Goal: Task Accomplishment & Management: Use online tool/utility

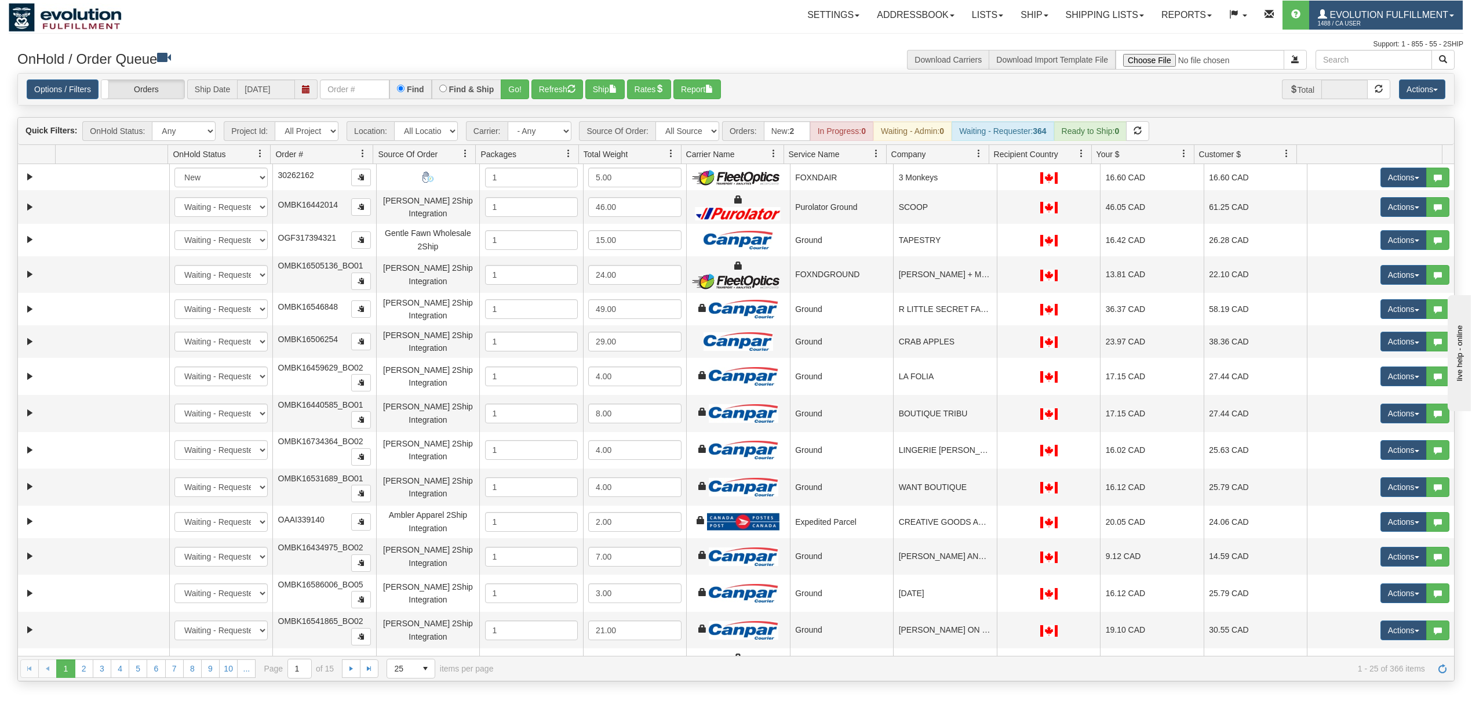
click at [1378, 18] on span "1488 / CA User" at bounding box center [1361, 24] width 87 height 12
click at [1370, 70] on span "LOG OUT" at bounding box center [1385, 70] width 37 height 9
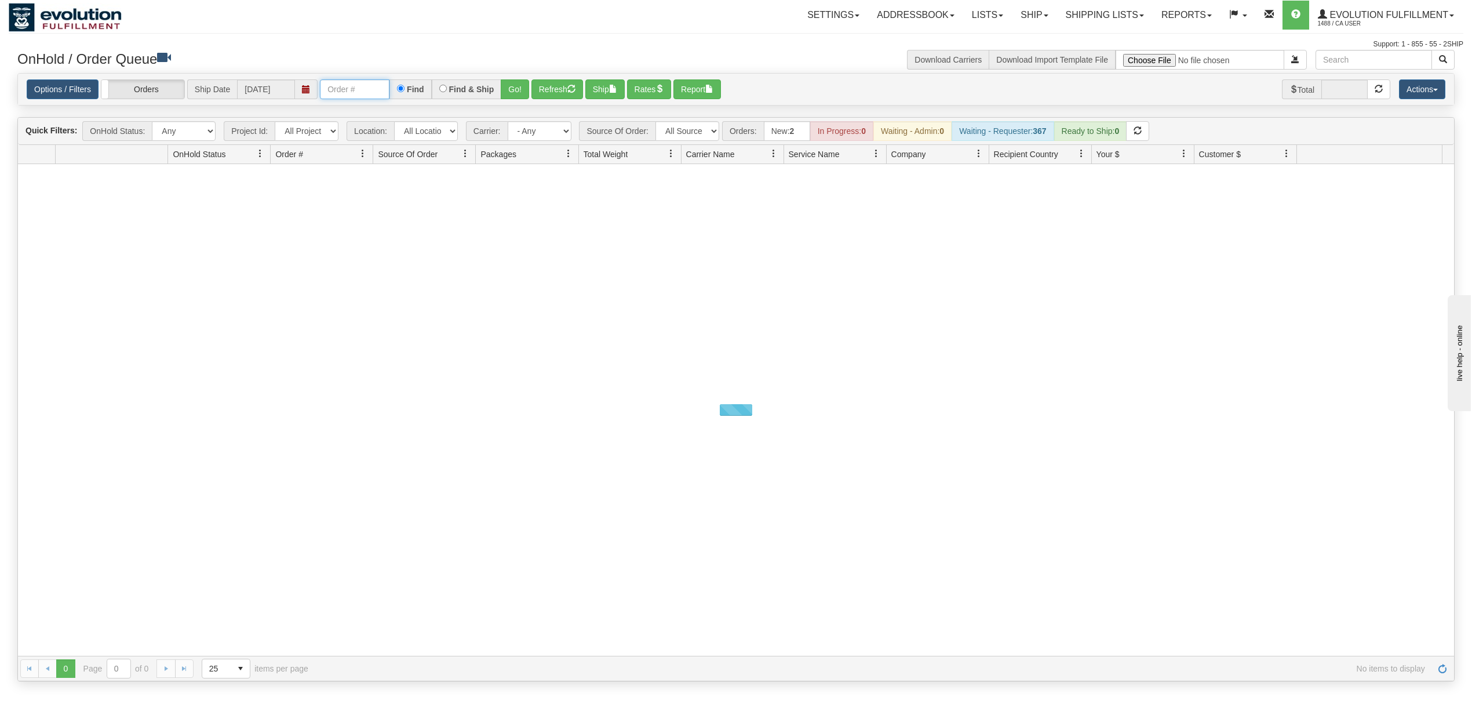
click at [356, 94] on input "text" at bounding box center [355, 89] width 70 height 20
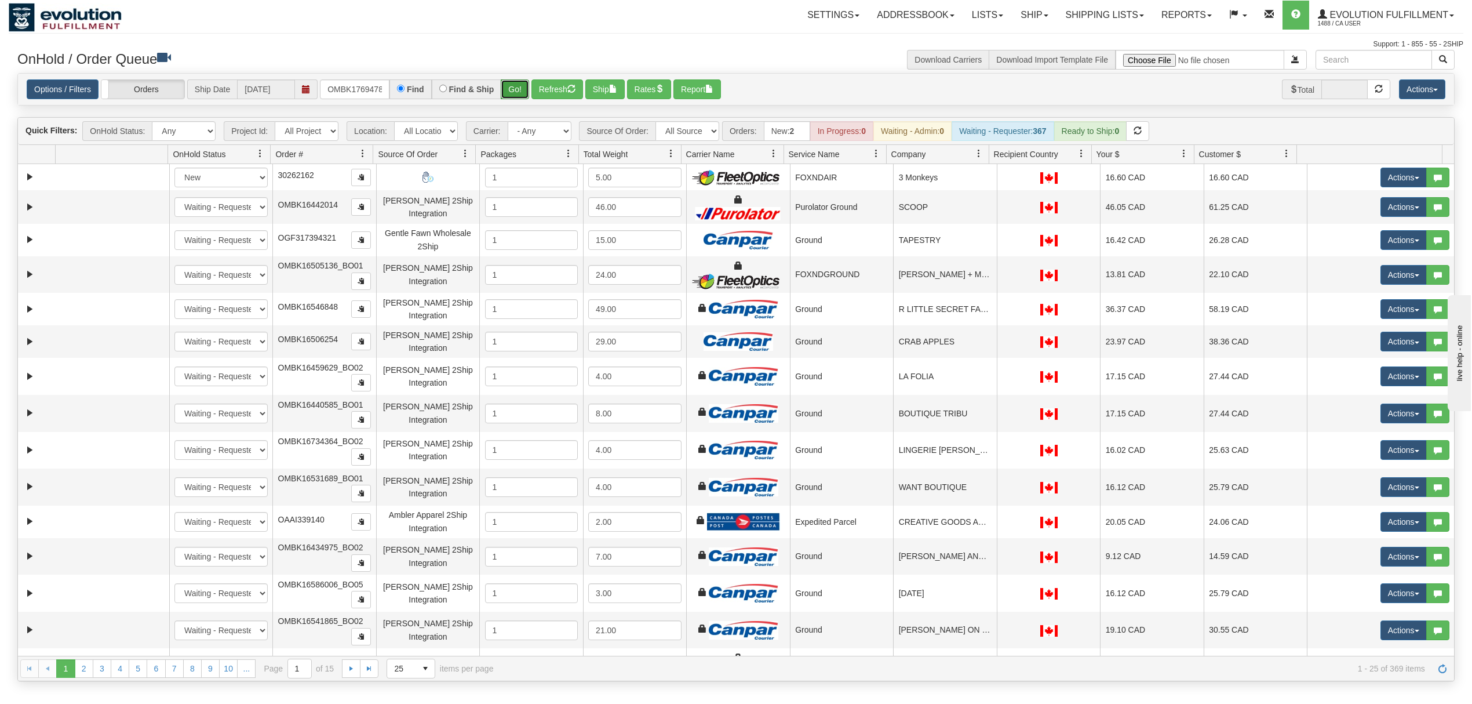
click at [529, 95] on button "Go!" at bounding box center [515, 89] width 28 height 20
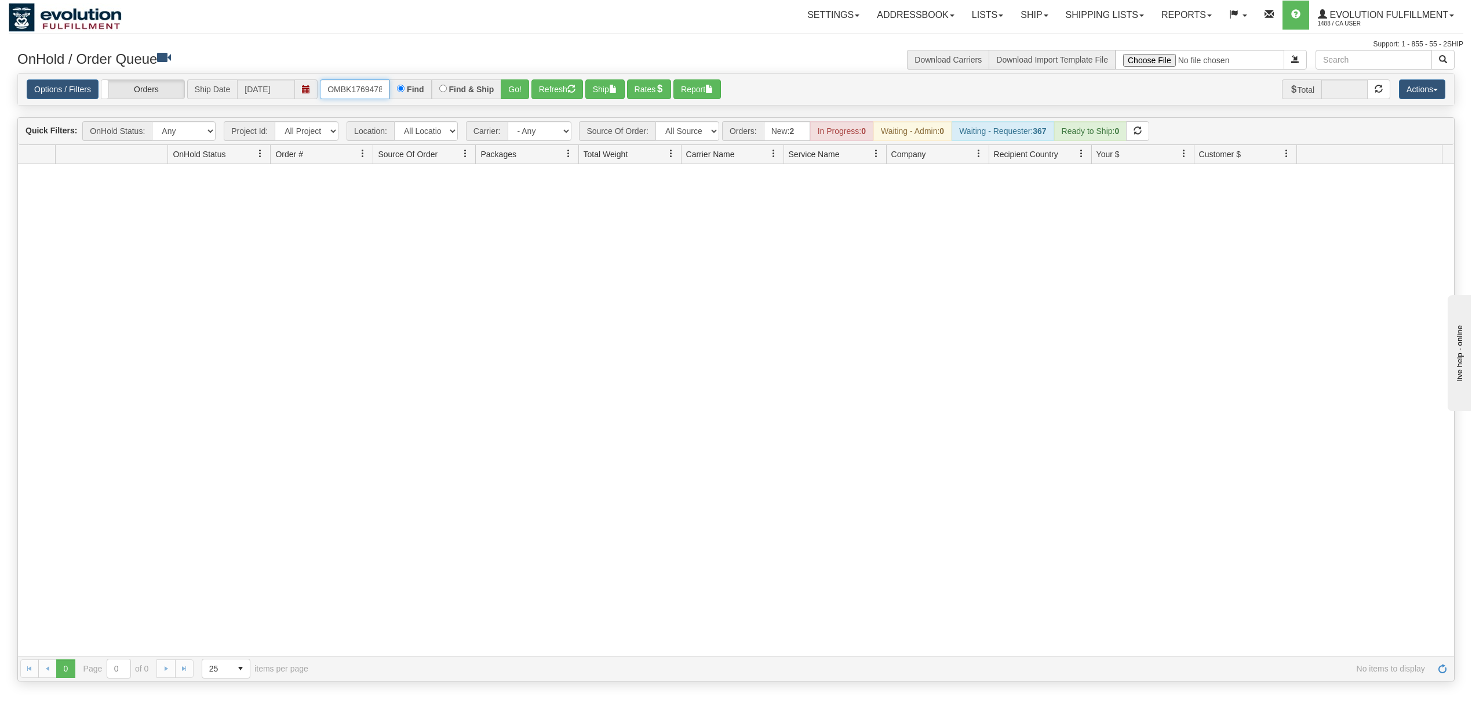
click at [367, 87] on input "OMBK17694787 BO01" at bounding box center [355, 89] width 70 height 20
click at [517, 86] on button "Go!" at bounding box center [515, 89] width 28 height 20
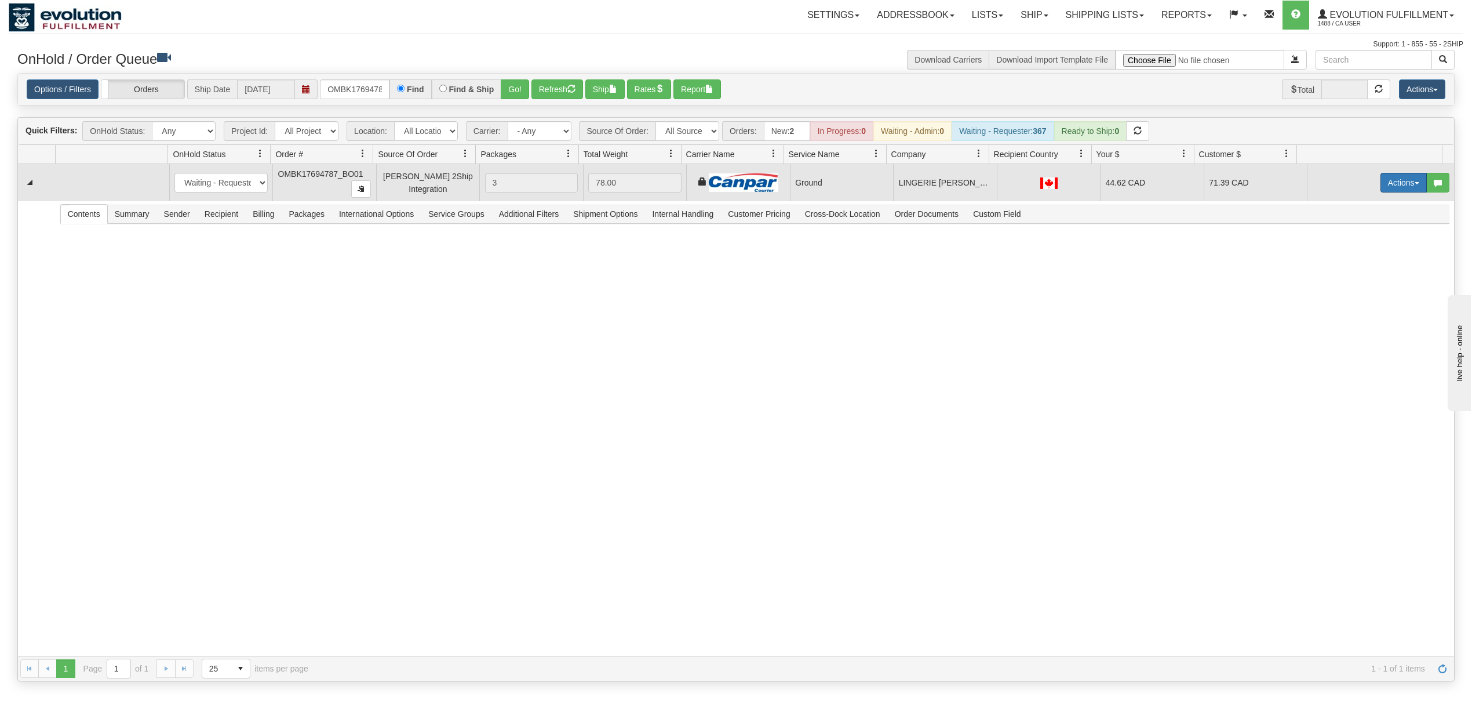
click at [1399, 188] on button "Actions" at bounding box center [1404, 183] width 46 height 20
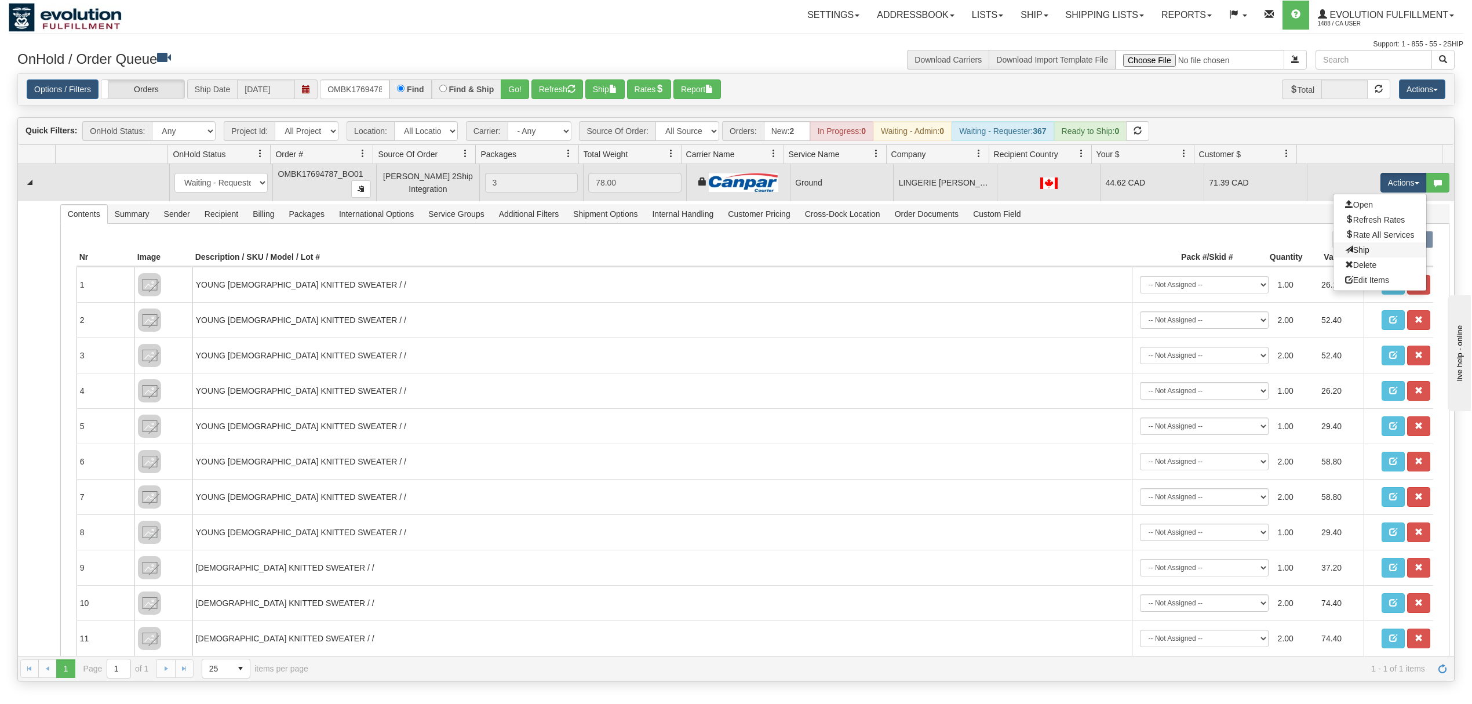
click at [1345, 246] on link "Ship" at bounding box center [1380, 249] width 93 height 15
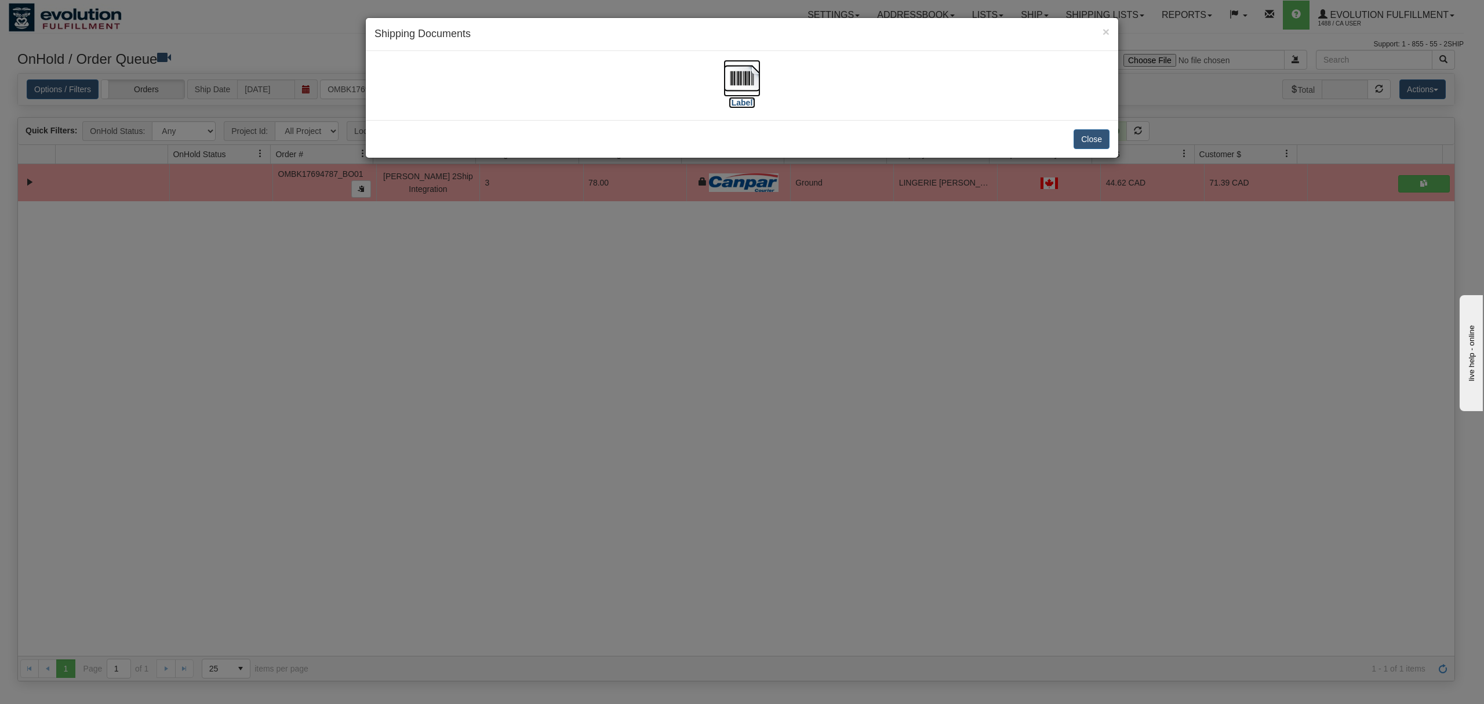
click at [729, 77] on img at bounding box center [741, 78] width 37 height 37
click at [1090, 140] on button "Close" at bounding box center [1092, 139] width 36 height 20
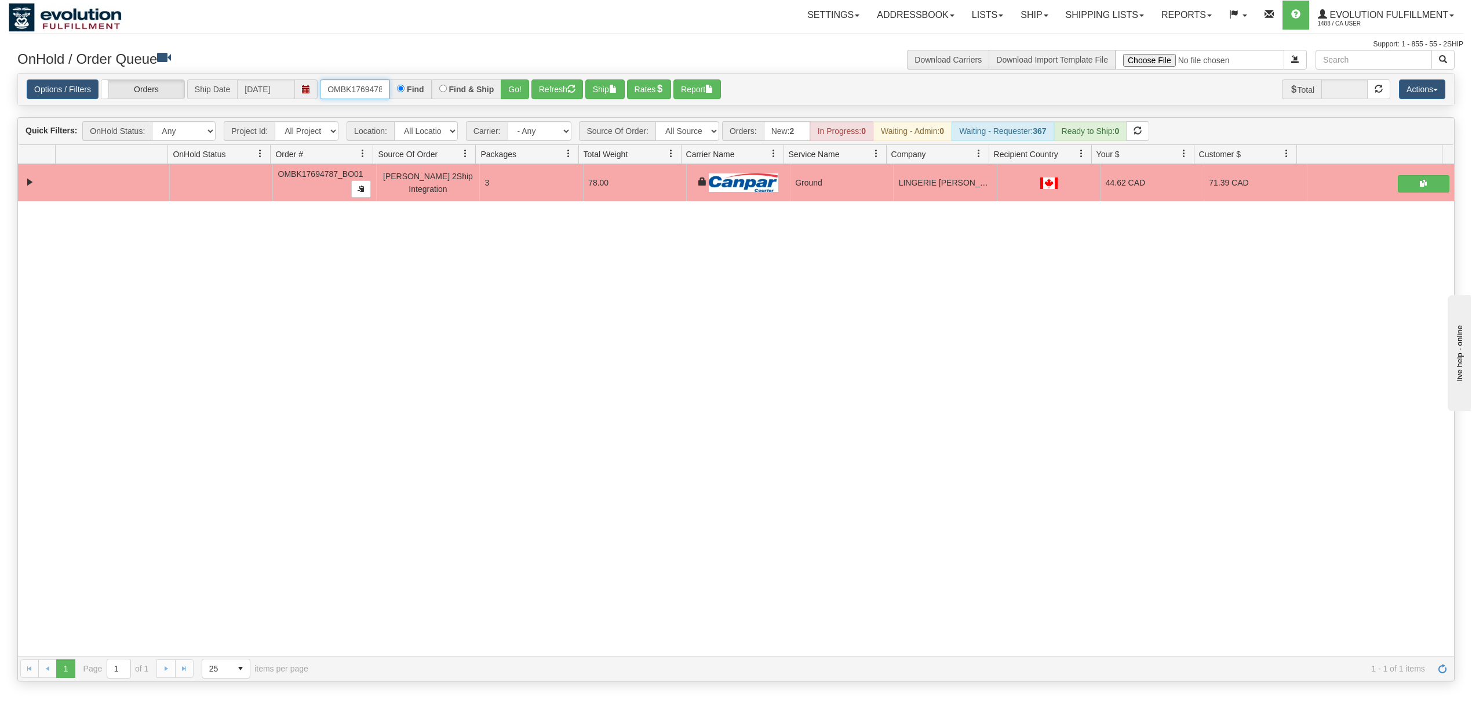
click at [364, 93] on input "OMBK17694787_BO01" at bounding box center [355, 89] width 70 height 20
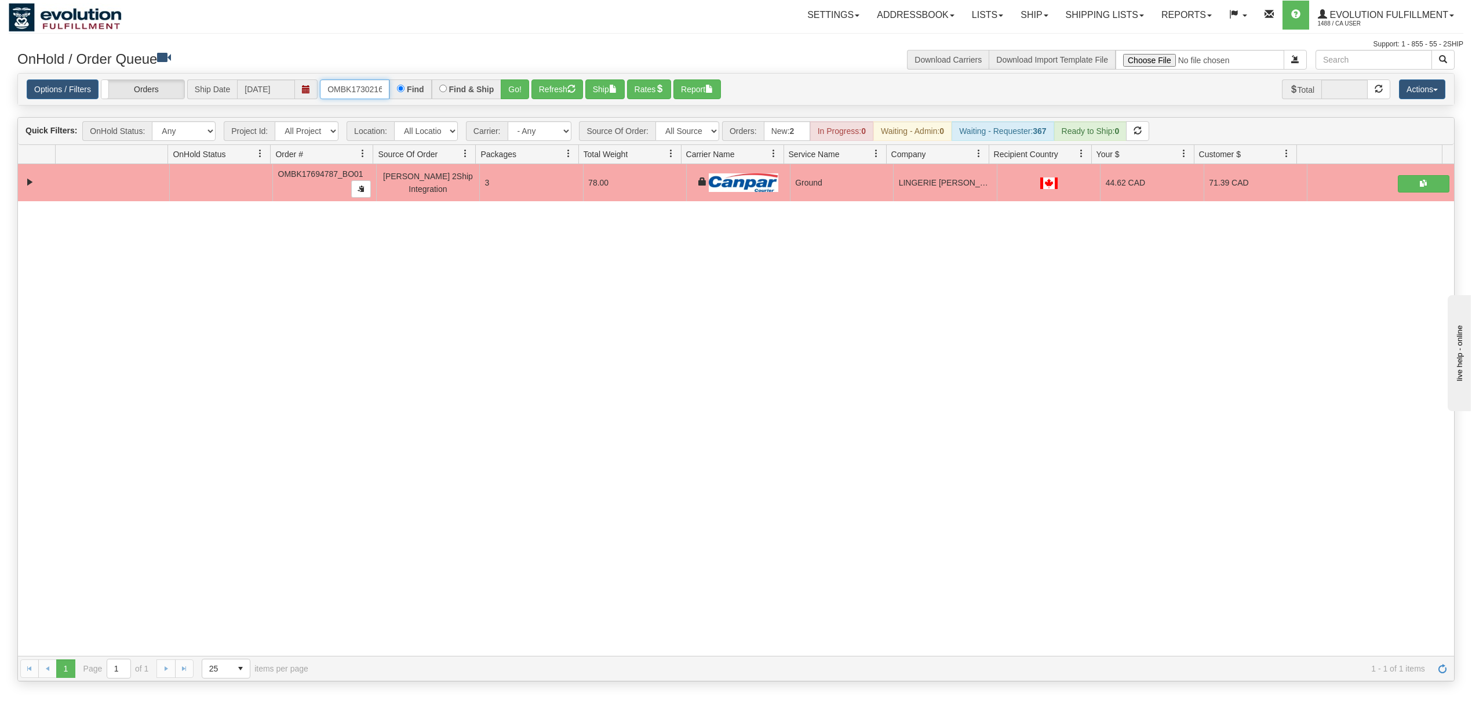
click at [348, 86] on input "OMBK17302166 BO01" at bounding box center [355, 89] width 70 height 20
click at [527, 80] on button "Go!" at bounding box center [515, 89] width 28 height 20
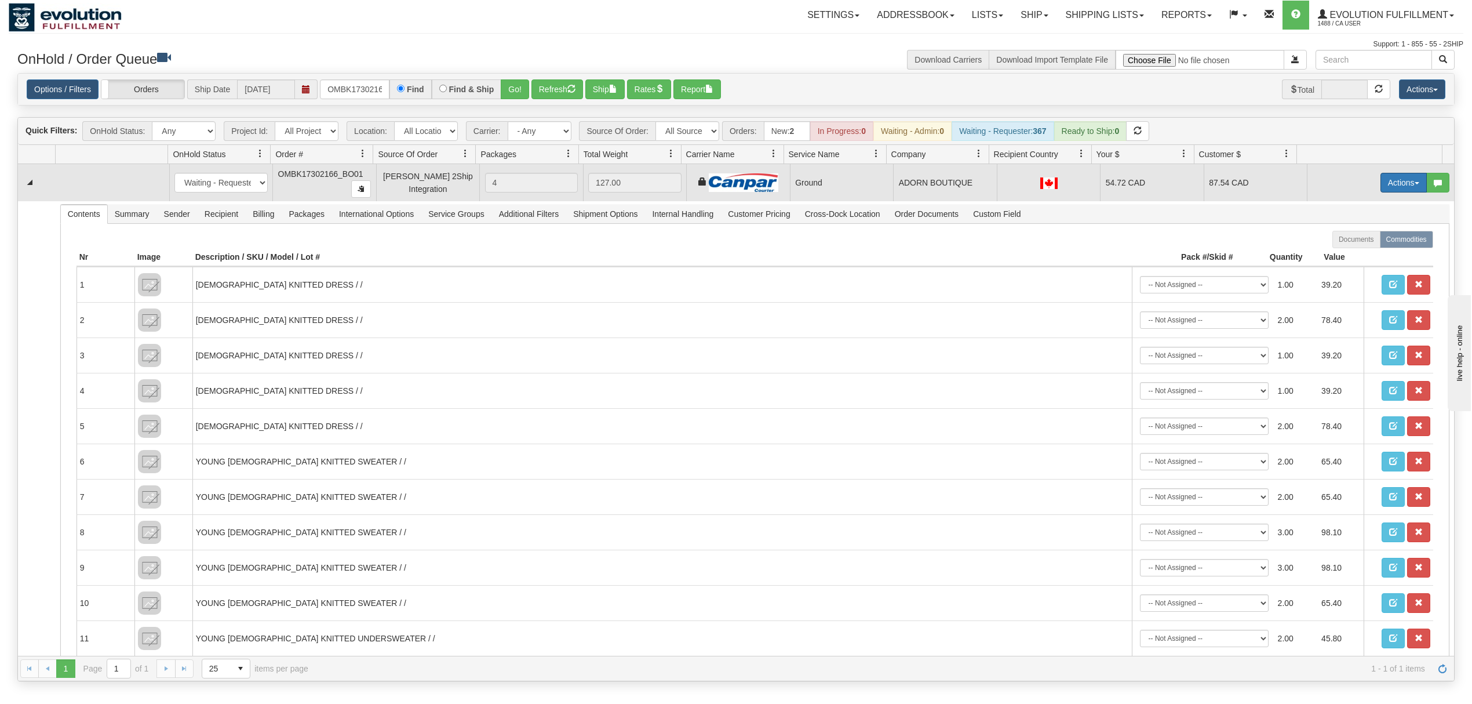
click at [1381, 186] on button "Actions" at bounding box center [1404, 183] width 46 height 20
click at [1345, 251] on span "Ship" at bounding box center [1357, 249] width 24 height 9
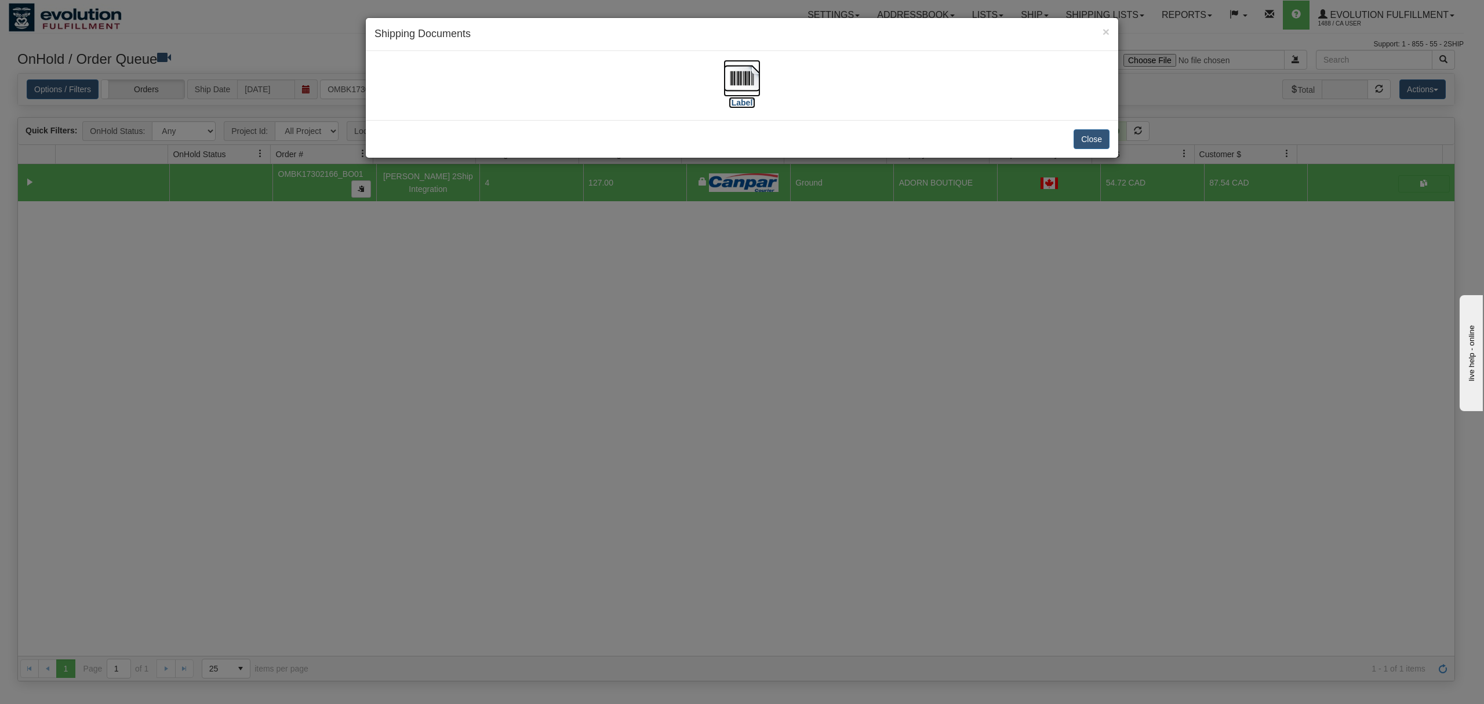
click at [743, 79] on img at bounding box center [741, 78] width 37 height 37
click at [1104, 134] on button "Close" at bounding box center [1092, 139] width 36 height 20
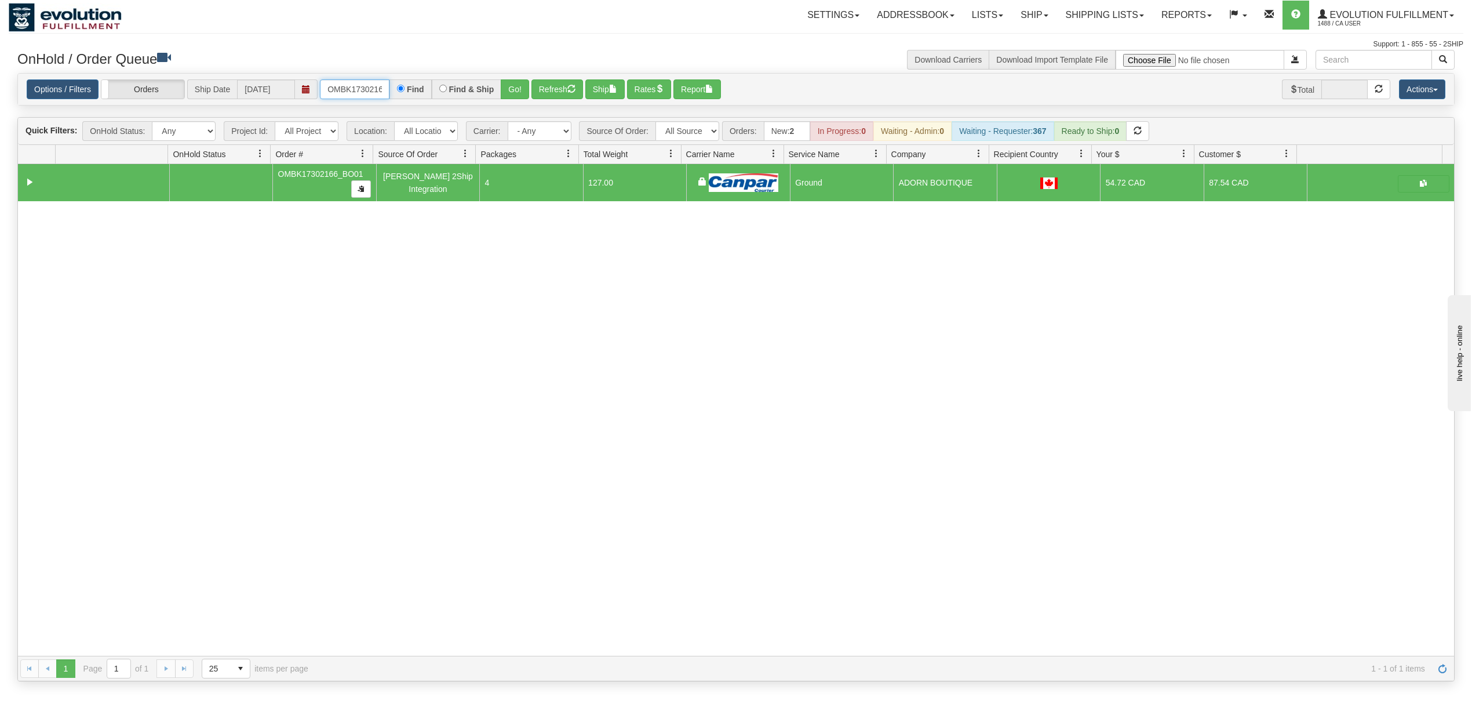
click at [359, 89] on input "OMBK17302166_BO01" at bounding box center [355, 89] width 70 height 20
click at [511, 85] on button "Go!" at bounding box center [515, 89] width 28 height 20
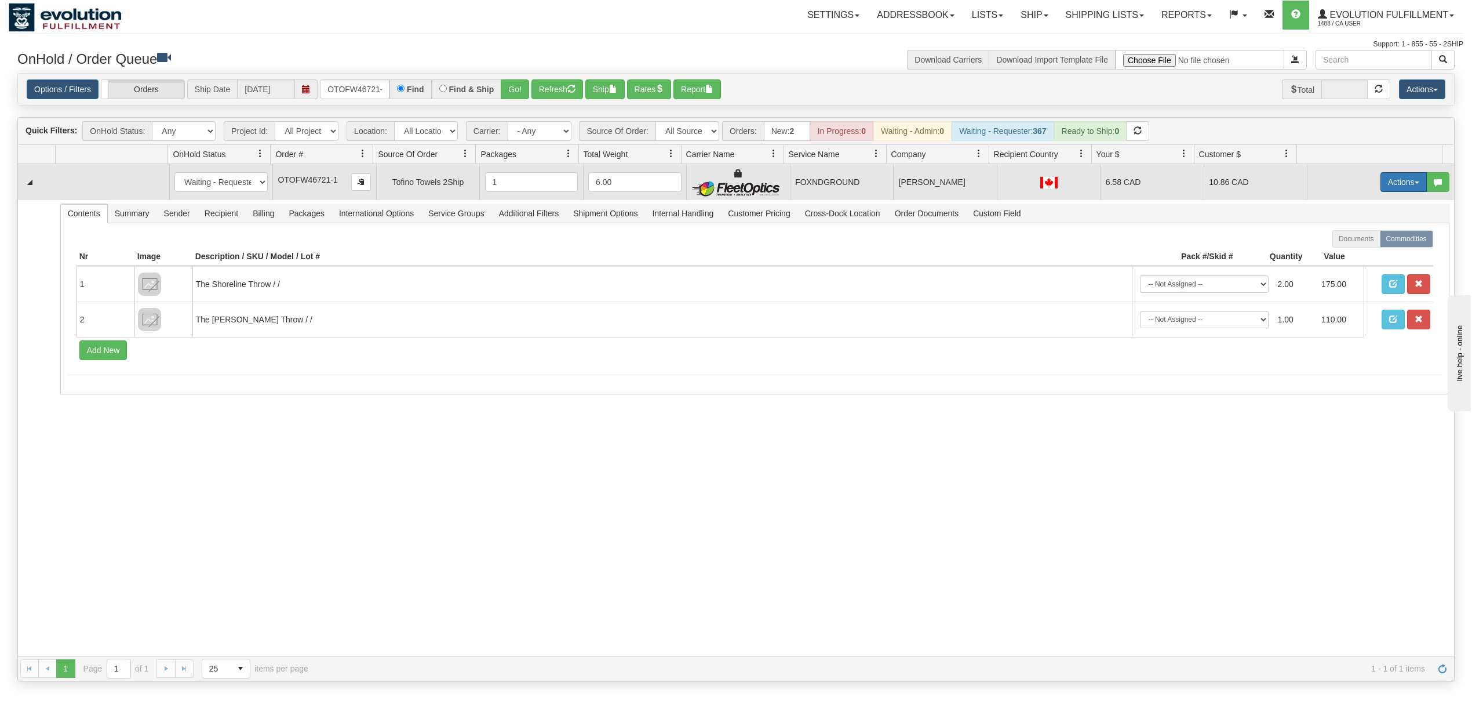
click at [1390, 181] on button "Actions" at bounding box center [1404, 182] width 46 height 20
click at [1345, 249] on span "Ship" at bounding box center [1357, 249] width 24 height 9
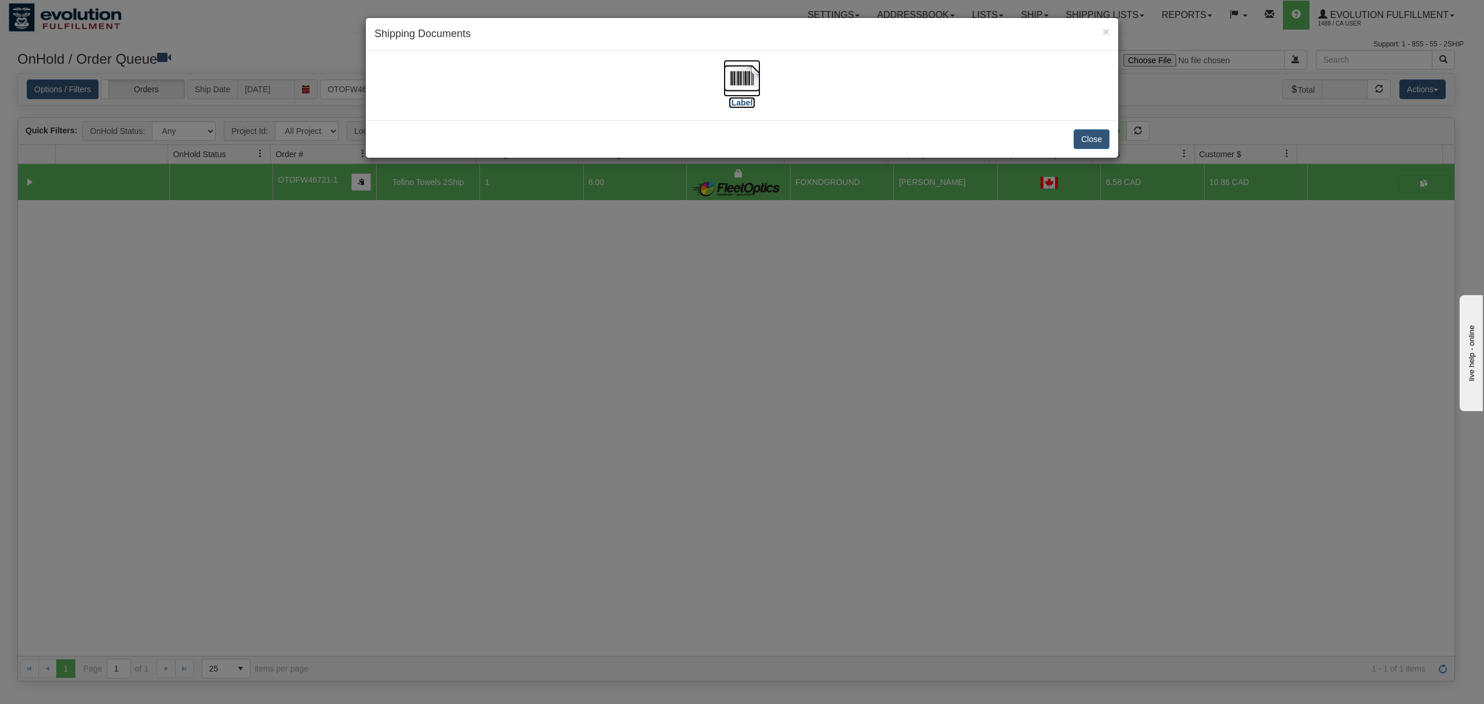
click at [728, 74] on img at bounding box center [741, 78] width 37 height 37
click at [1094, 140] on button "Close" at bounding box center [1092, 139] width 36 height 20
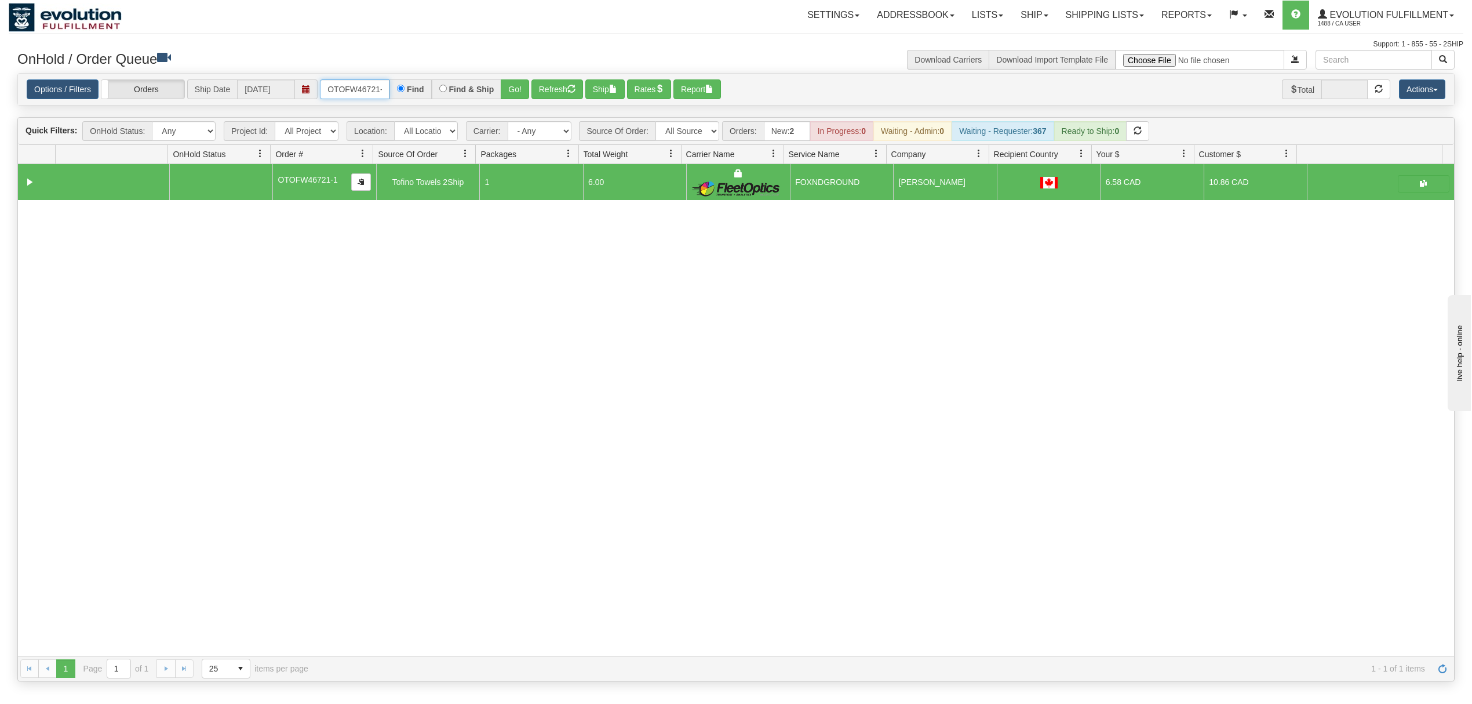
click at [356, 94] on input "OTOFW46721-1" at bounding box center [355, 89] width 70 height 20
click at [517, 95] on button "Go!" at bounding box center [515, 89] width 28 height 20
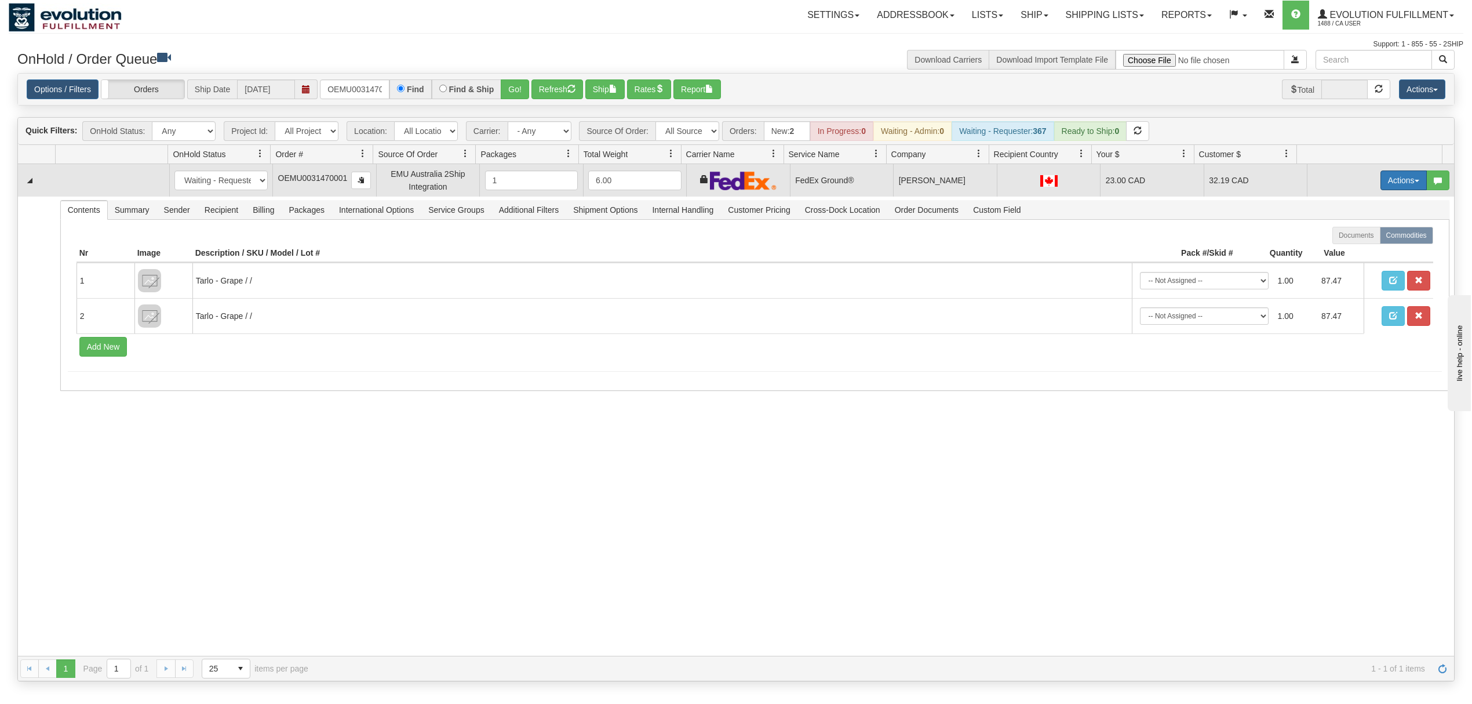
click at [1387, 181] on button "Actions" at bounding box center [1404, 180] width 46 height 20
click at [1370, 235] on span "Rate All Services" at bounding box center [1380, 232] width 70 height 9
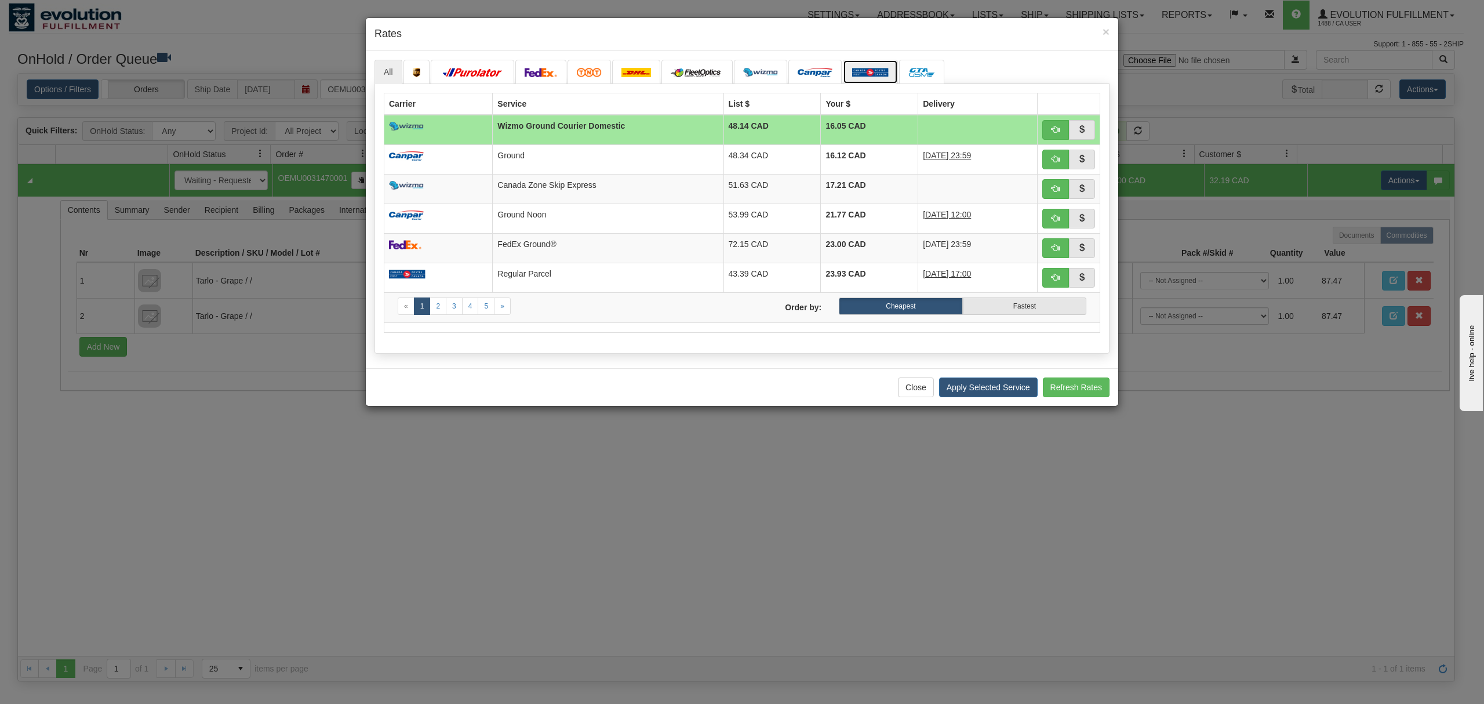
click at [866, 70] on img at bounding box center [870, 72] width 37 height 9
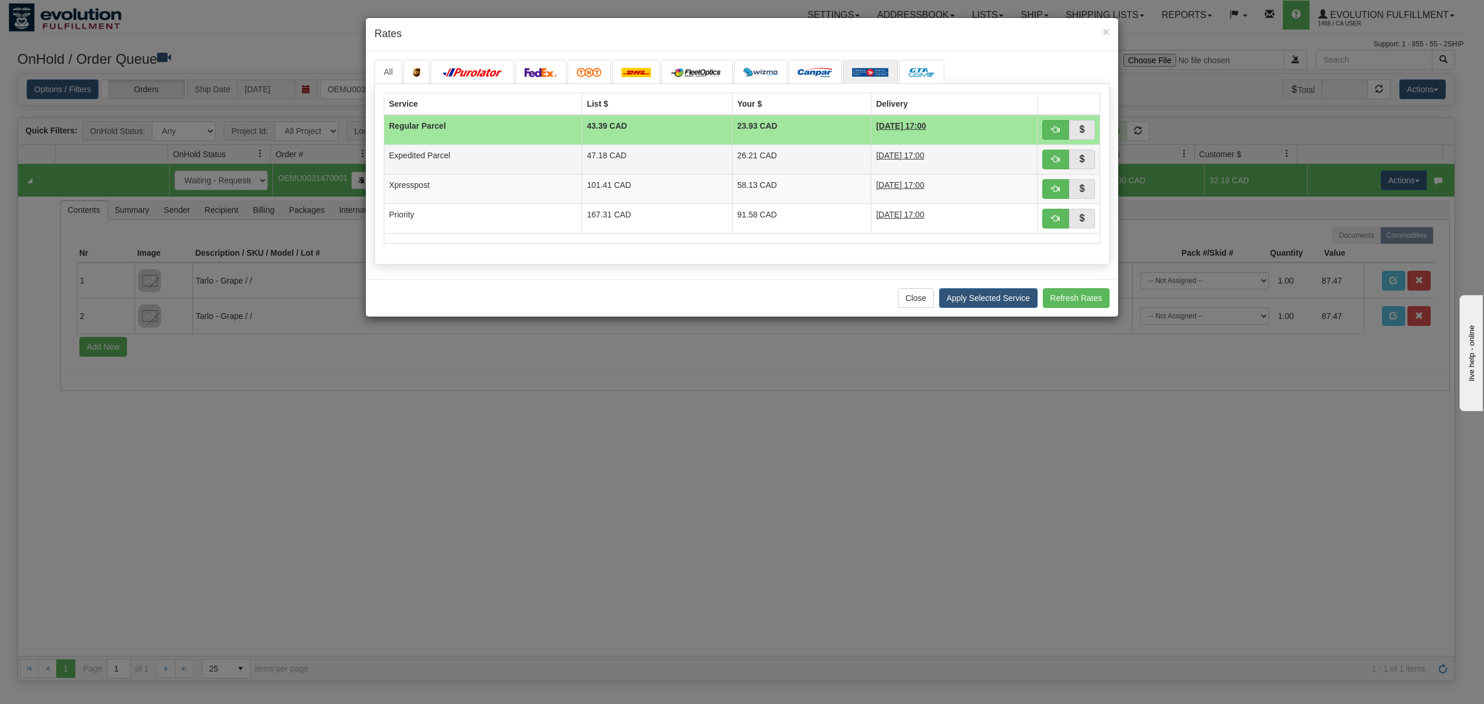
click at [706, 148] on td "47.18 CAD" at bounding box center [657, 159] width 150 height 30
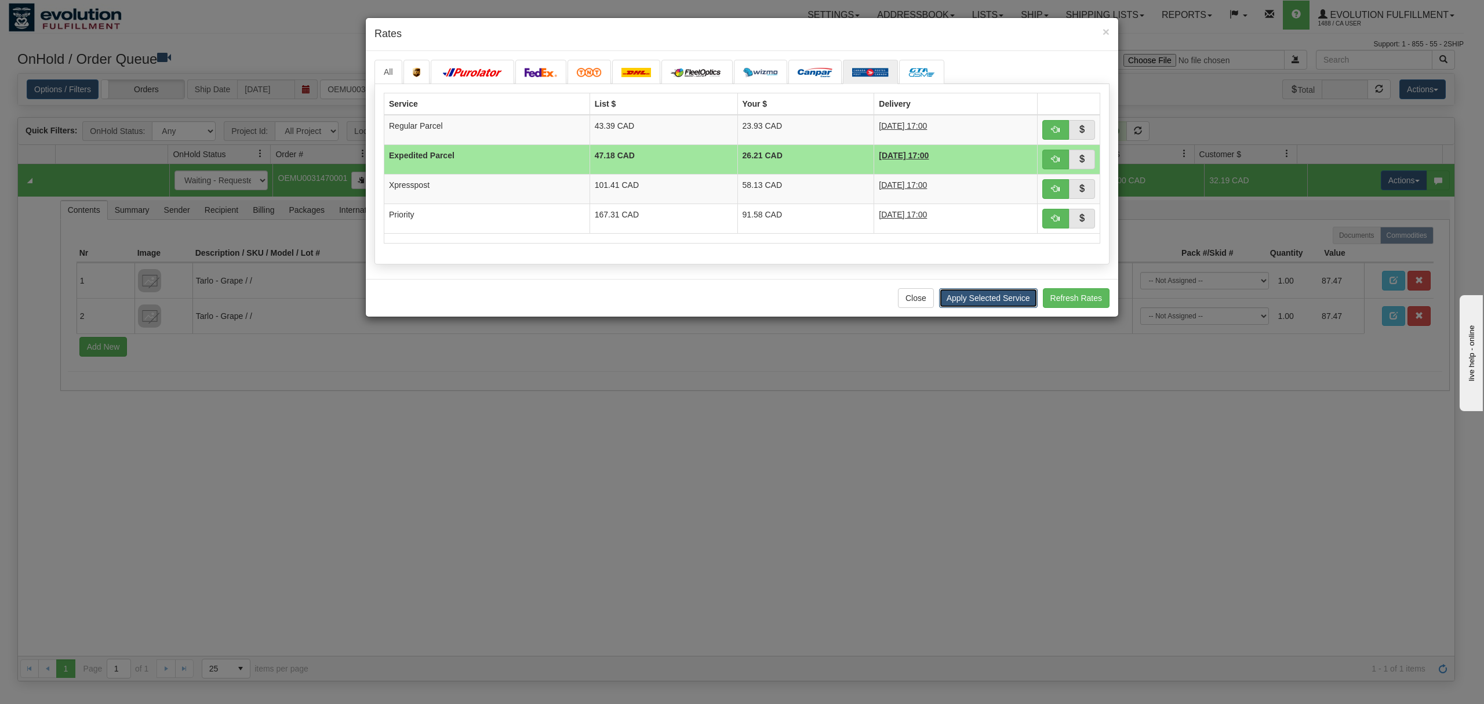
click at [976, 300] on button "Apply Selected Service" at bounding box center [988, 298] width 99 height 20
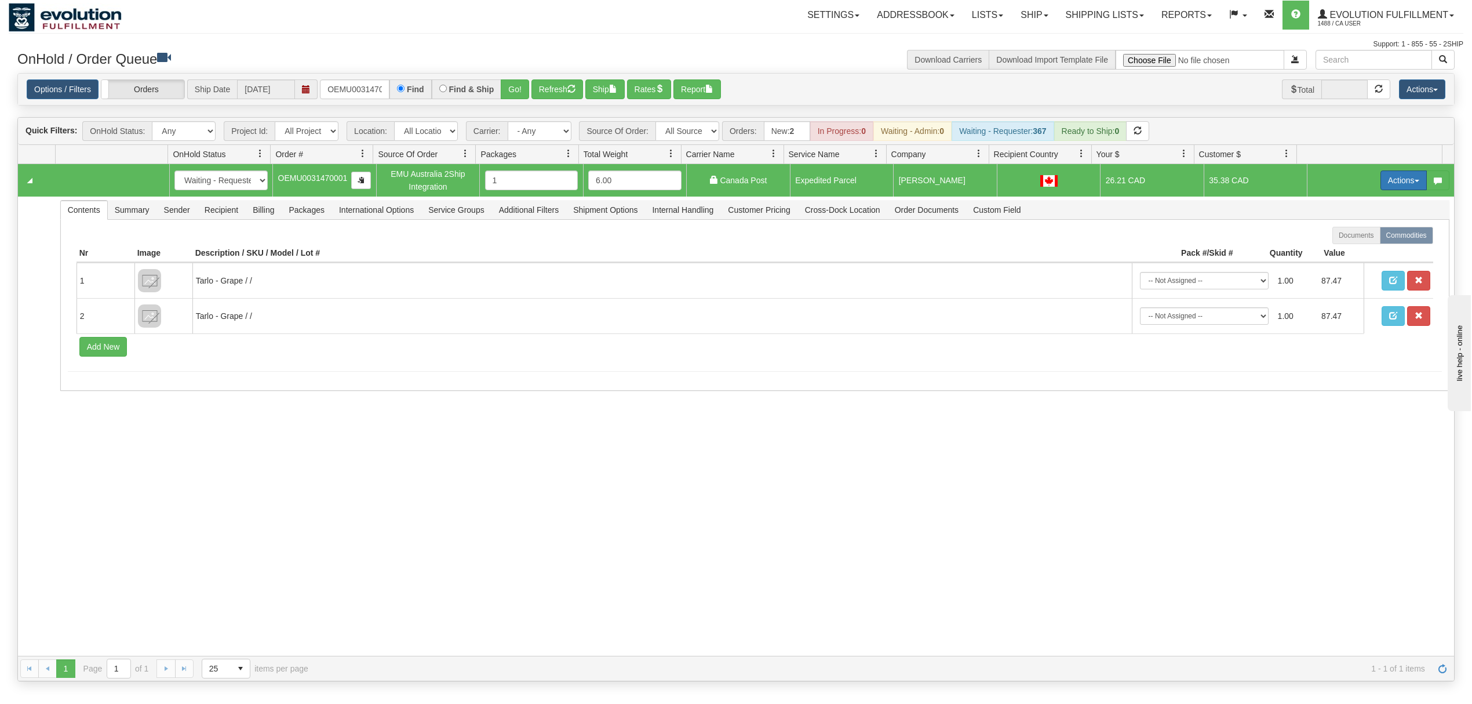
click at [1390, 185] on button "Actions" at bounding box center [1404, 180] width 46 height 20
click at [1346, 246] on span "Ship" at bounding box center [1357, 247] width 24 height 9
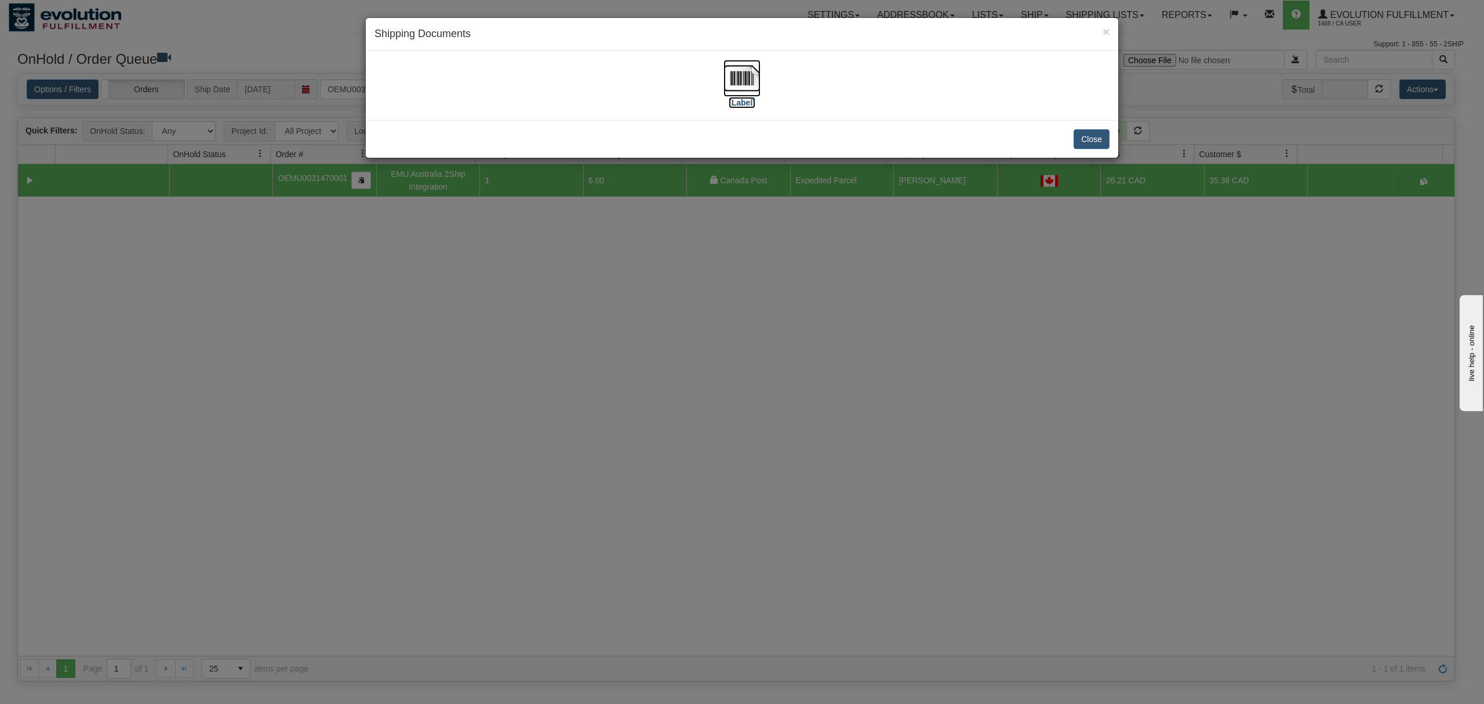
click at [745, 85] on img at bounding box center [741, 78] width 37 height 37
click at [1095, 143] on button "Close" at bounding box center [1092, 139] width 36 height 20
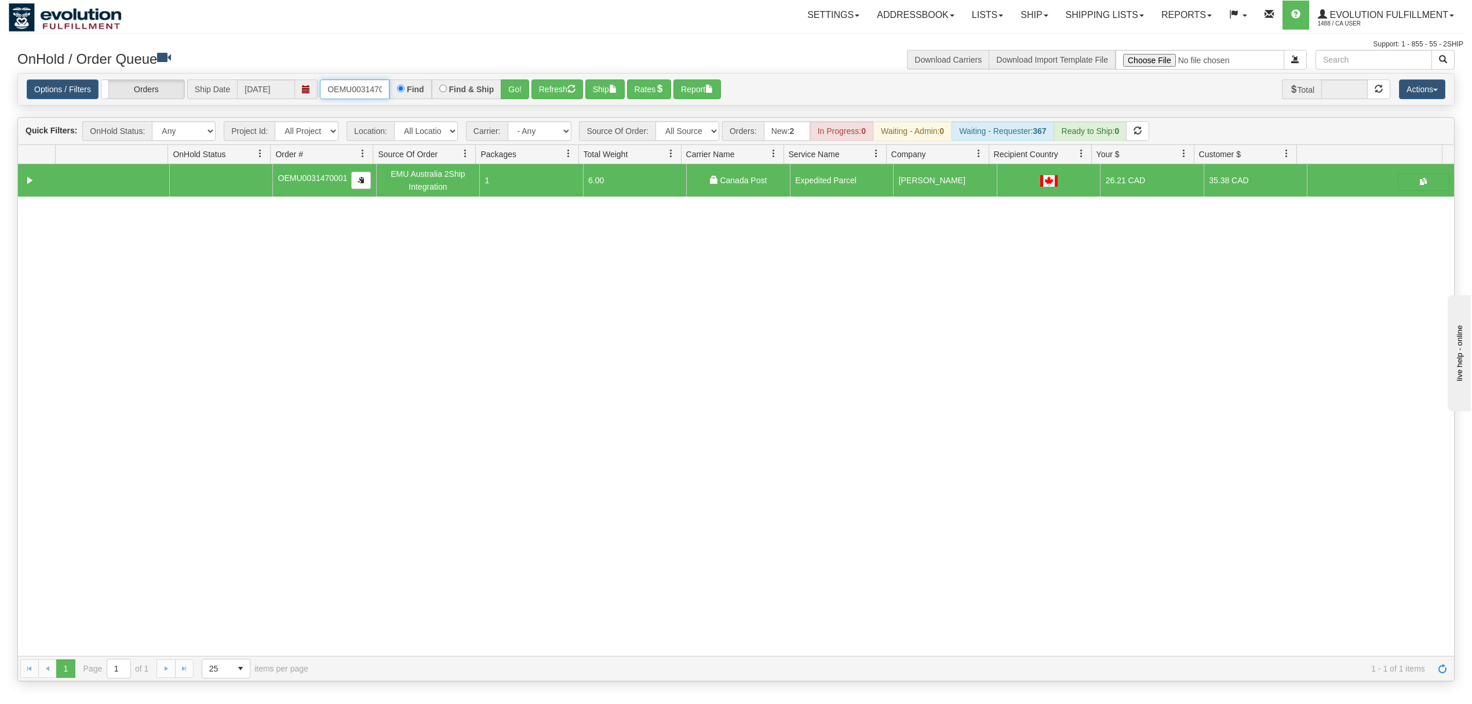
click at [362, 89] on input "OEMU0031470001" at bounding box center [355, 89] width 70 height 20
click at [522, 89] on button "Go!" at bounding box center [515, 89] width 28 height 20
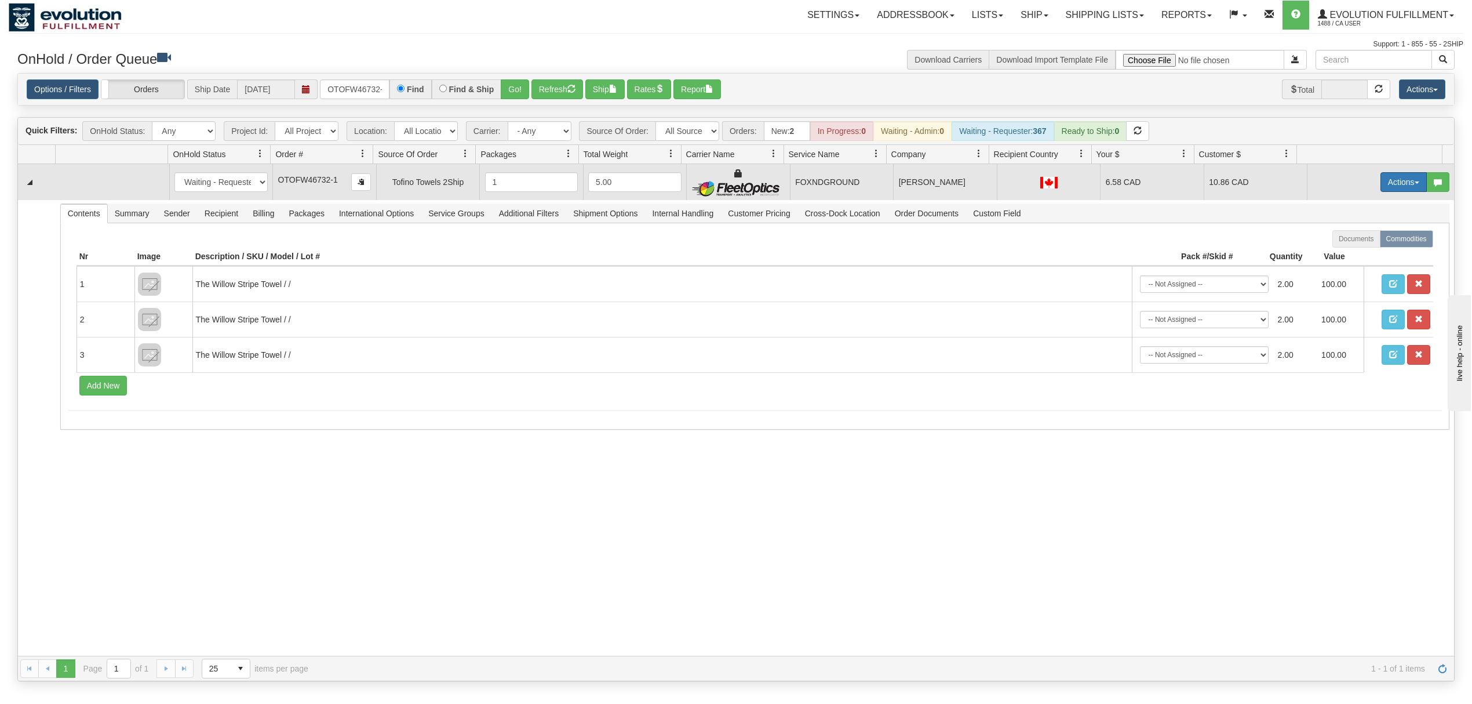
click at [1391, 186] on button "Actions" at bounding box center [1404, 182] width 46 height 20
click at [1345, 247] on span "Ship" at bounding box center [1357, 249] width 24 height 9
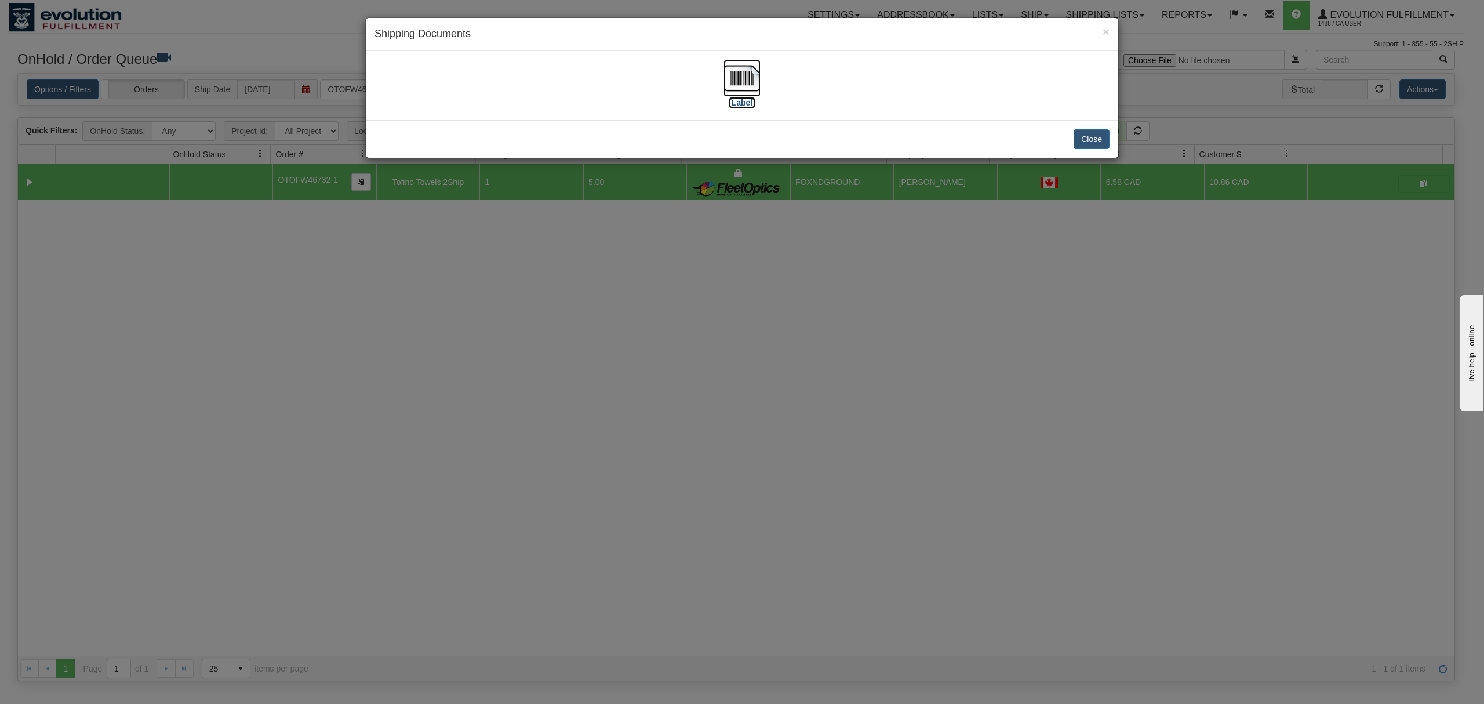
click at [737, 72] on img at bounding box center [741, 78] width 37 height 37
click at [1101, 140] on button "Close" at bounding box center [1092, 139] width 36 height 20
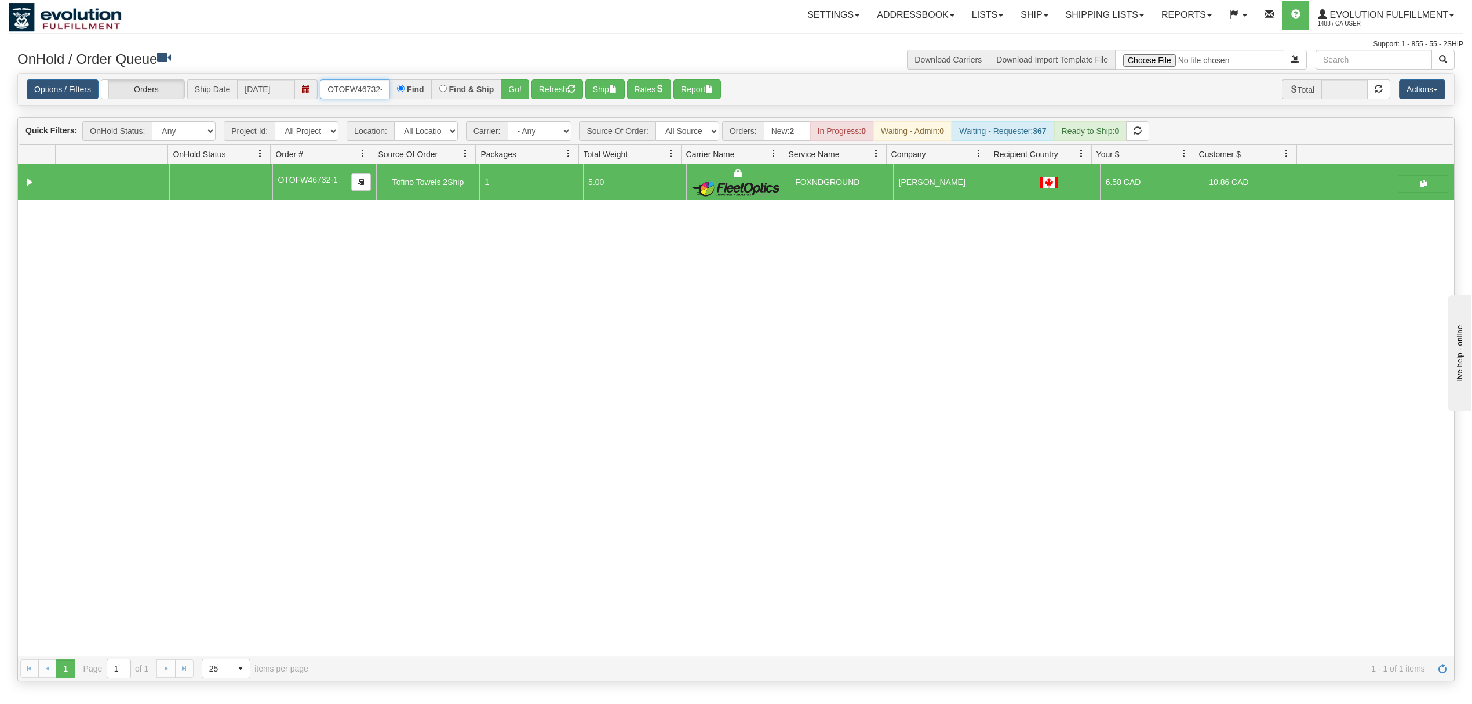
click at [366, 86] on input "OTOFW46732-1" at bounding box center [355, 89] width 70 height 20
click at [367, 86] on input "OTOFW46732-1" at bounding box center [355, 89] width 70 height 20
click at [368, 86] on input "OTOFW46732-1" at bounding box center [355, 89] width 70 height 20
click at [505, 85] on button "Go!" at bounding box center [515, 89] width 28 height 20
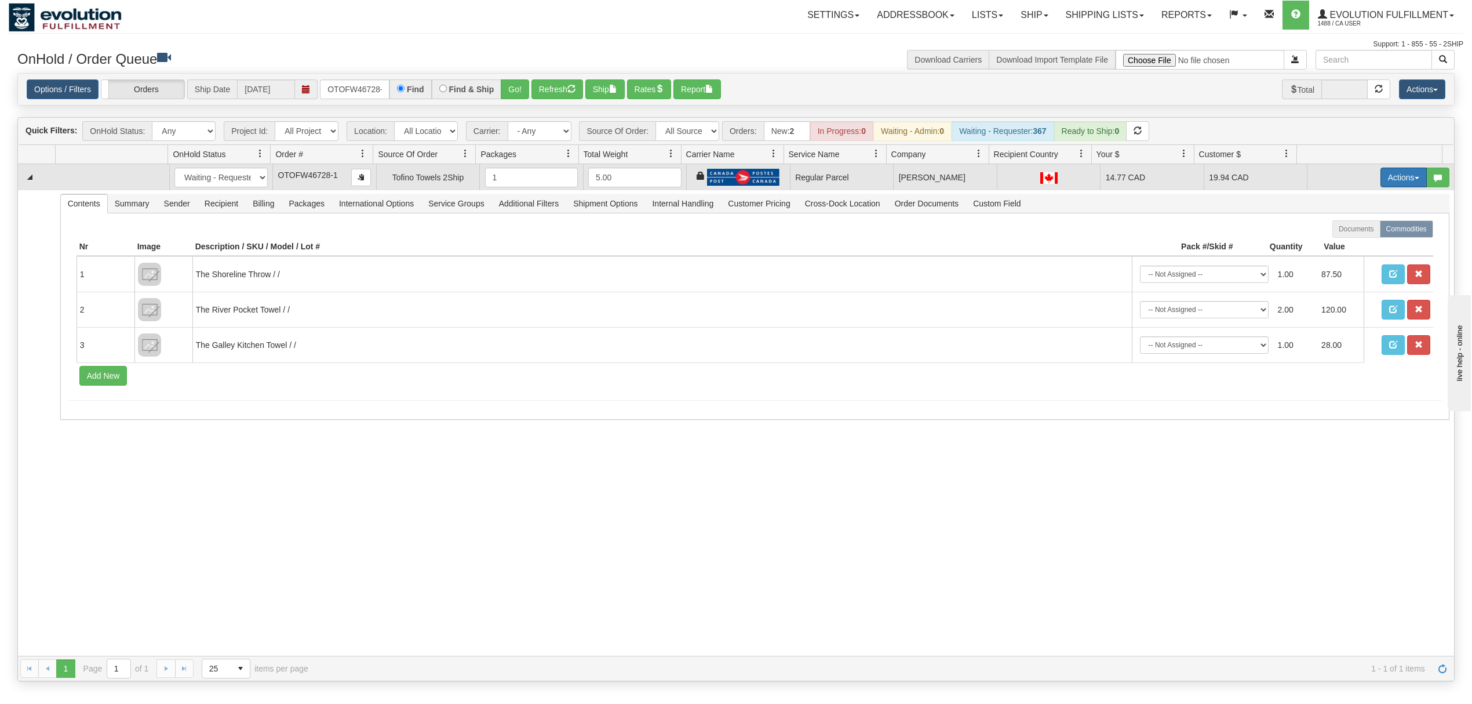
drag, startPoint x: 1395, startPoint y: 181, endPoint x: 1392, endPoint y: 188, distance: 7.5
click at [1395, 181] on button "Actions" at bounding box center [1404, 178] width 46 height 20
click at [1362, 232] on span "Rate All Services" at bounding box center [1380, 229] width 70 height 9
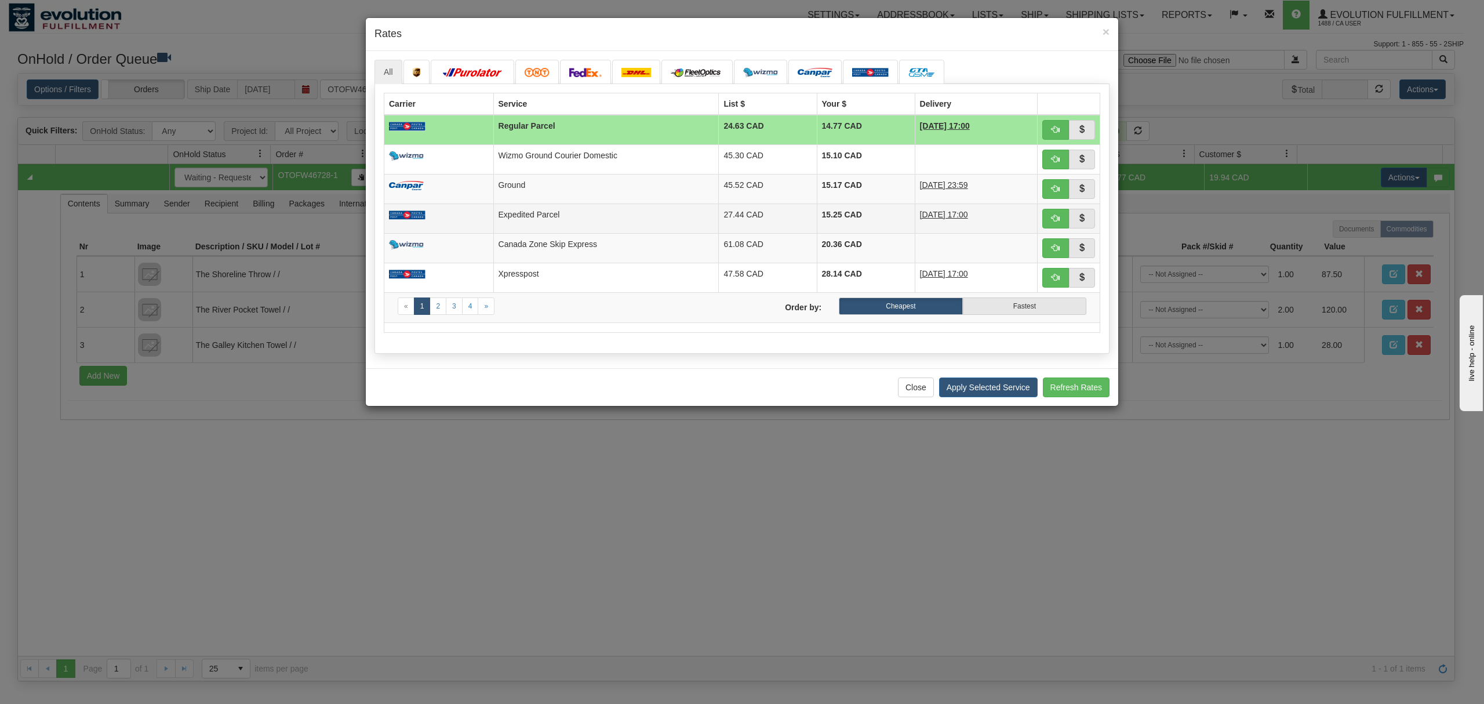
click at [591, 224] on td "Expedited Parcel" at bounding box center [605, 218] width 225 height 30
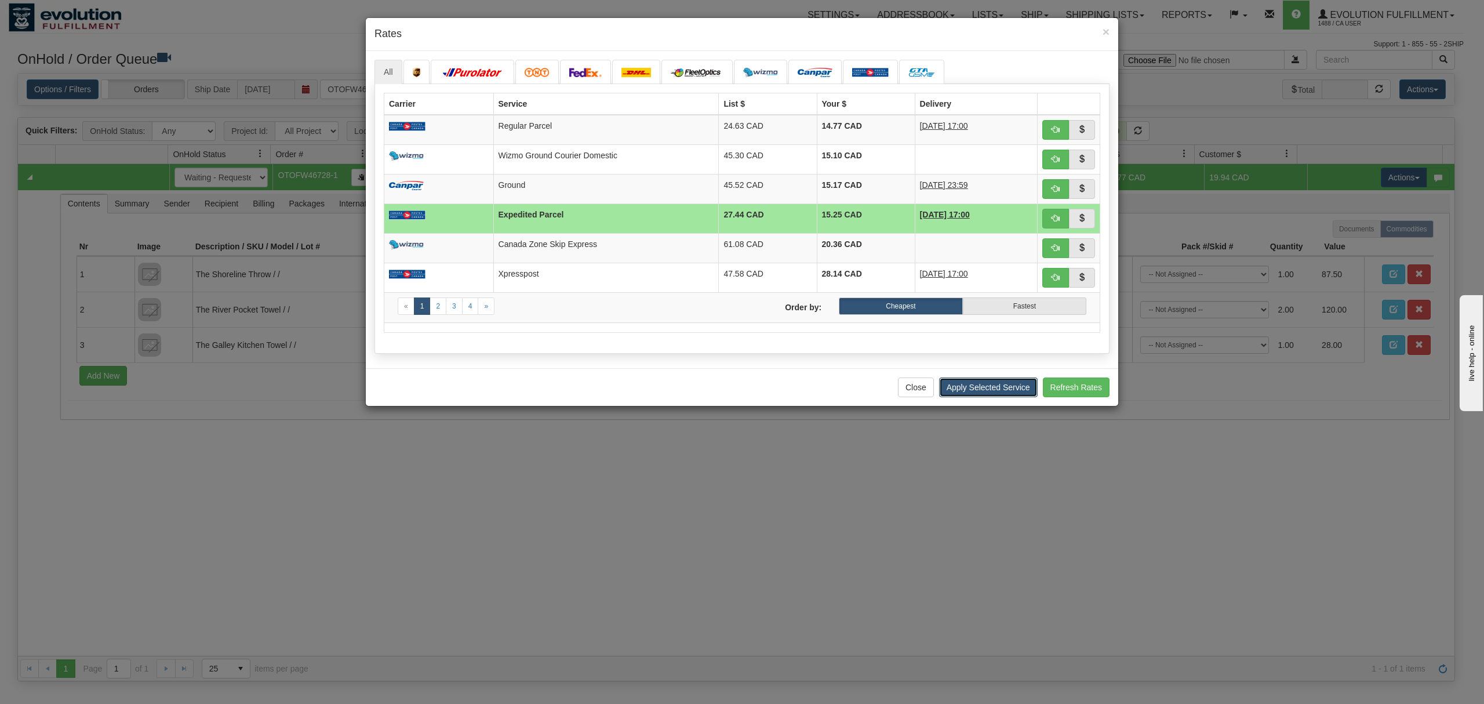
click at [963, 385] on button "Apply Selected Service" at bounding box center [988, 387] width 99 height 20
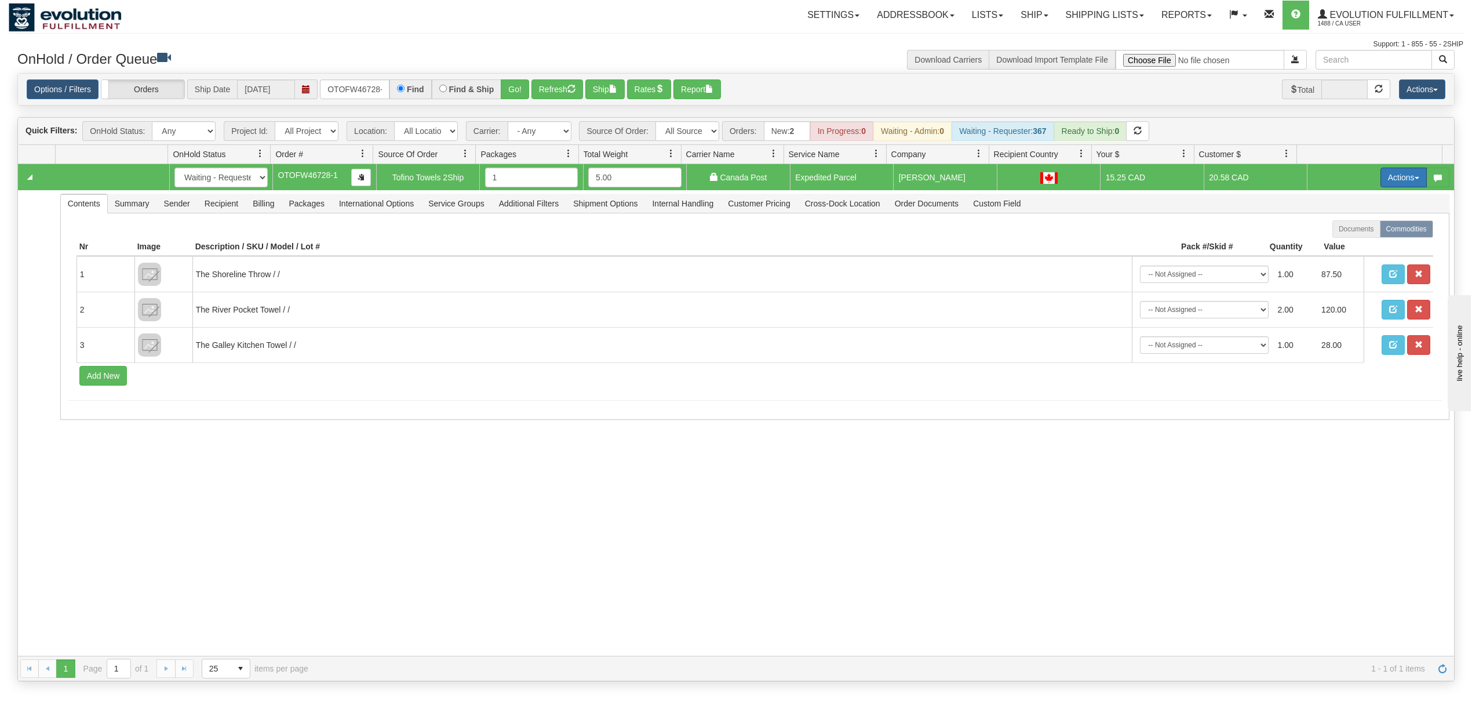
click at [1398, 179] on button "Actions" at bounding box center [1404, 178] width 46 height 20
click at [1345, 248] on span "Ship" at bounding box center [1357, 244] width 24 height 9
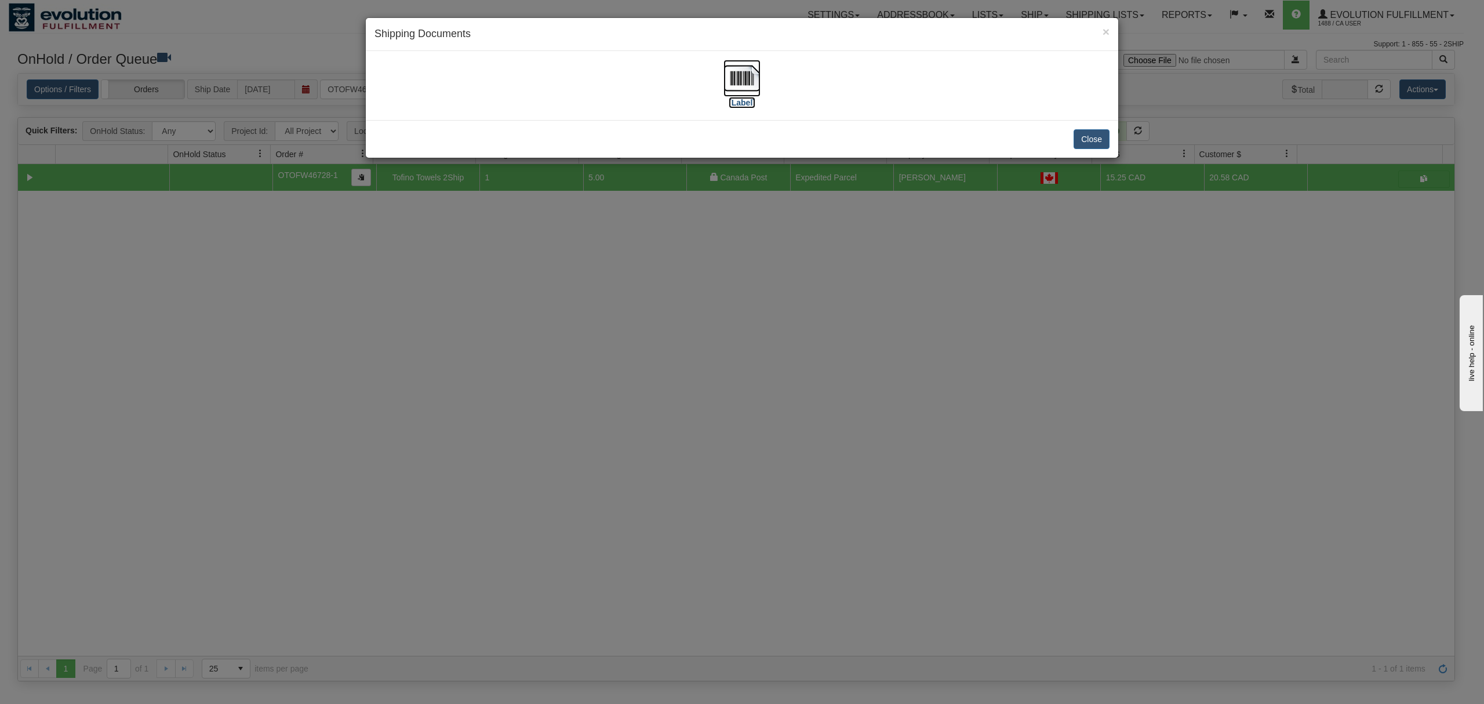
click at [752, 79] on img at bounding box center [741, 78] width 37 height 37
click at [1100, 133] on button "Close" at bounding box center [1092, 139] width 36 height 20
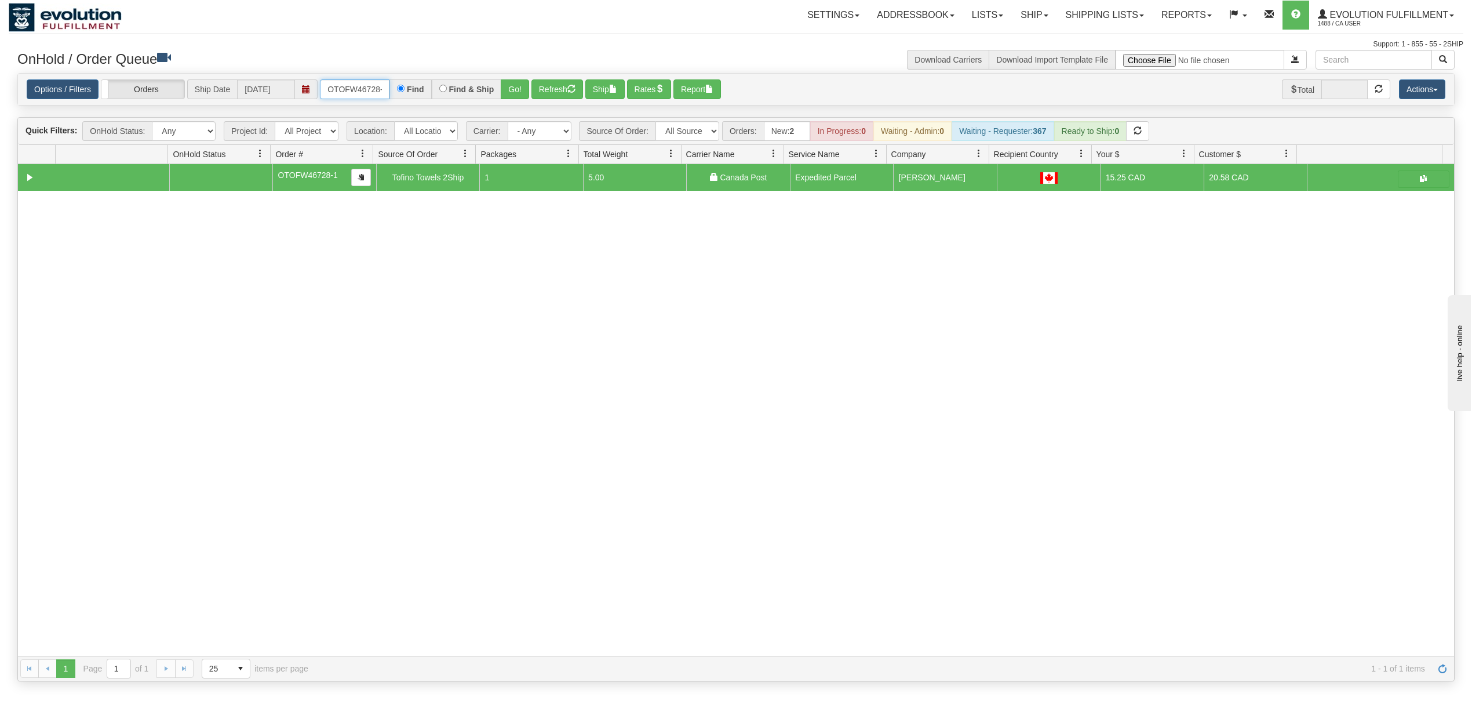
click at [362, 96] on input "OTOFW46728-1" at bounding box center [355, 89] width 70 height 20
click at [364, 96] on input "OTOFW46728-1" at bounding box center [355, 89] width 70 height 20
click at [374, 93] on input "OTOFW46728-1" at bounding box center [355, 89] width 70 height 20
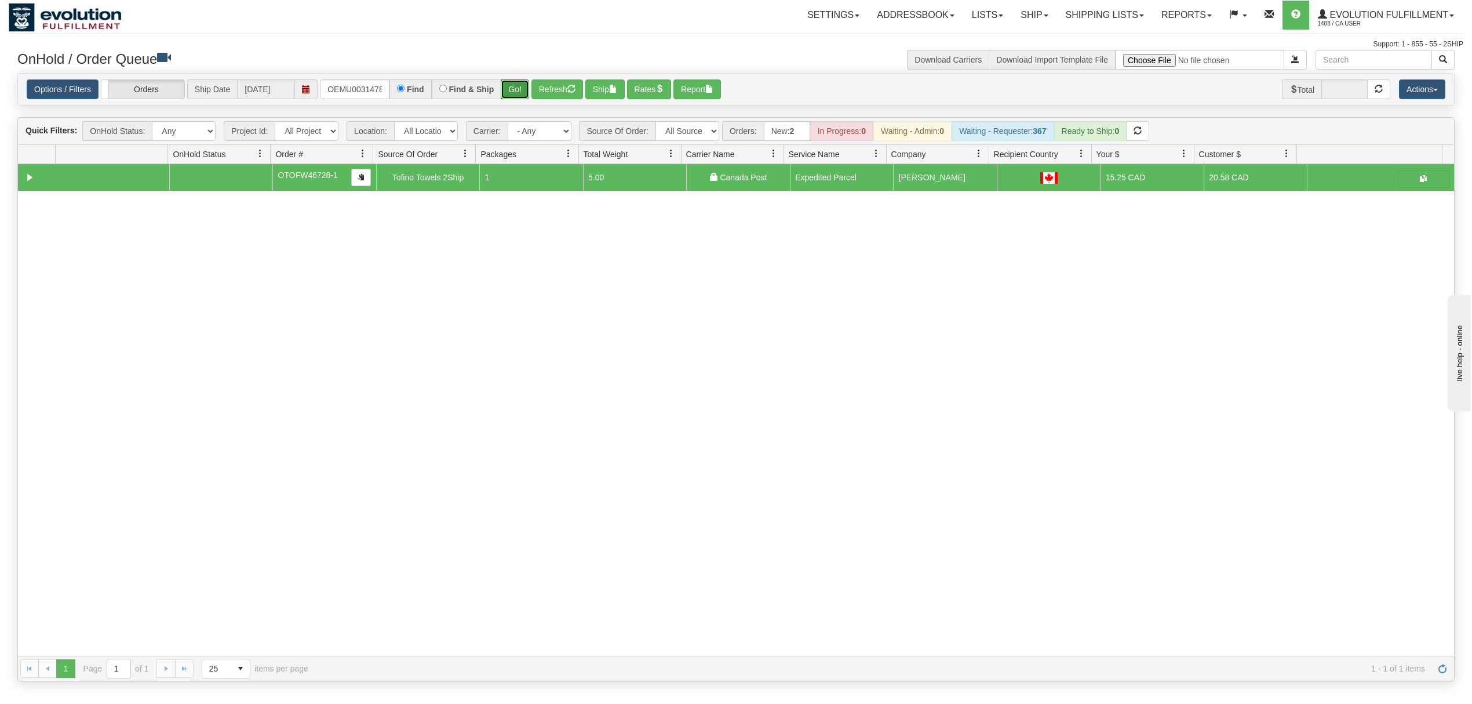
click at [509, 86] on button "Go!" at bounding box center [515, 89] width 28 height 20
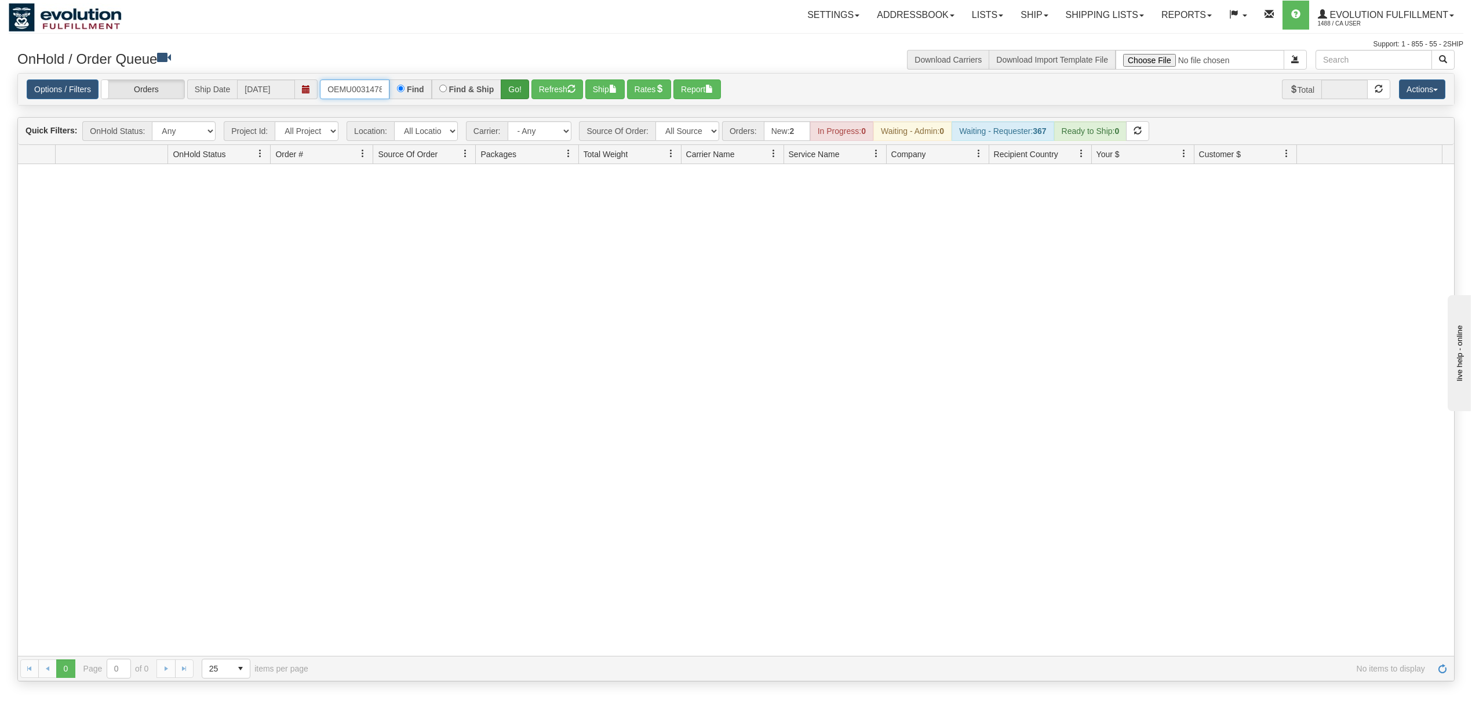
scroll to position [0, 22]
drag, startPoint x: 323, startPoint y: 88, endPoint x: 522, endPoint y: 89, distance: 198.8
click at [522, 89] on div "OEMU0031478001-1 Find Find & Ship Go!" at bounding box center [424, 89] width 209 height 20
click at [523, 89] on button "Go!" at bounding box center [515, 89] width 28 height 20
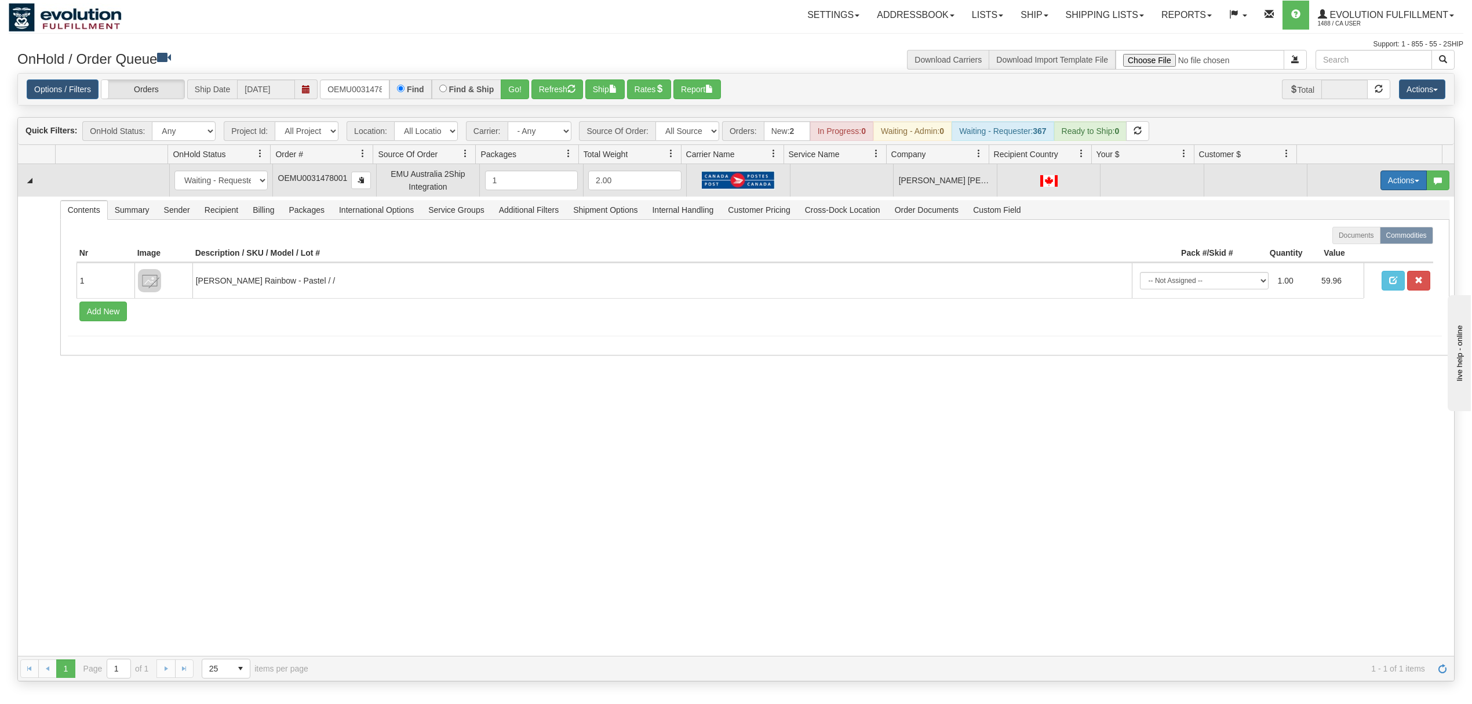
click at [1381, 181] on button "Actions" at bounding box center [1404, 180] width 46 height 20
click at [1345, 237] on span "Rate All Services" at bounding box center [1380, 232] width 70 height 9
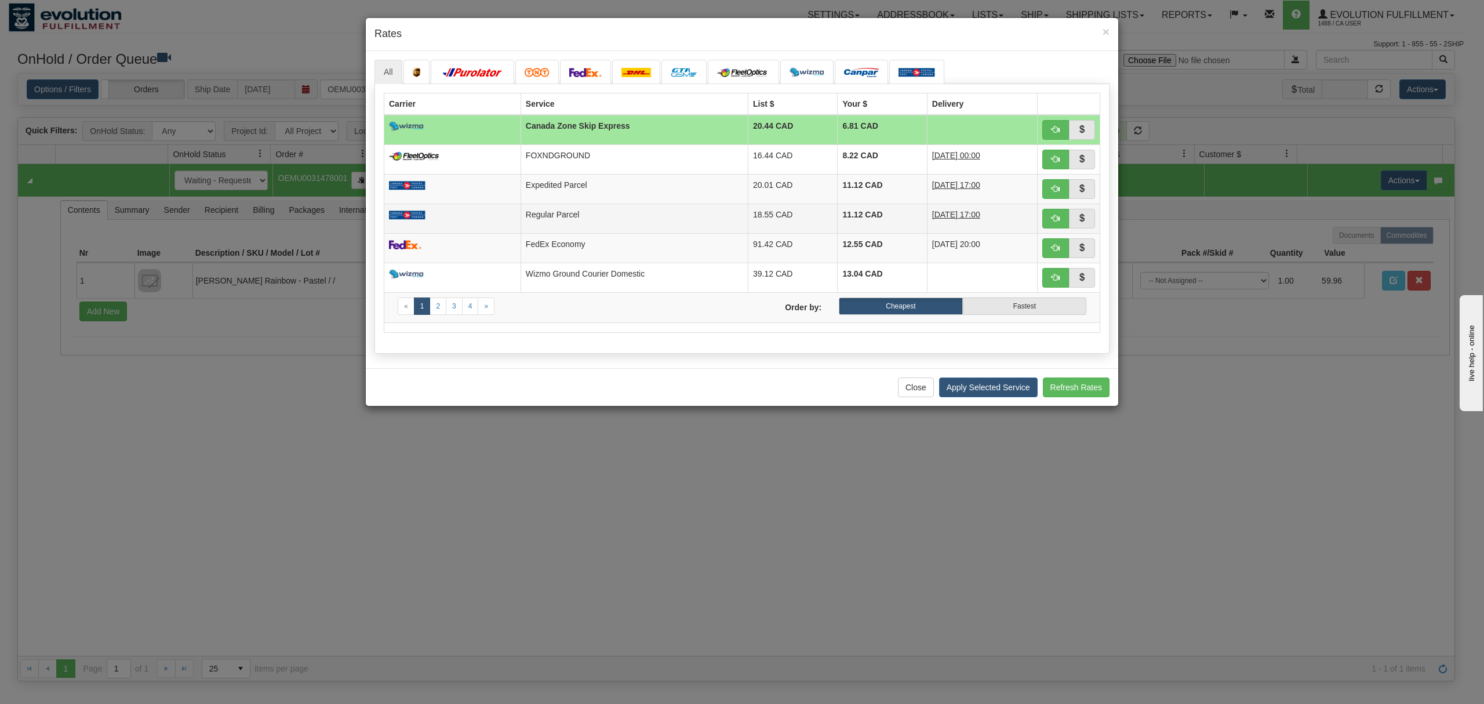
click at [671, 223] on td "Regular Parcel" at bounding box center [634, 218] width 227 height 30
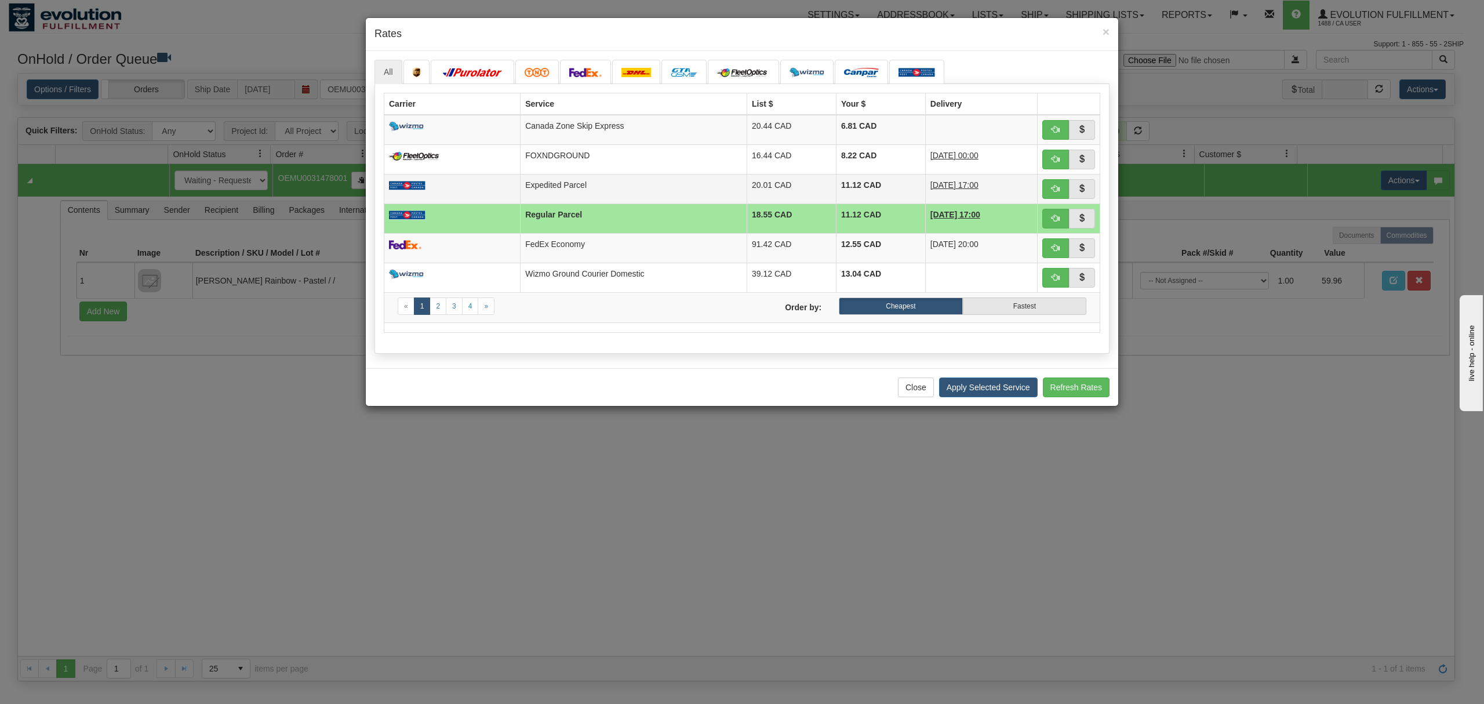
click at [679, 175] on td "Expedited Parcel" at bounding box center [634, 189] width 227 height 30
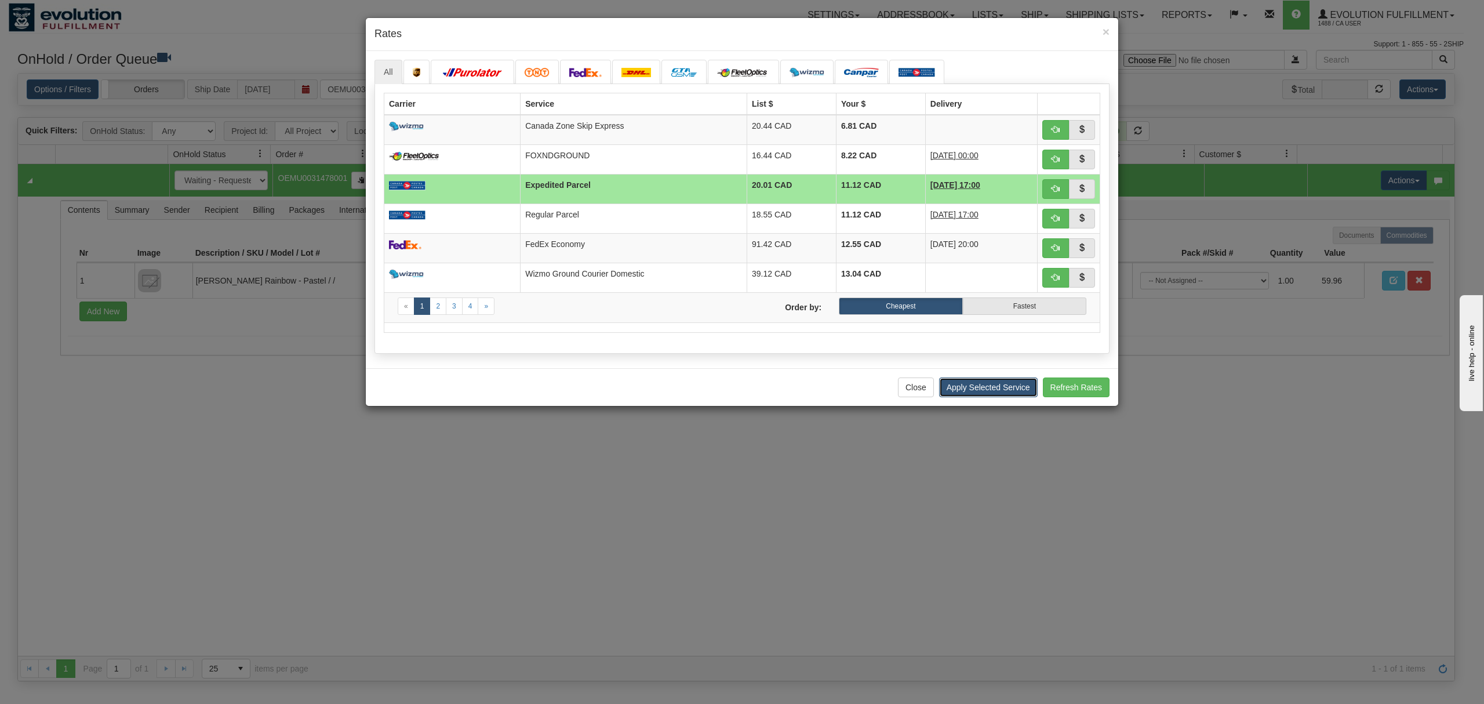
click at [953, 395] on button "Apply Selected Service" at bounding box center [988, 387] width 99 height 20
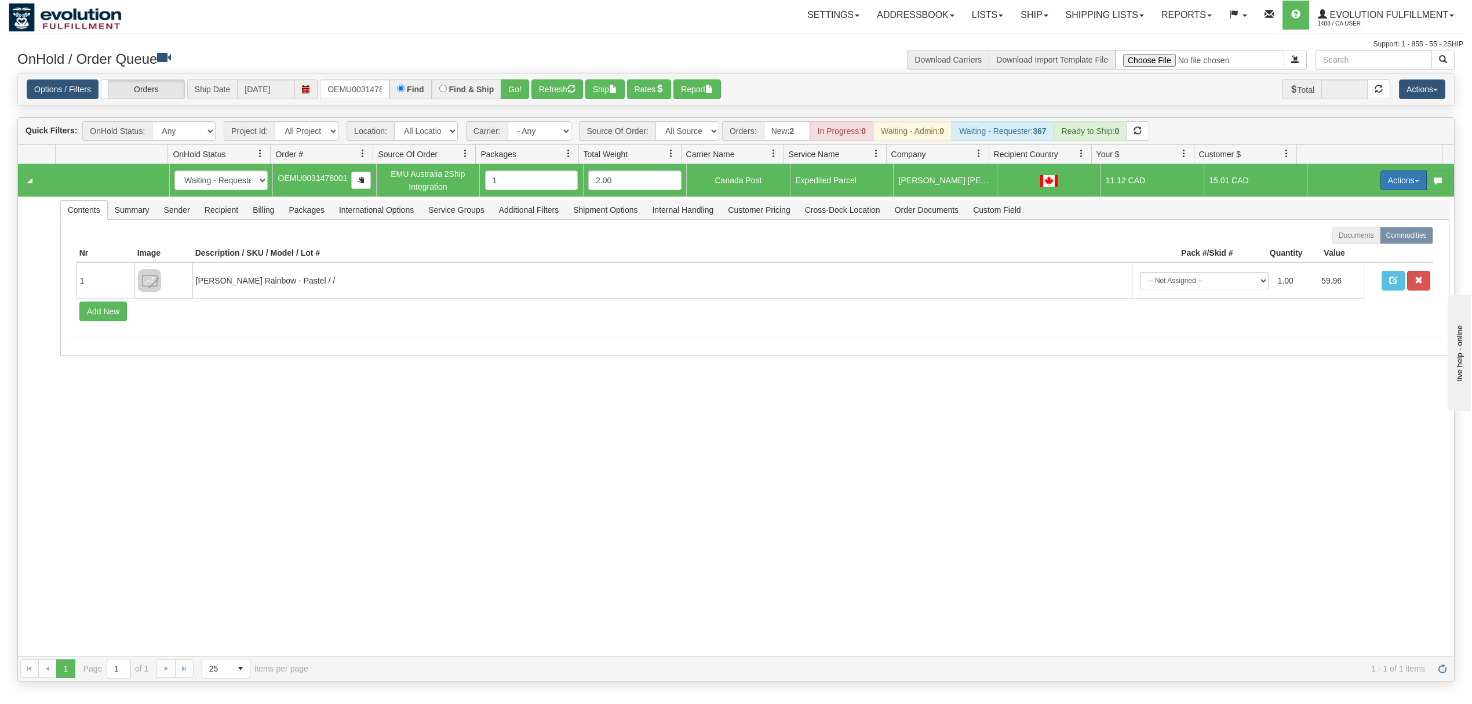
click at [1399, 179] on button "Actions" at bounding box center [1404, 180] width 46 height 20
click at [1338, 244] on link "Ship" at bounding box center [1380, 247] width 93 height 15
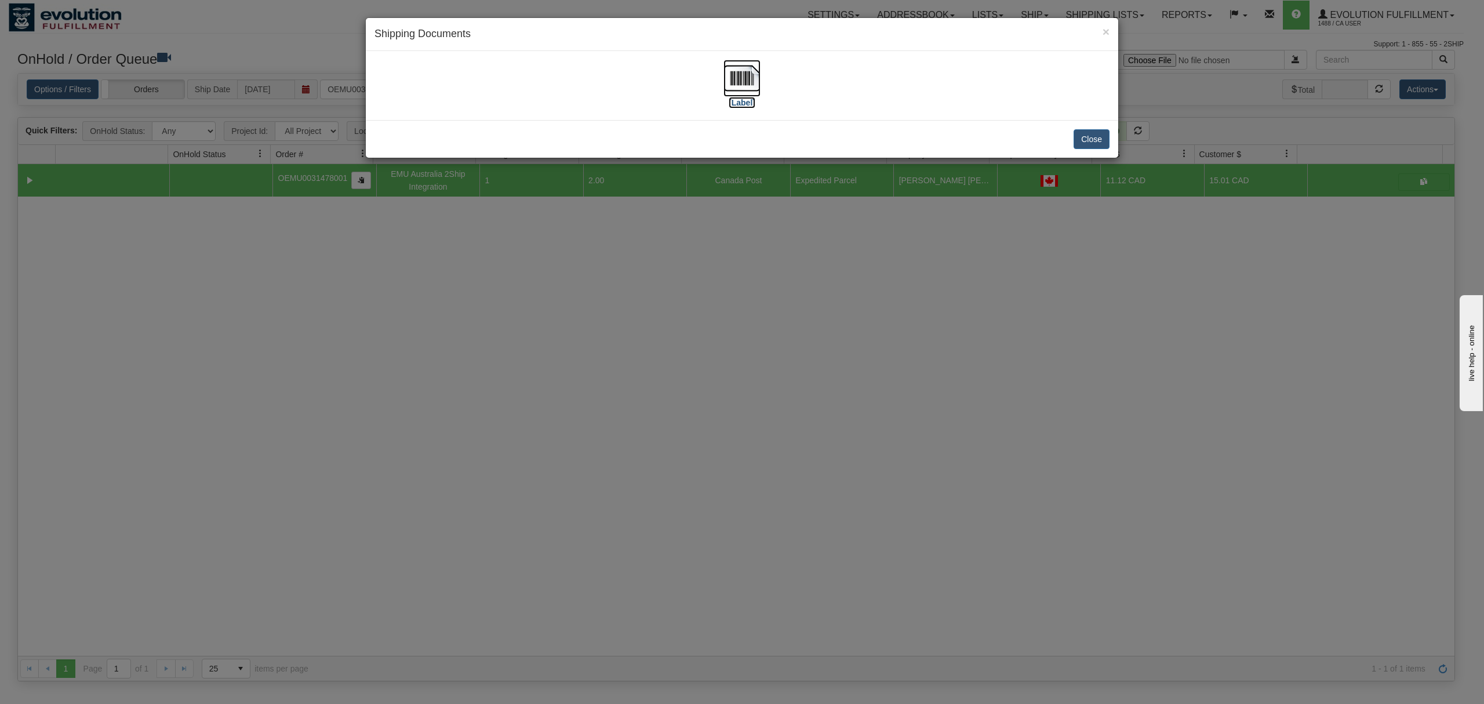
click at [743, 79] on img at bounding box center [741, 78] width 37 height 37
click at [1093, 138] on button "Close" at bounding box center [1092, 139] width 36 height 20
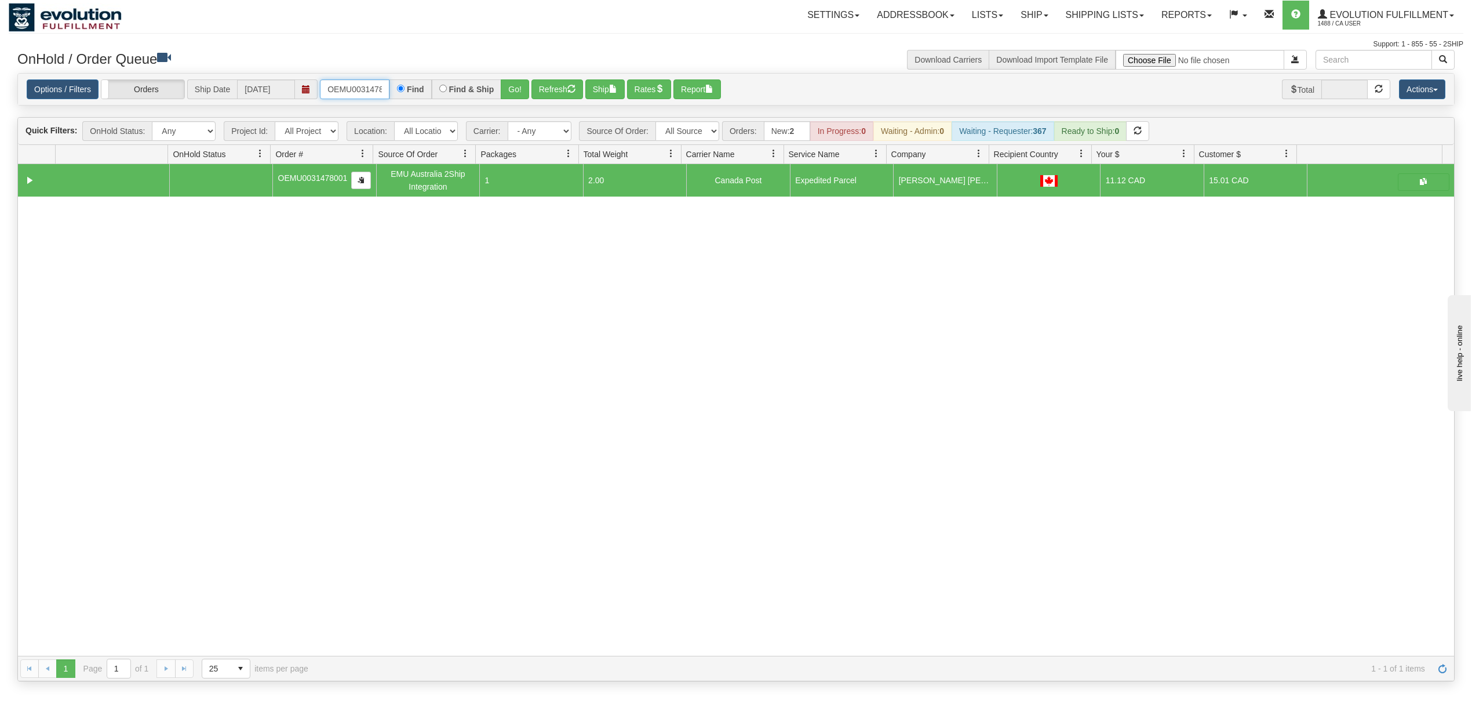
click at [358, 92] on input "OEMU0031478001" at bounding box center [355, 89] width 70 height 20
click at [522, 90] on button "Go!" at bounding box center [515, 89] width 28 height 20
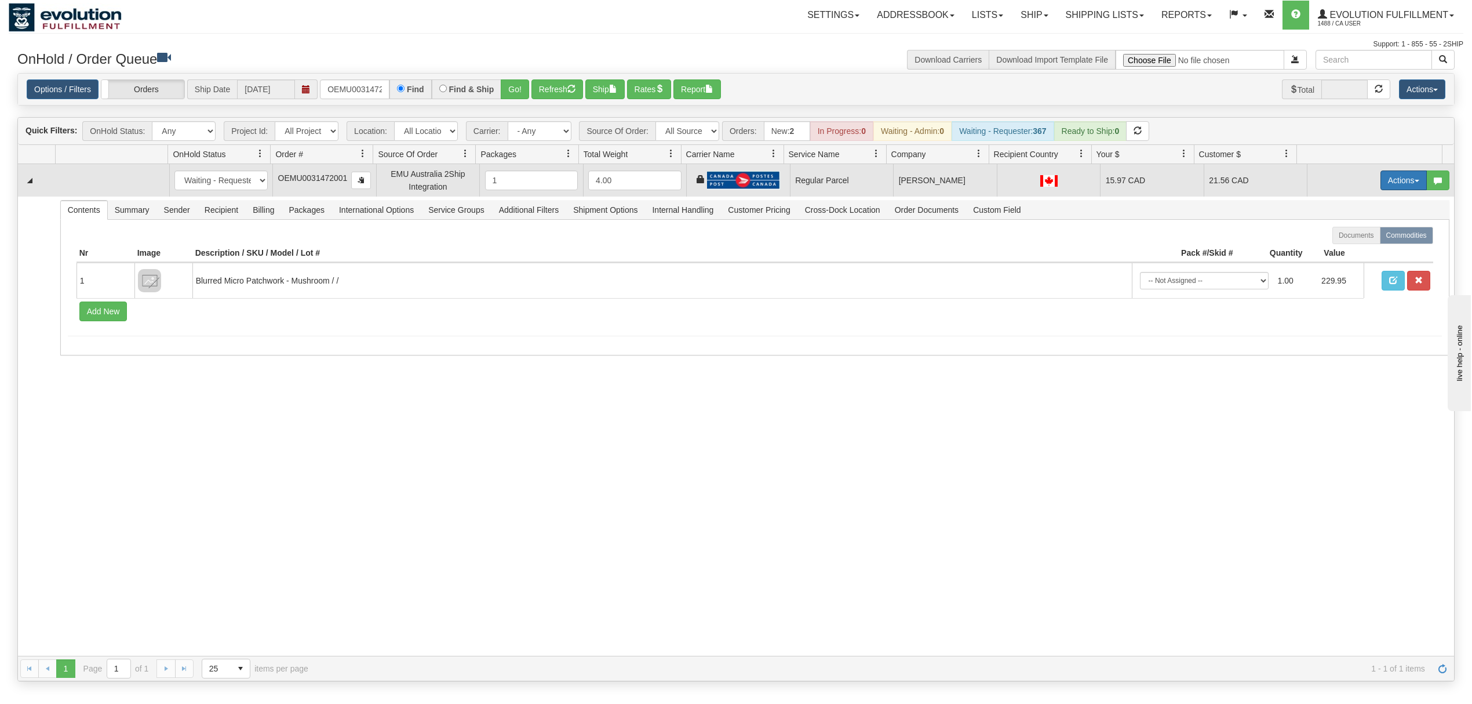
click at [1381, 181] on button "Actions" at bounding box center [1404, 180] width 46 height 20
click at [1345, 231] on span "Rate All Services" at bounding box center [1380, 232] width 70 height 9
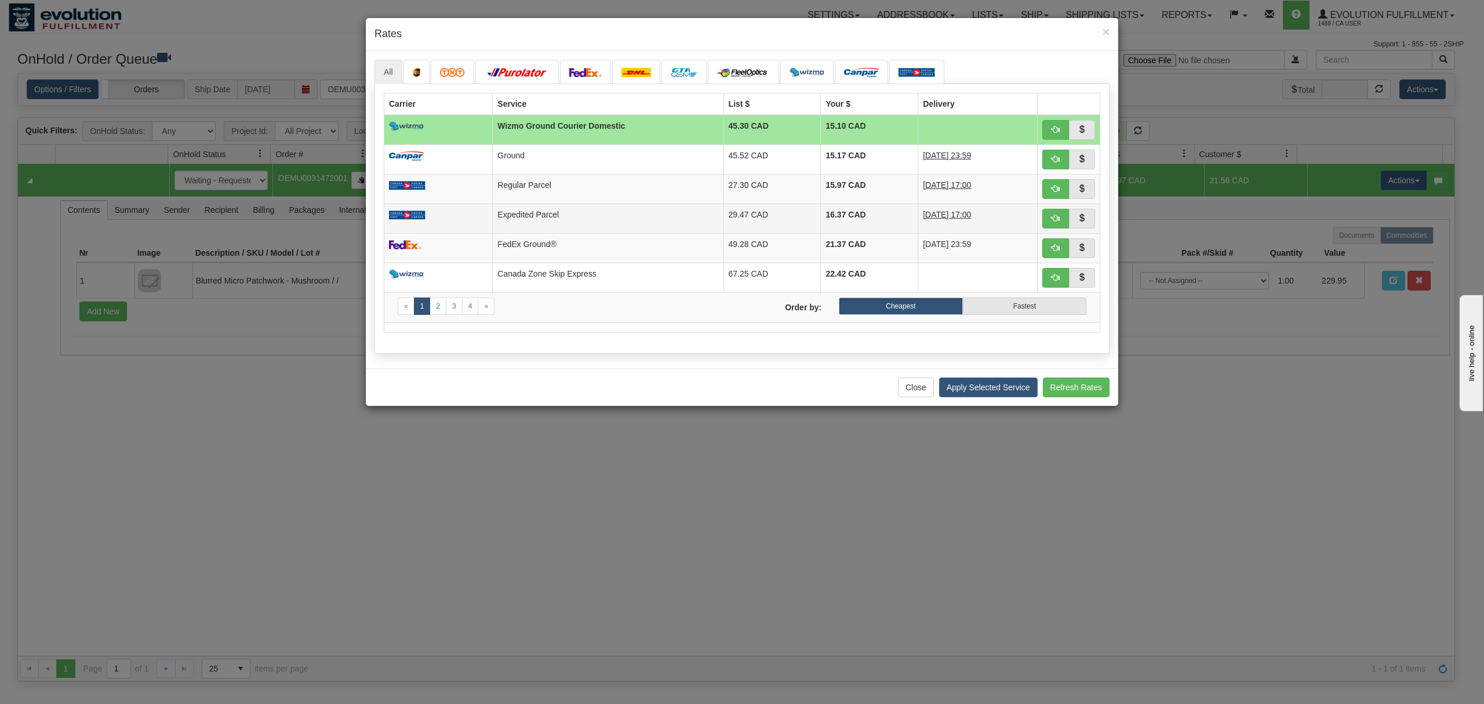
click at [564, 210] on td "Expedited Parcel" at bounding box center [608, 218] width 231 height 30
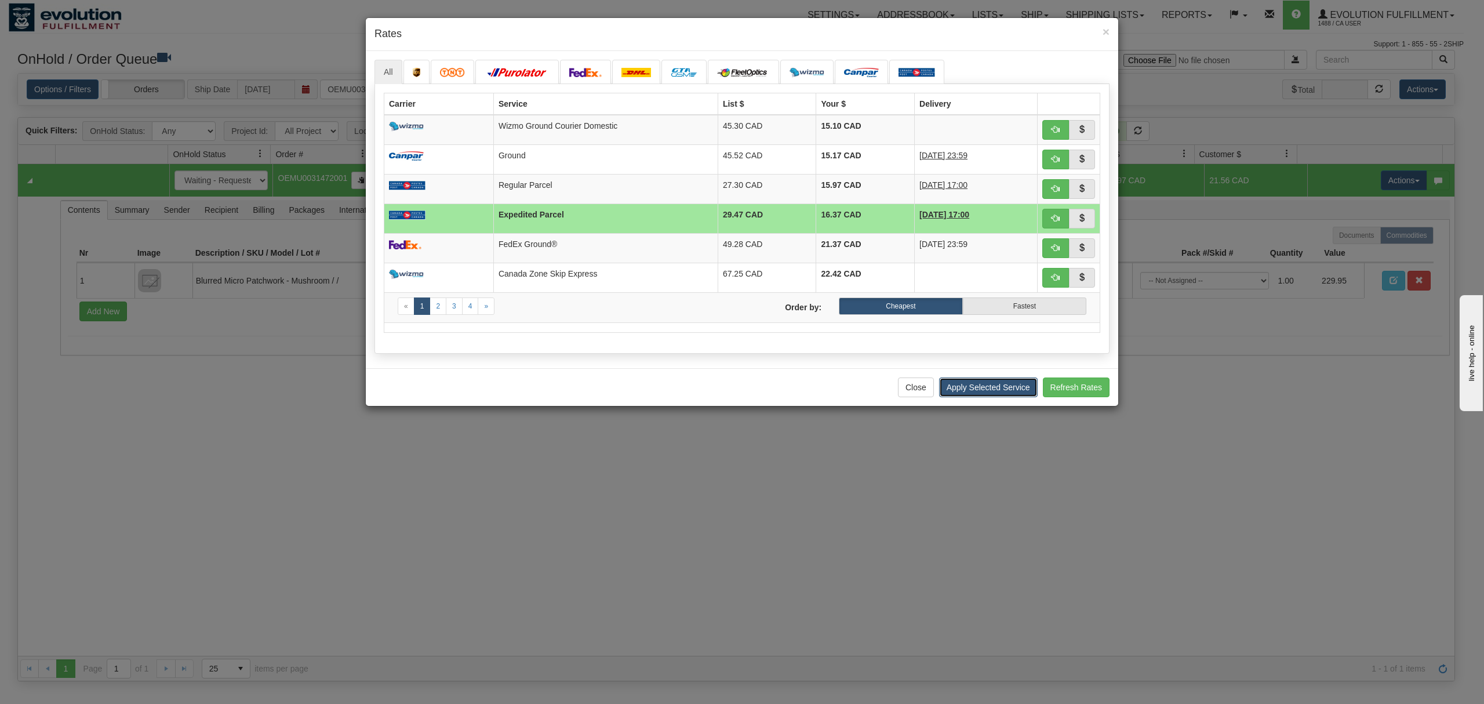
click at [979, 388] on button "Apply Selected Service" at bounding box center [988, 387] width 99 height 20
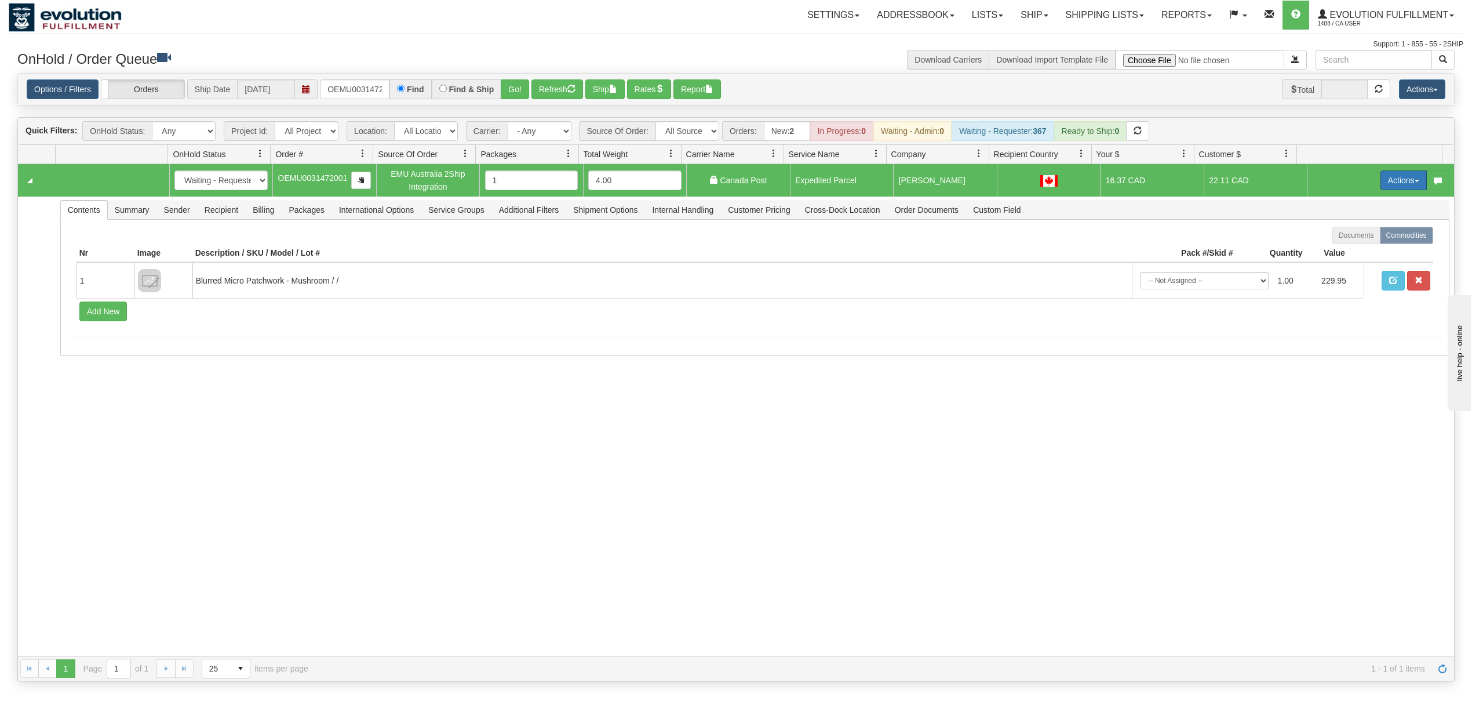
click at [1388, 174] on button "Actions" at bounding box center [1404, 180] width 46 height 20
click at [1345, 248] on span at bounding box center [1349, 247] width 8 height 8
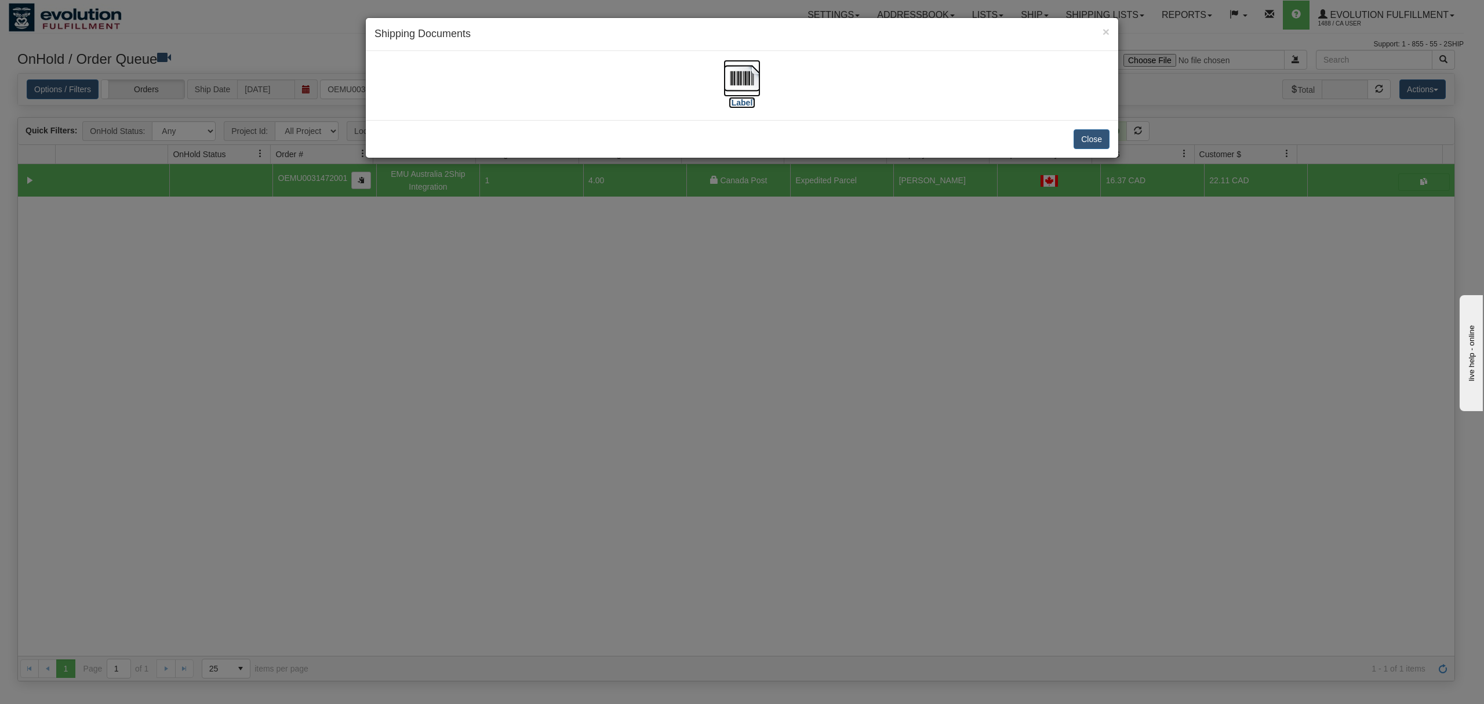
click at [748, 80] on img at bounding box center [741, 78] width 37 height 37
click at [1089, 137] on button "Close" at bounding box center [1092, 139] width 36 height 20
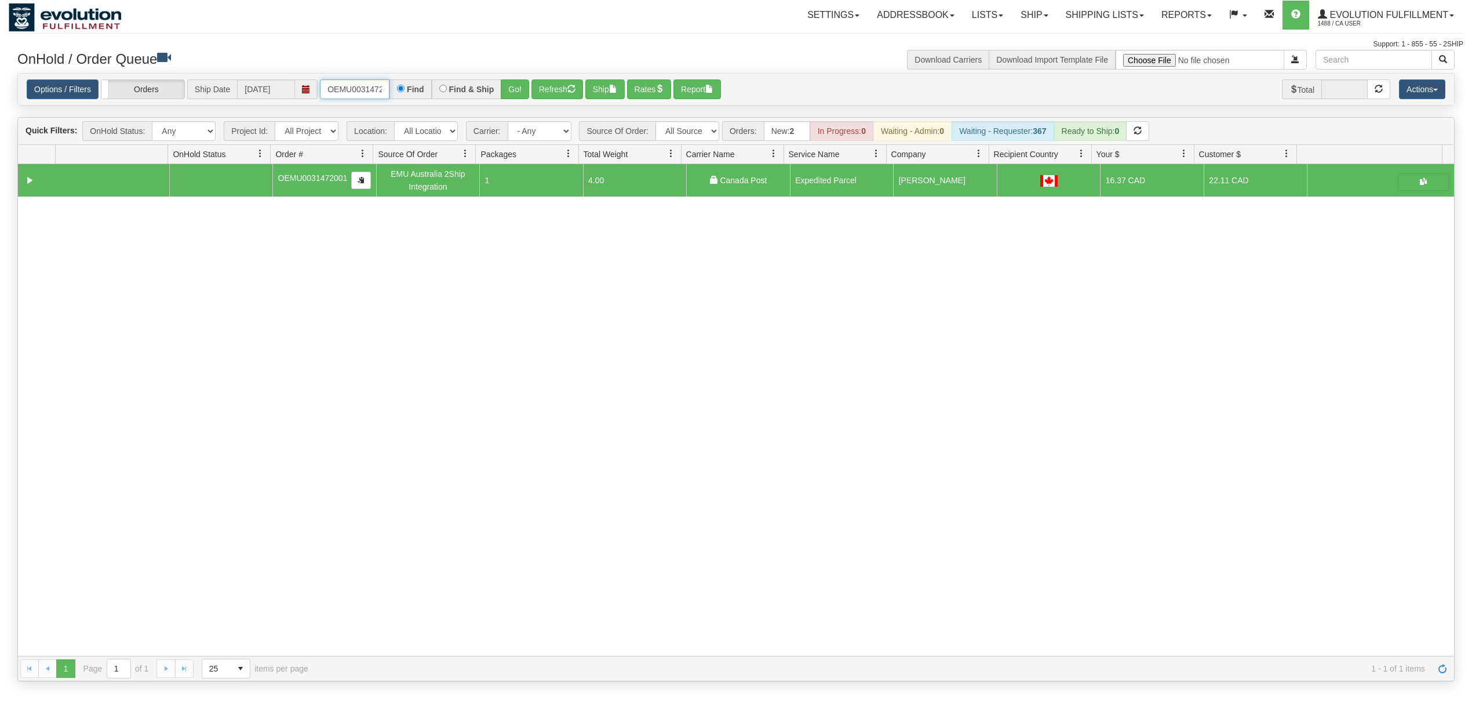
click at [370, 93] on input "OEMU0031472001" at bounding box center [355, 89] width 70 height 20
click at [527, 85] on button "Go!" at bounding box center [515, 89] width 28 height 20
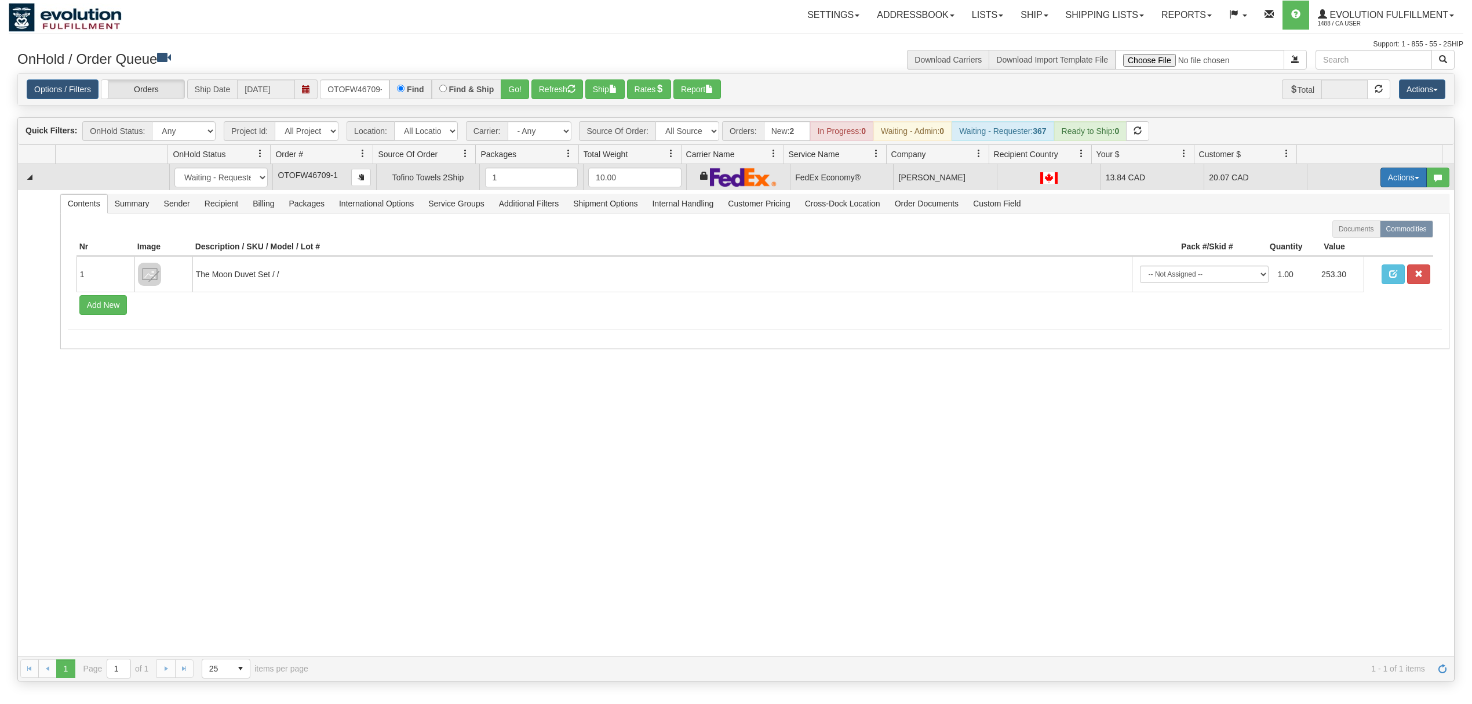
click at [1390, 182] on button "Actions" at bounding box center [1404, 178] width 46 height 20
click at [1375, 231] on span "Rate All Services" at bounding box center [1380, 229] width 70 height 9
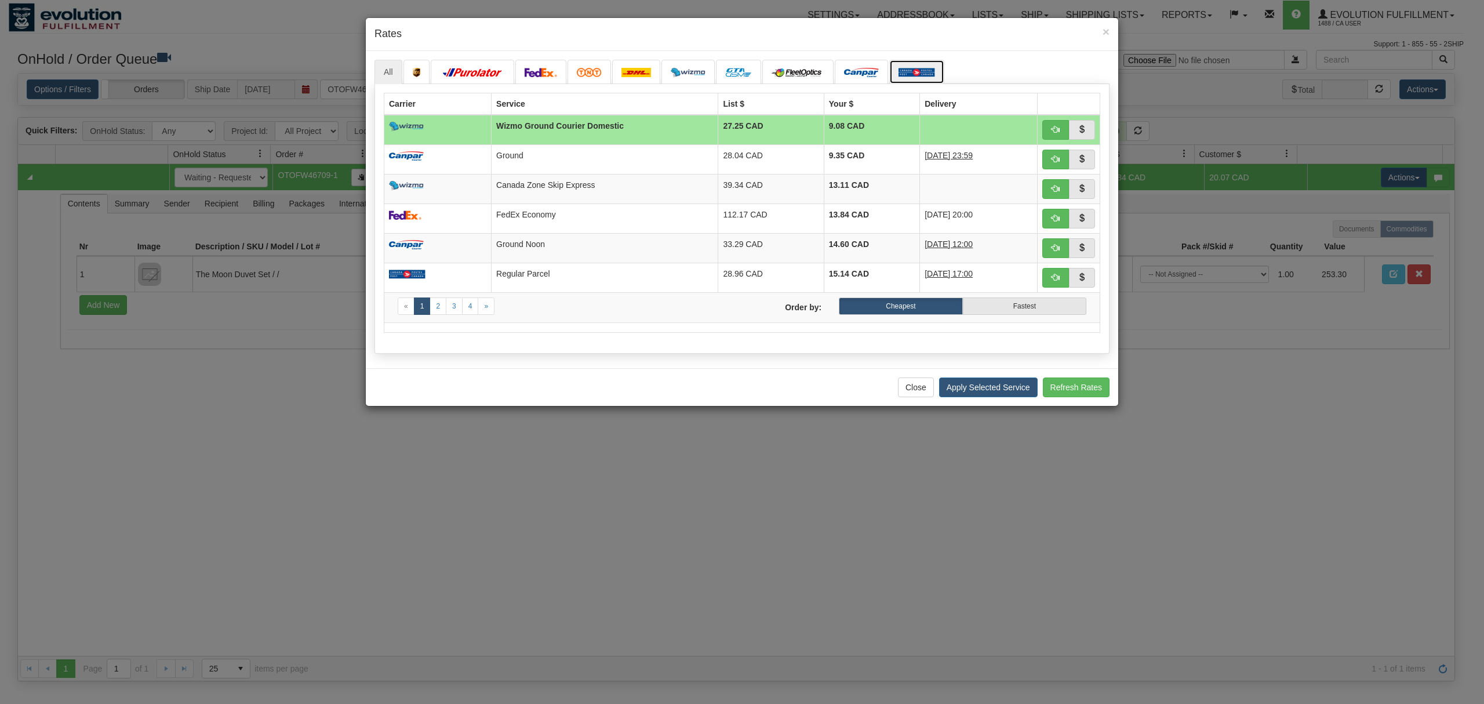
click at [919, 72] on img at bounding box center [917, 72] width 37 height 9
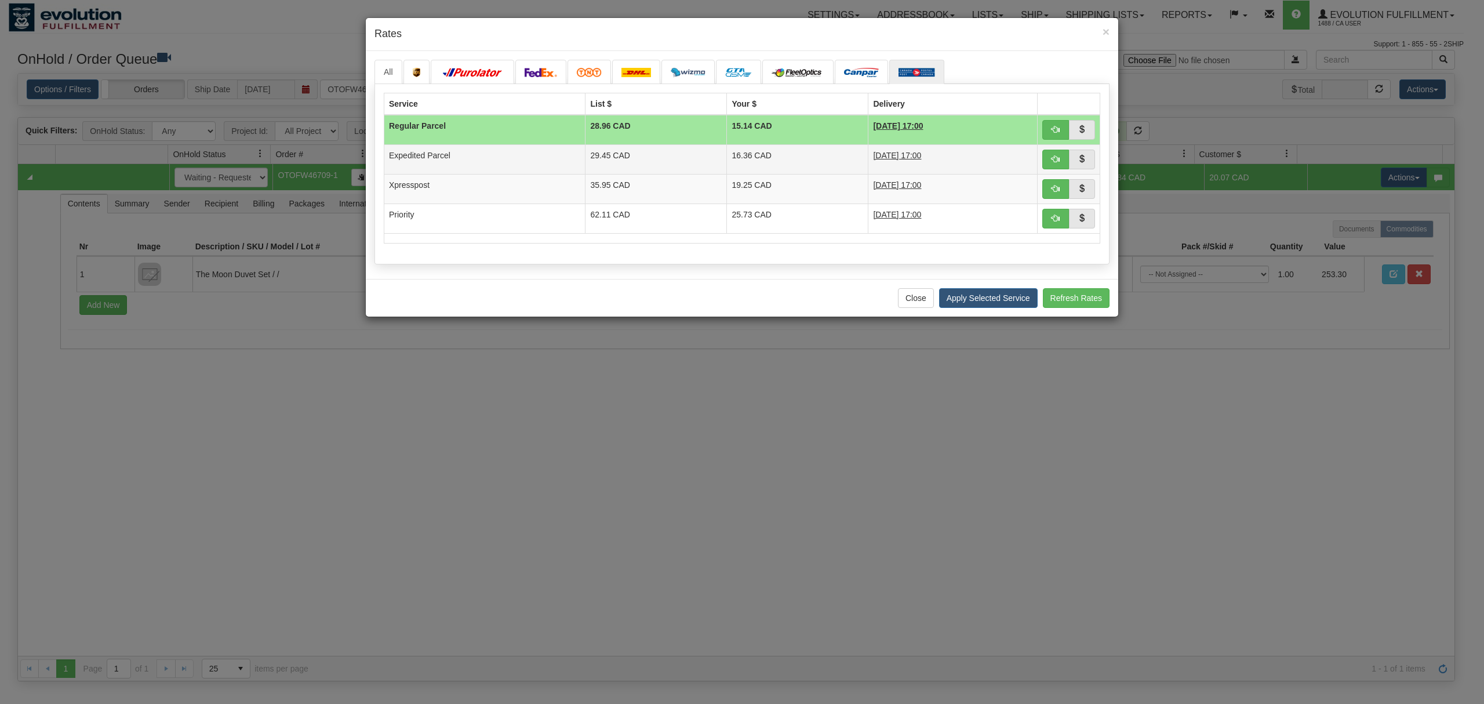
click at [689, 165] on td "29.45 CAD" at bounding box center [655, 159] width 141 height 30
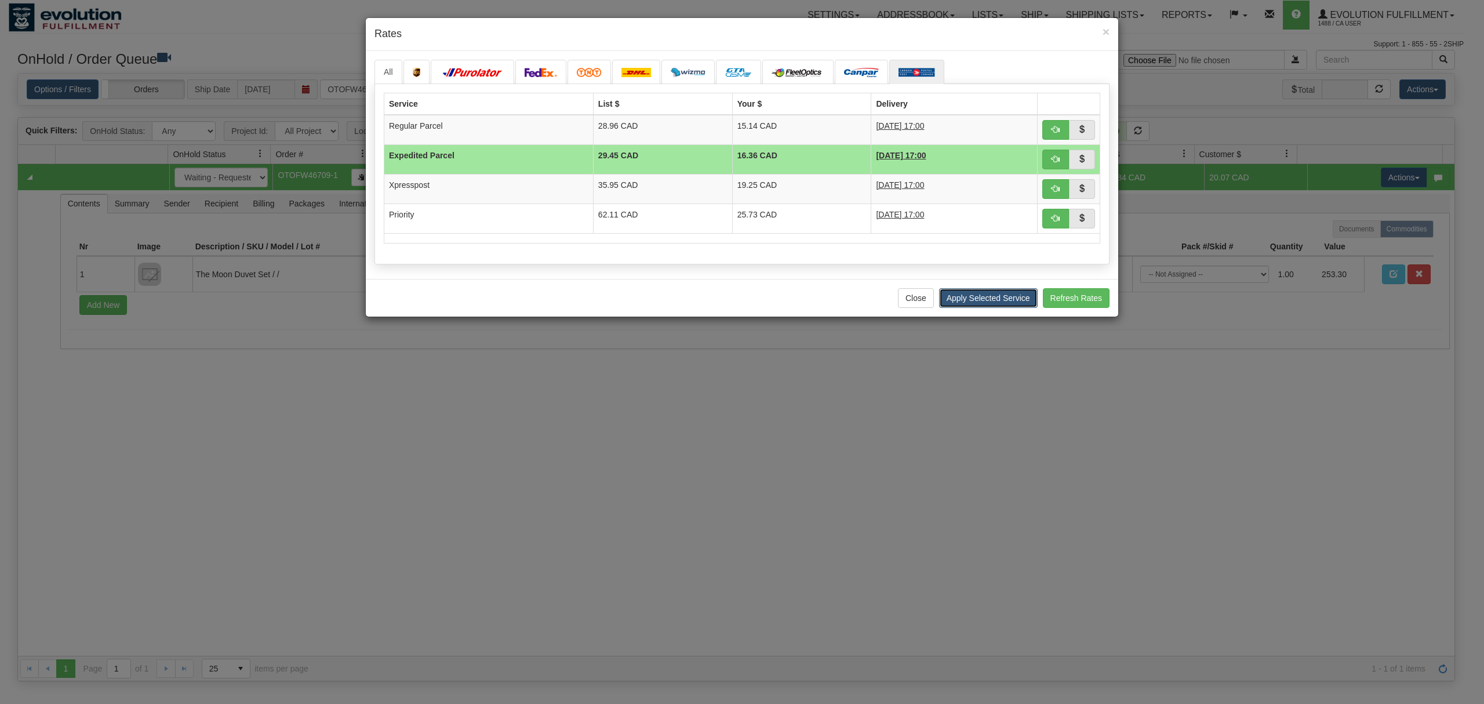
click at [984, 303] on button "Apply Selected Service" at bounding box center [988, 298] width 99 height 20
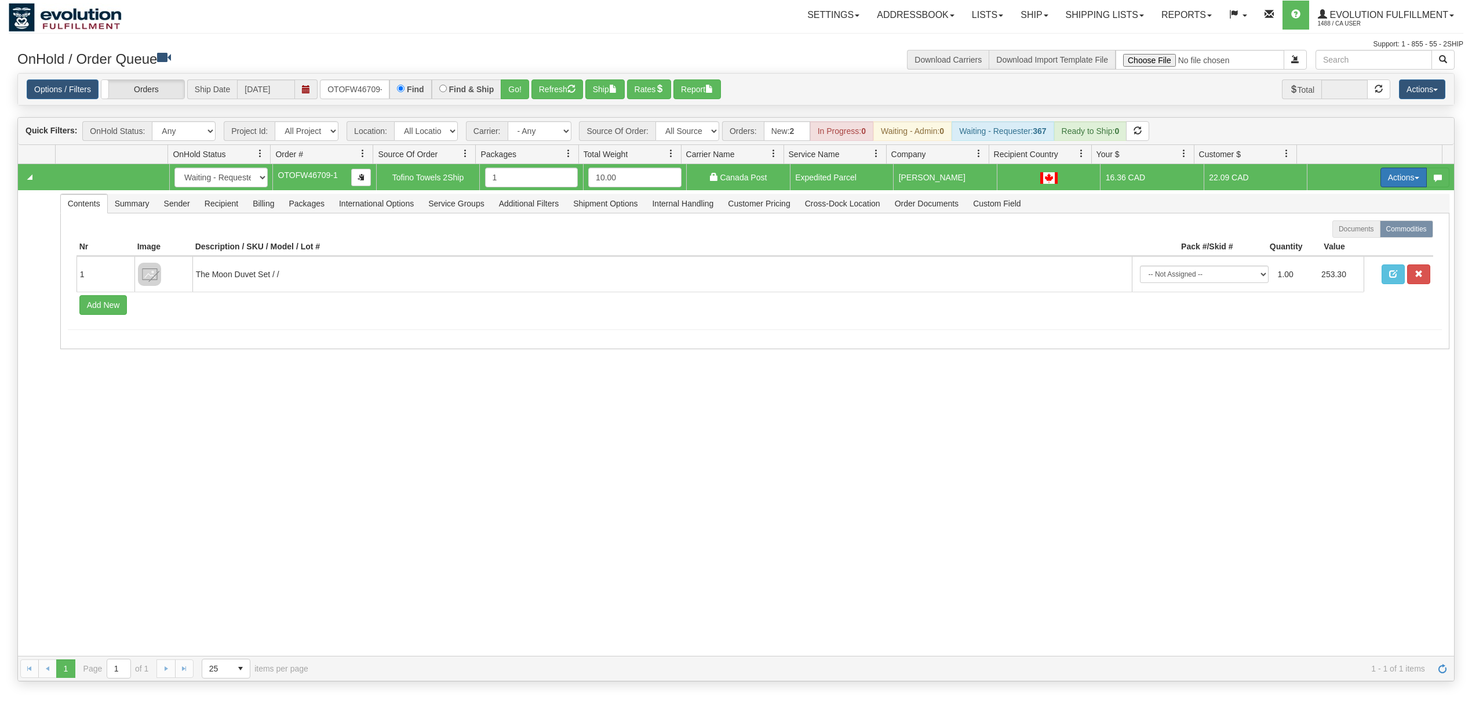
click at [1394, 175] on button "Actions" at bounding box center [1404, 178] width 46 height 20
click at [1348, 248] on span "Ship" at bounding box center [1357, 244] width 24 height 9
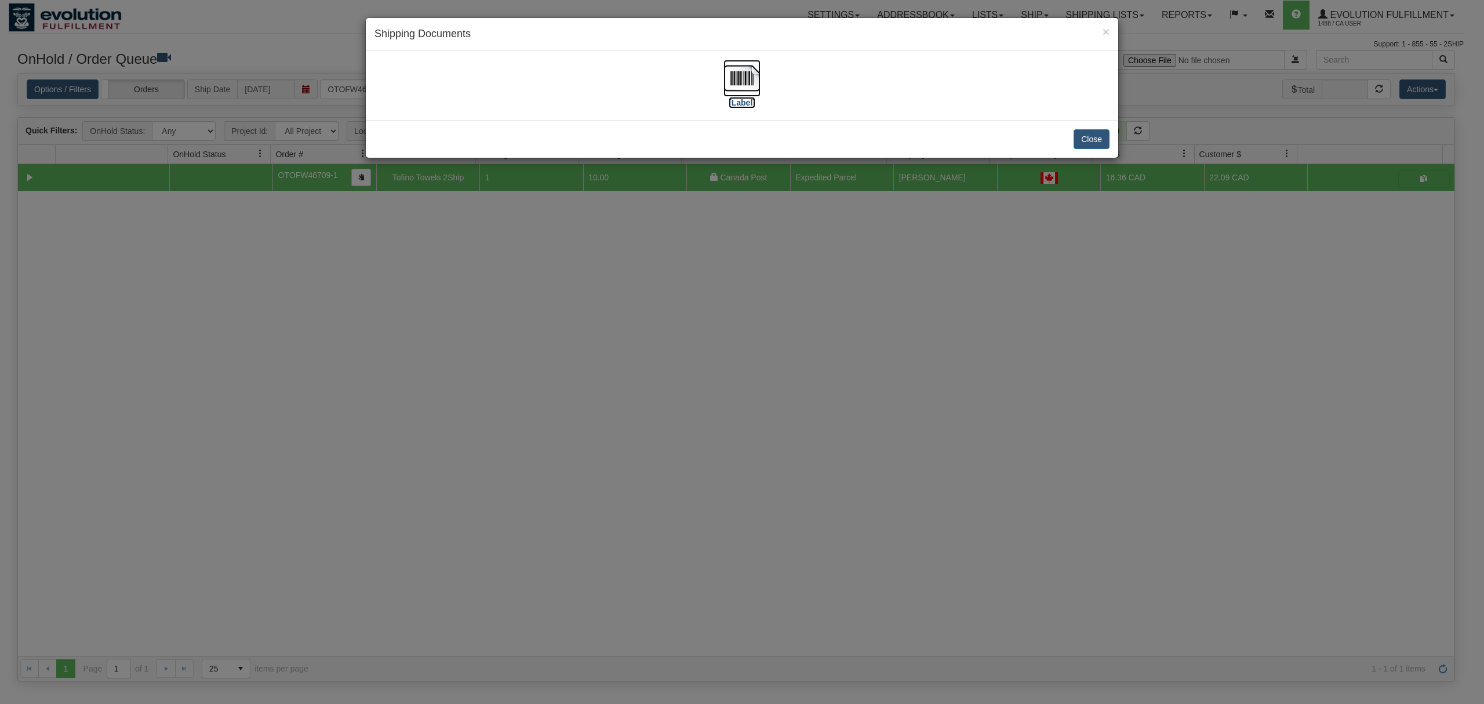
click at [729, 80] on img at bounding box center [741, 78] width 37 height 37
drag, startPoint x: 1097, startPoint y: 137, endPoint x: 485, endPoint y: 36, distance: 620.5
click at [1093, 137] on button "Close" at bounding box center [1092, 139] width 36 height 20
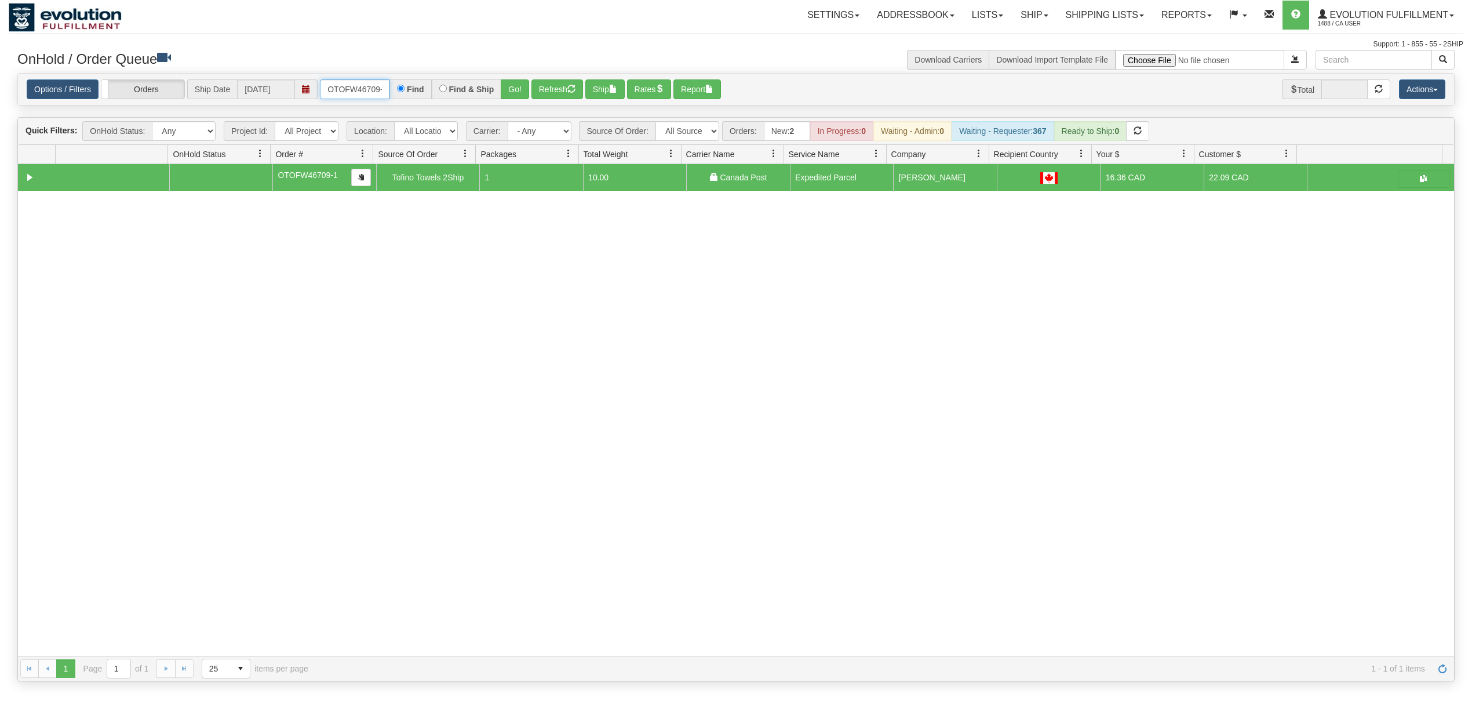
click at [358, 88] on input "OTOFW46709-1" at bounding box center [355, 89] width 70 height 20
type input "OTOFW46731-1"
click at [505, 84] on button "Go!" at bounding box center [515, 89] width 28 height 20
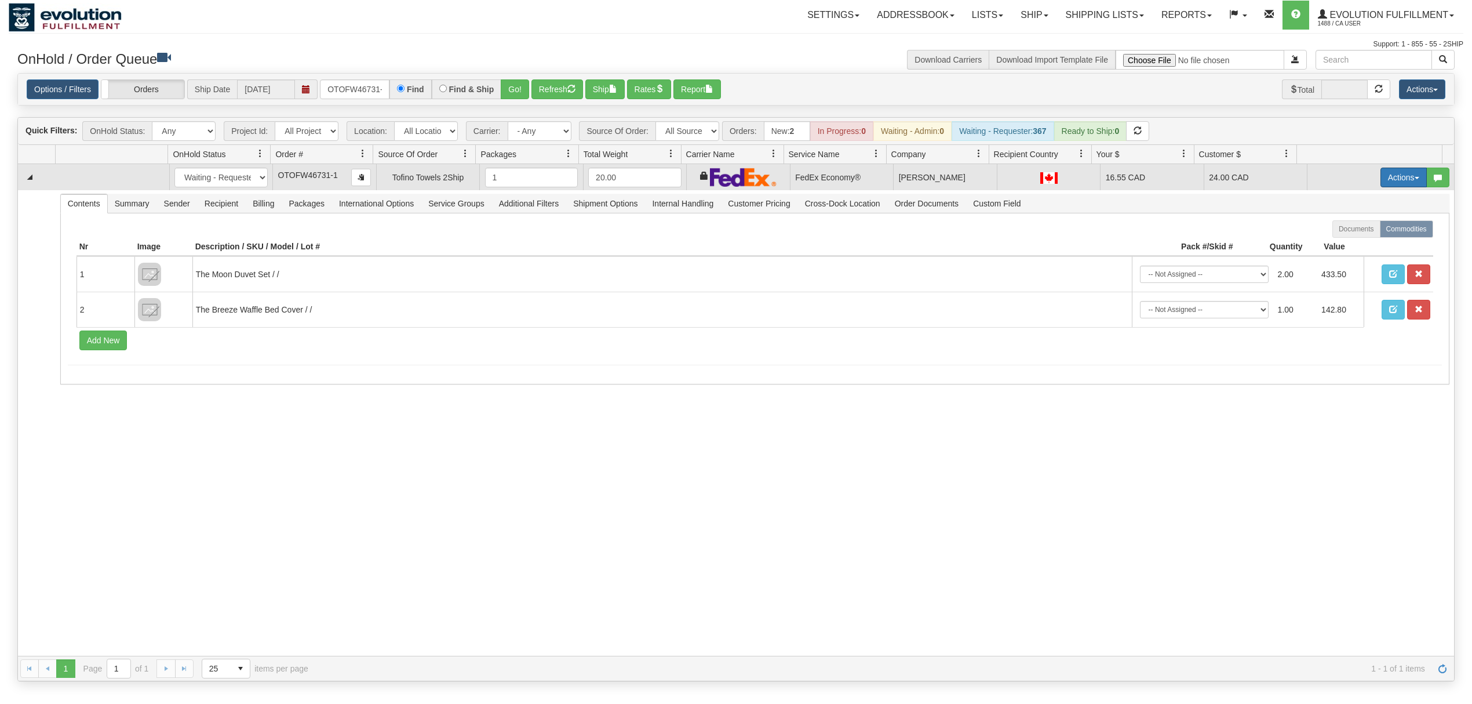
click at [1394, 173] on button "Actions" at bounding box center [1404, 178] width 46 height 20
click at [1350, 230] on span "Rate All Services" at bounding box center [1380, 229] width 70 height 9
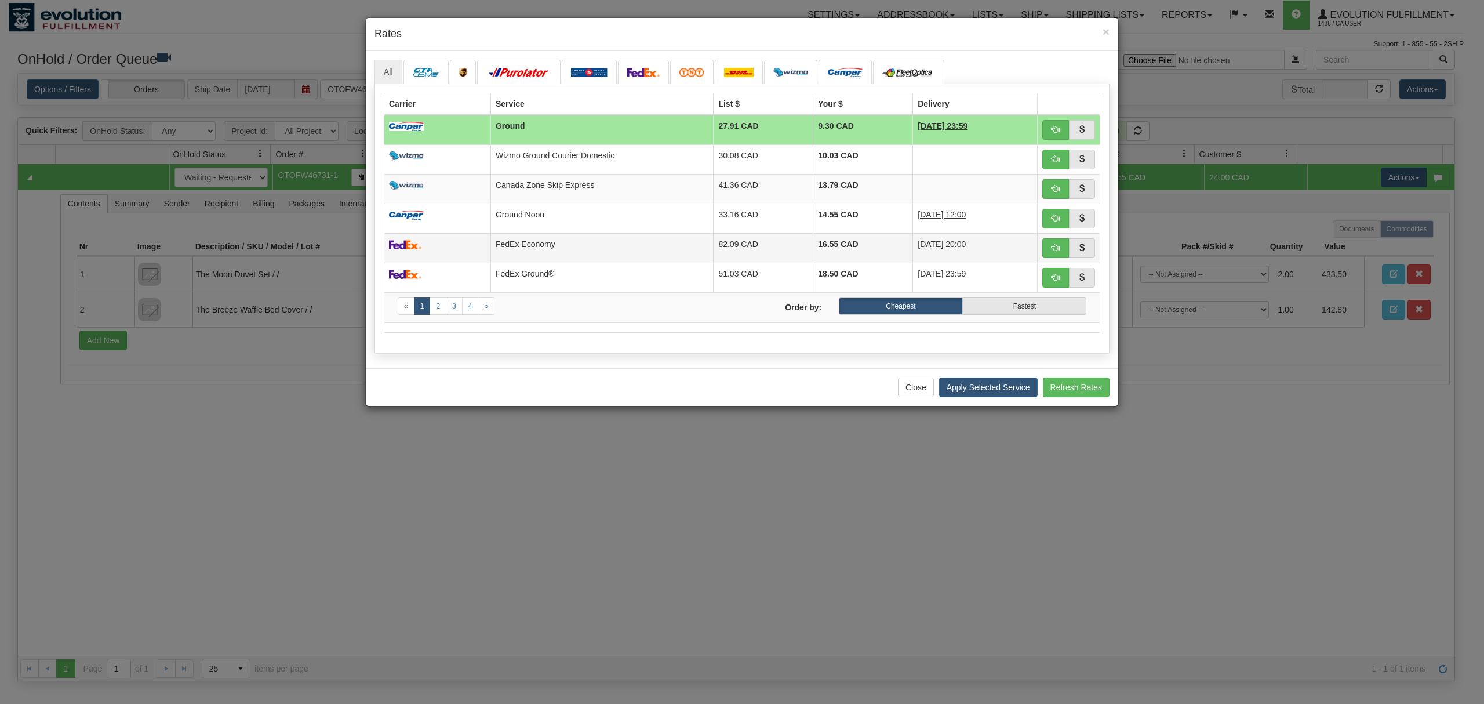
click at [504, 250] on td "FedEx Economy" at bounding box center [601, 248] width 223 height 30
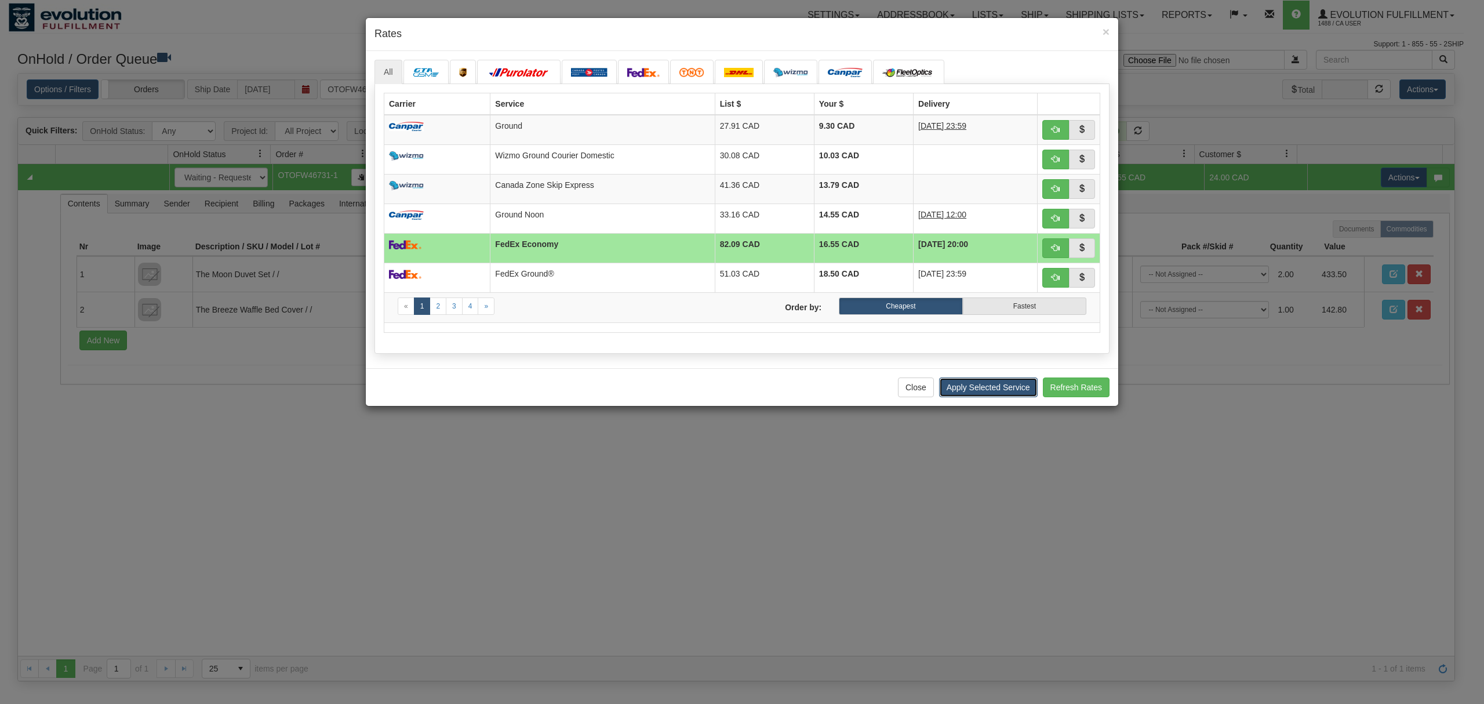
click at [963, 395] on button "Apply Selected Service" at bounding box center [988, 387] width 99 height 20
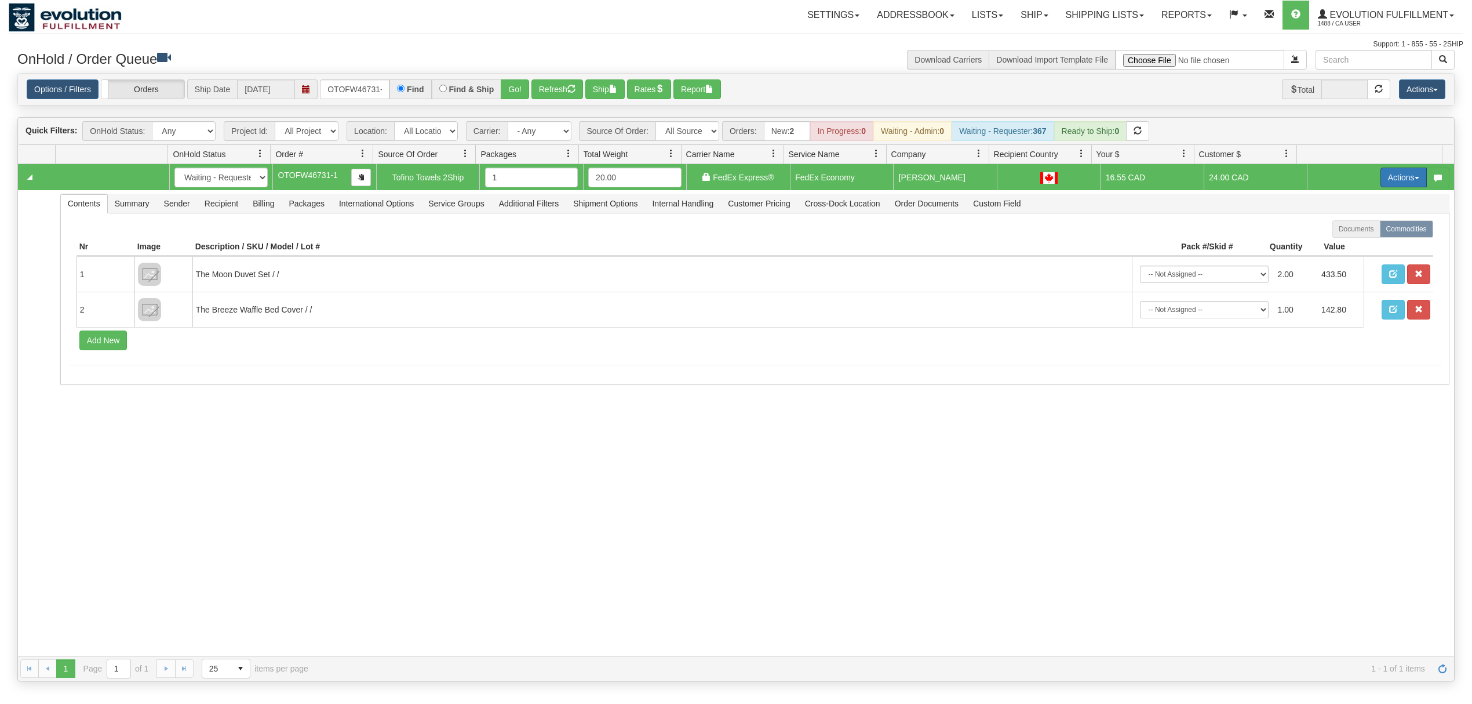
click at [1382, 181] on button "Actions" at bounding box center [1404, 178] width 46 height 20
click at [1334, 252] on link "Ship" at bounding box center [1380, 244] width 93 height 15
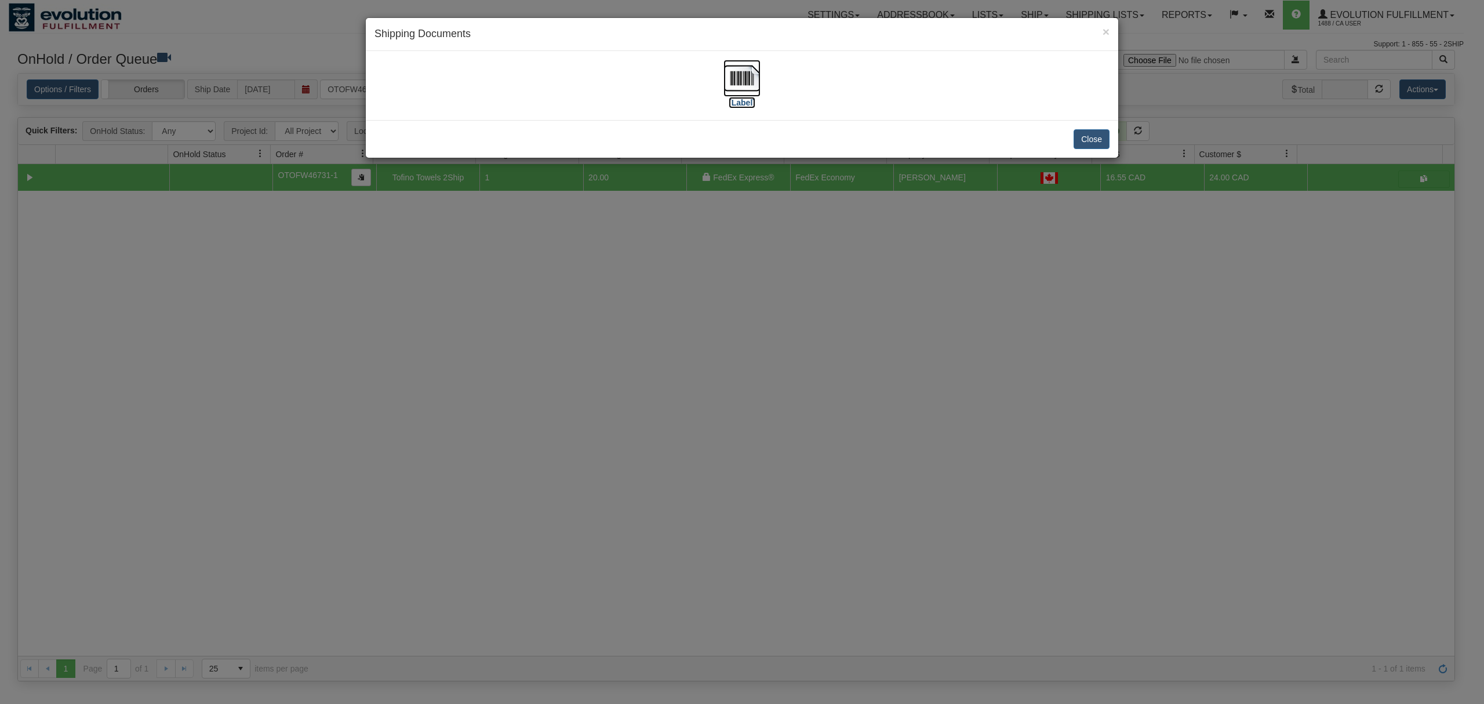
click at [749, 75] on img at bounding box center [741, 78] width 37 height 37
click at [741, 73] on img at bounding box center [741, 78] width 37 height 37
click at [1084, 135] on button "Close" at bounding box center [1092, 139] width 36 height 20
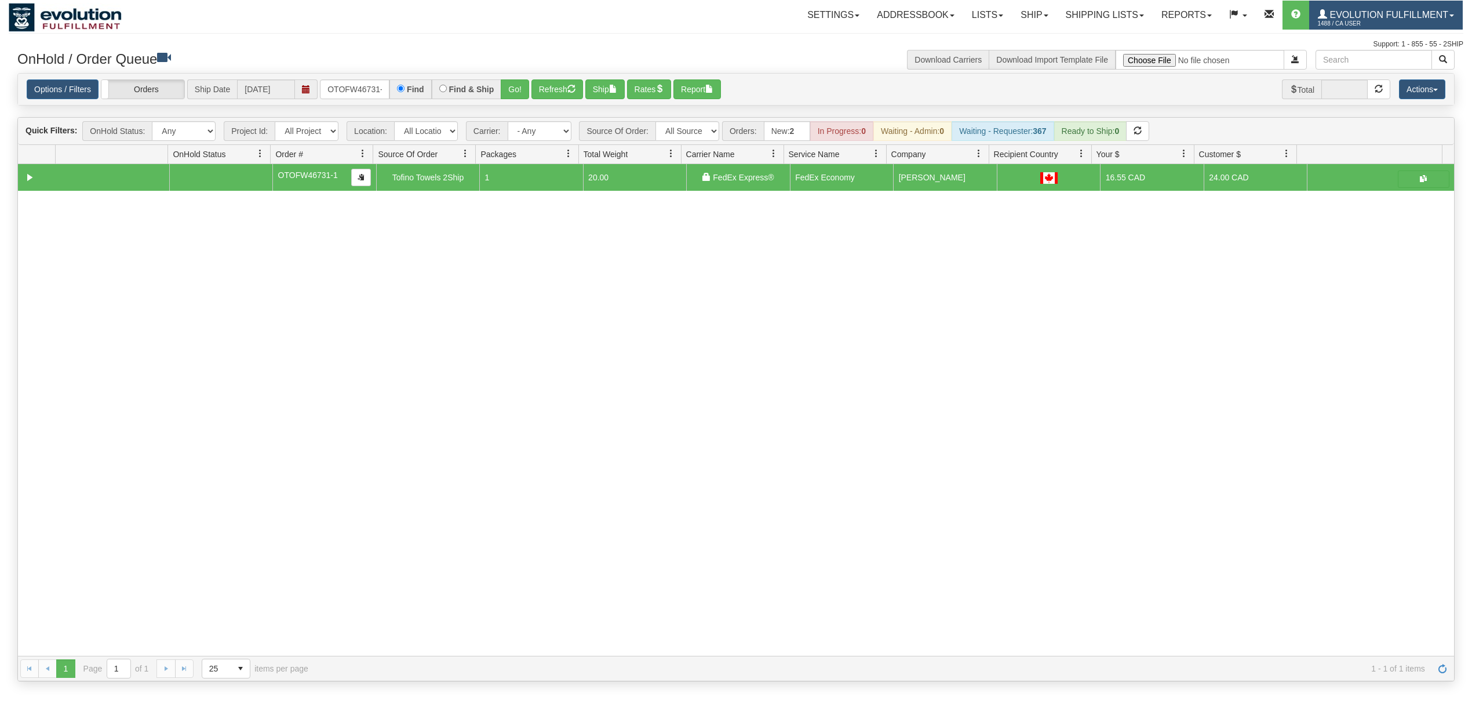
click at [1392, 19] on span "1488 / CA User" at bounding box center [1361, 24] width 87 height 12
click at [1391, 64] on link "LOG OUT" at bounding box center [1403, 70] width 117 height 15
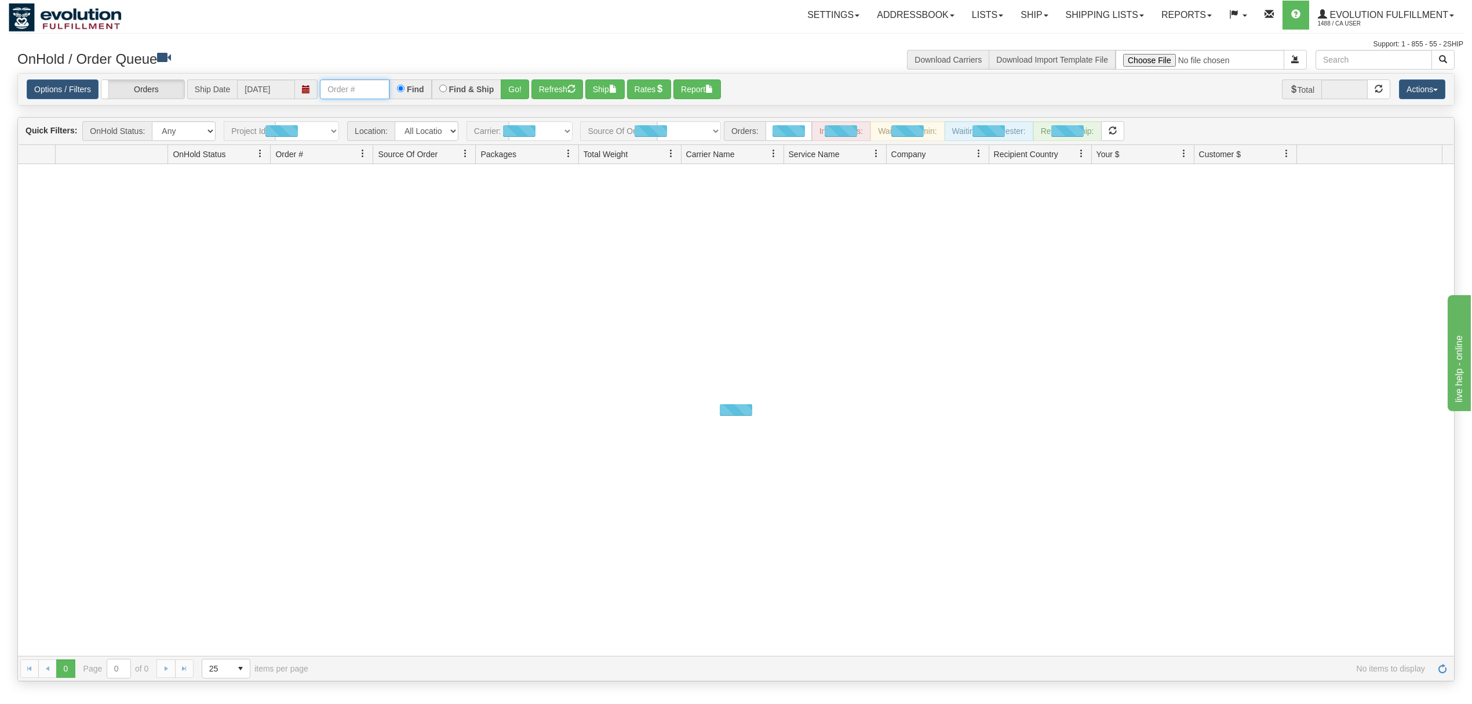
click at [385, 86] on input "text" at bounding box center [355, 89] width 70 height 20
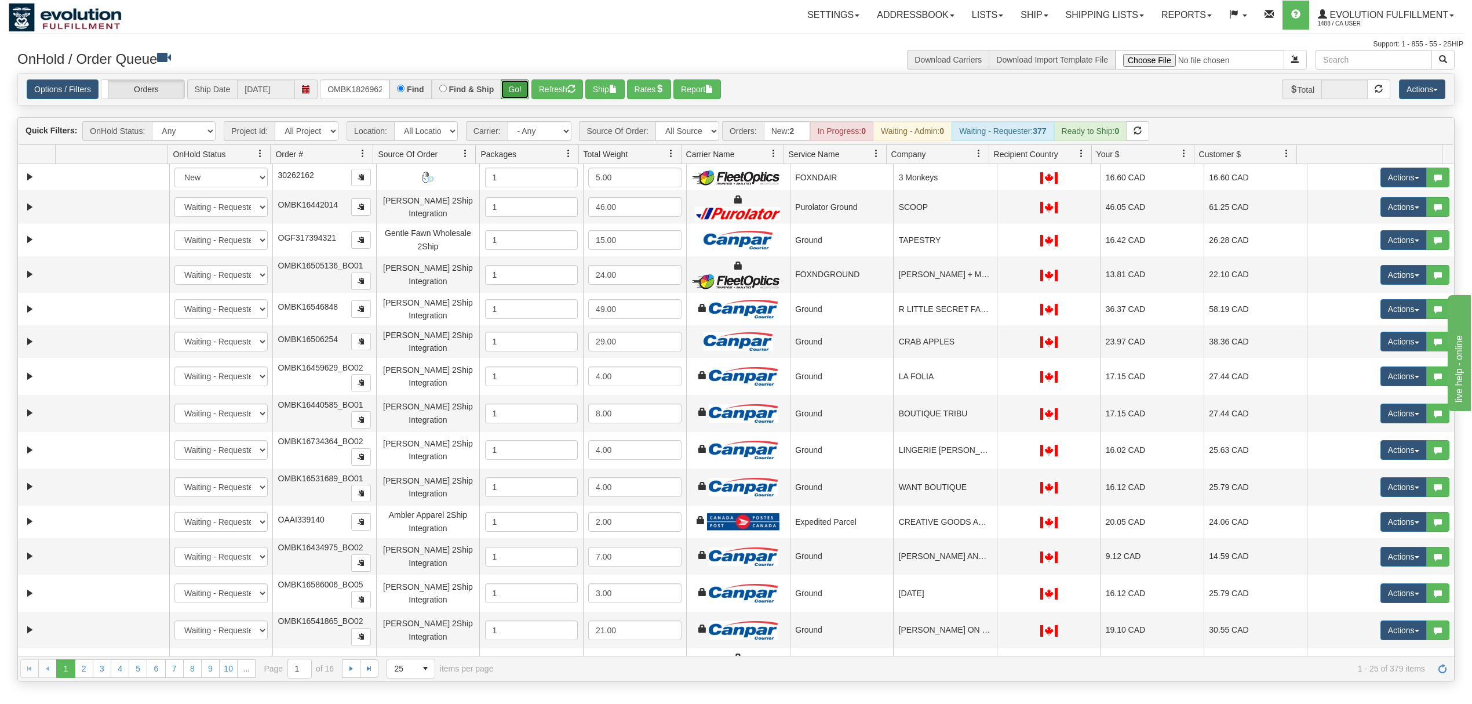
click at [504, 85] on button "Go!" at bounding box center [515, 89] width 28 height 20
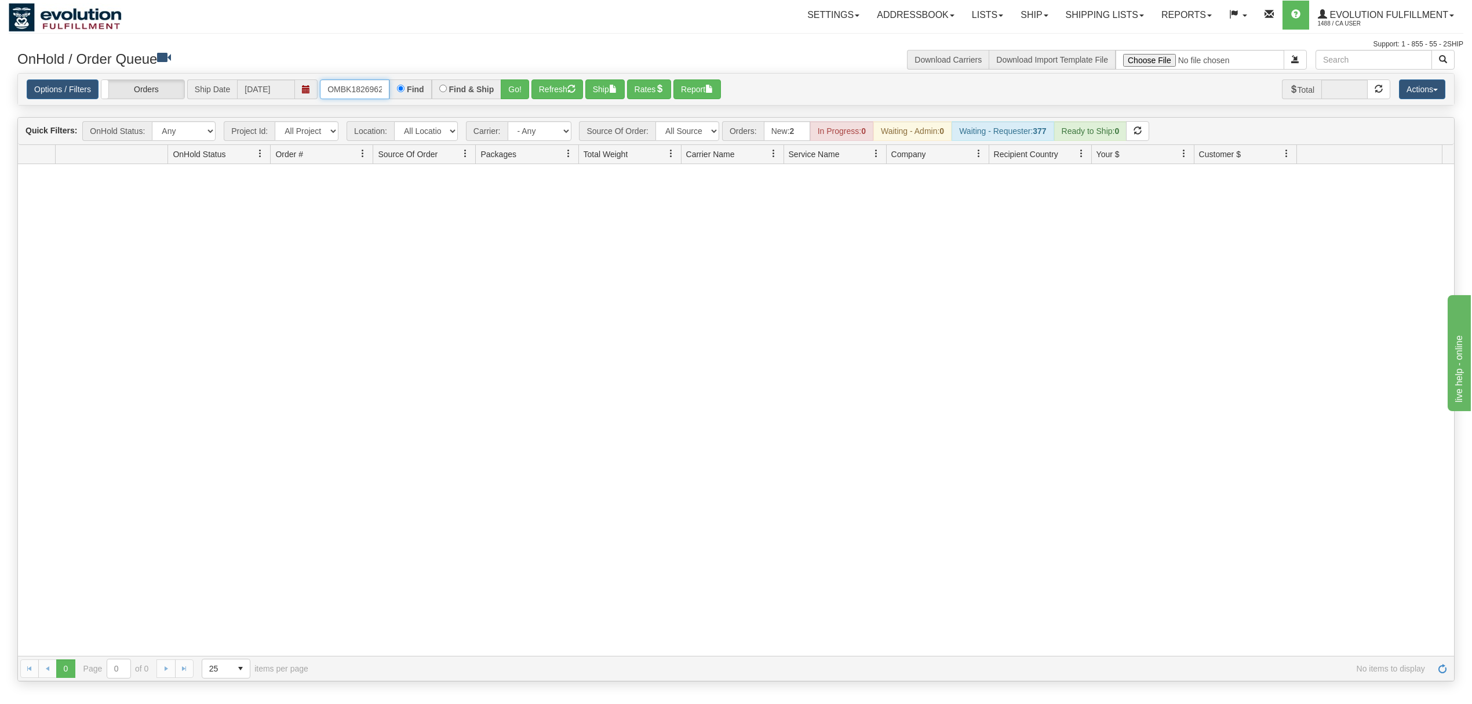
click at [365, 89] on input "OMBK18269624 BO01" at bounding box center [355, 89] width 70 height 20
type input "OMBK18269624_BO01"
click at [525, 89] on button "Go!" at bounding box center [515, 89] width 28 height 20
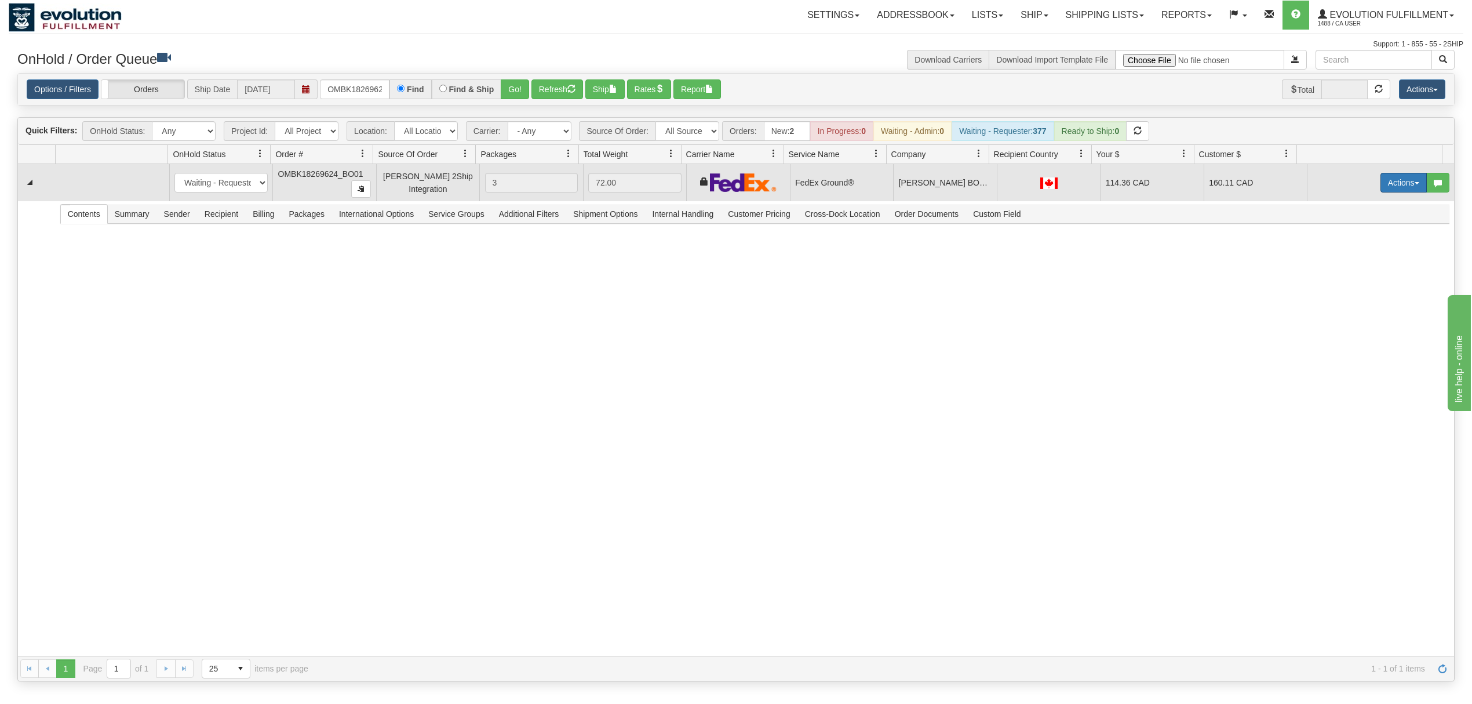
click at [1381, 188] on button "Actions" at bounding box center [1404, 183] width 46 height 20
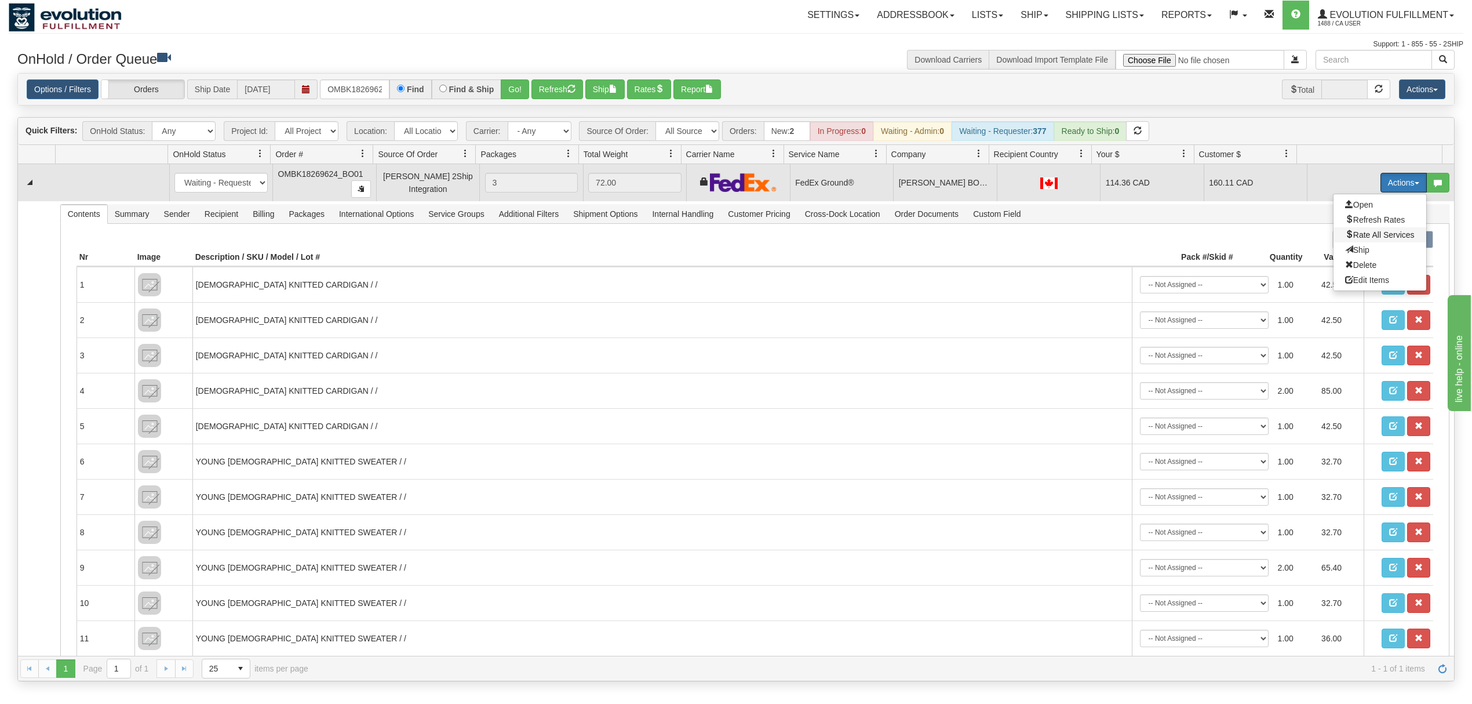
click at [1345, 237] on span "Rate All Services" at bounding box center [1380, 234] width 70 height 9
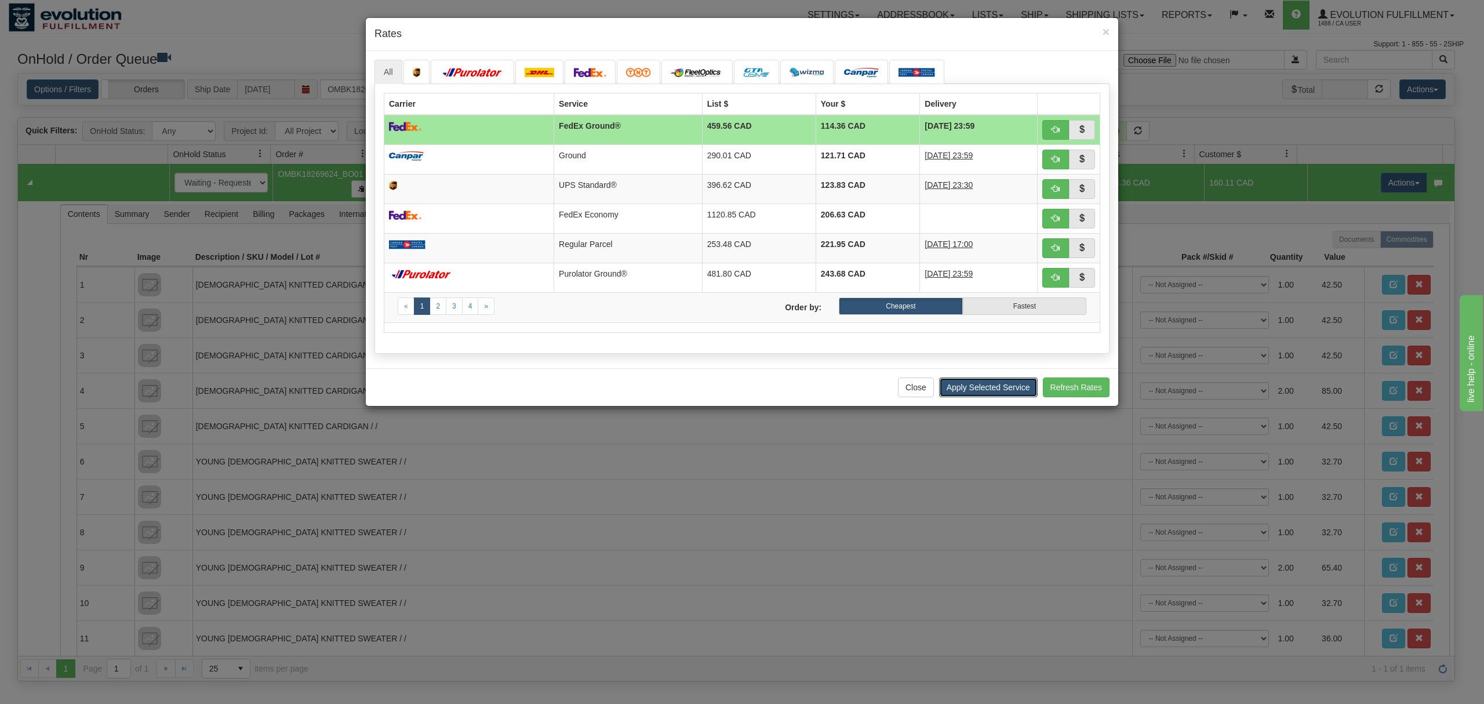
click at [997, 392] on button "Apply Selected Service" at bounding box center [988, 387] width 99 height 20
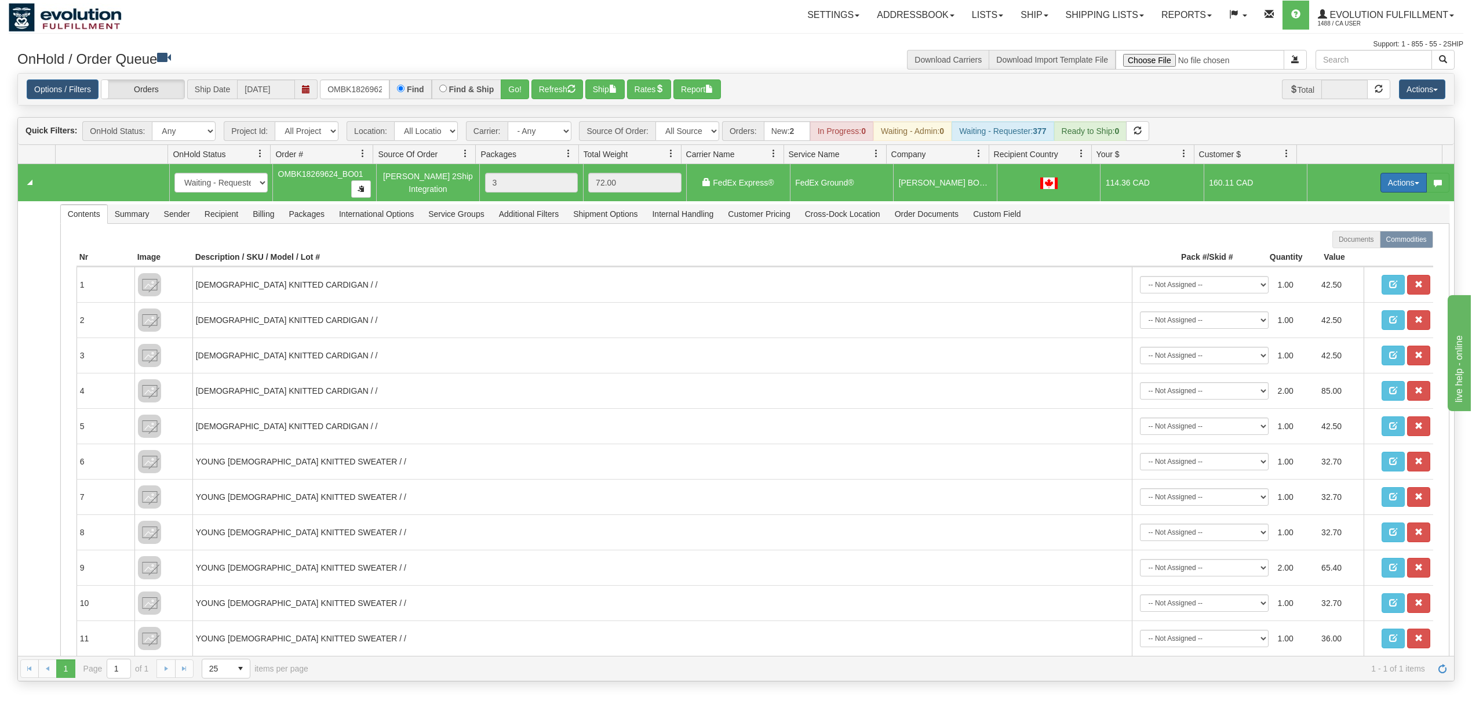
click at [1395, 184] on button "Actions" at bounding box center [1404, 183] width 46 height 20
click at [1387, 232] on link "Rate All Services" at bounding box center [1380, 234] width 93 height 15
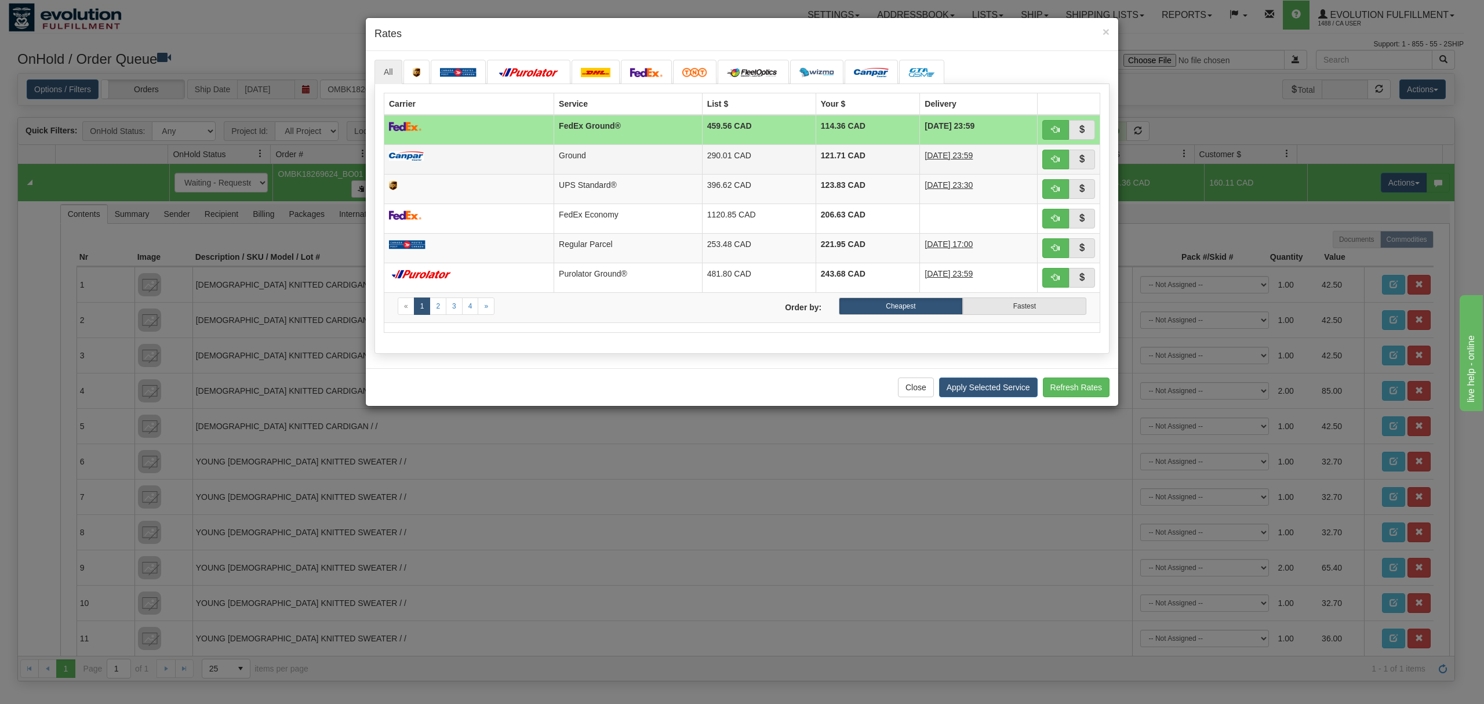
click at [816, 168] on td "121.71 CAD" at bounding box center [868, 159] width 104 height 30
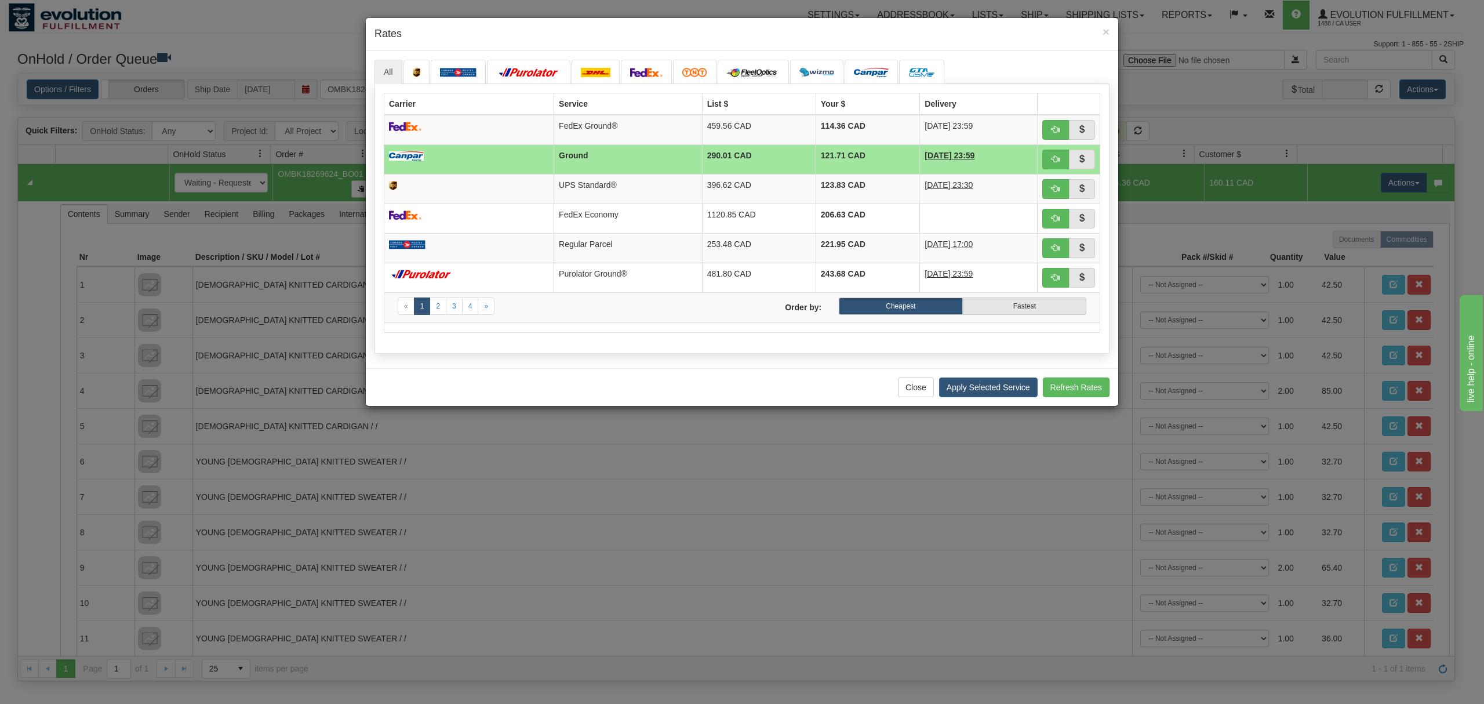
click at [1000, 405] on div "Close Apply Selected Service Refresh Rates" at bounding box center [742, 387] width 752 height 38
click at [998, 392] on button "Apply Selected Service" at bounding box center [988, 387] width 99 height 20
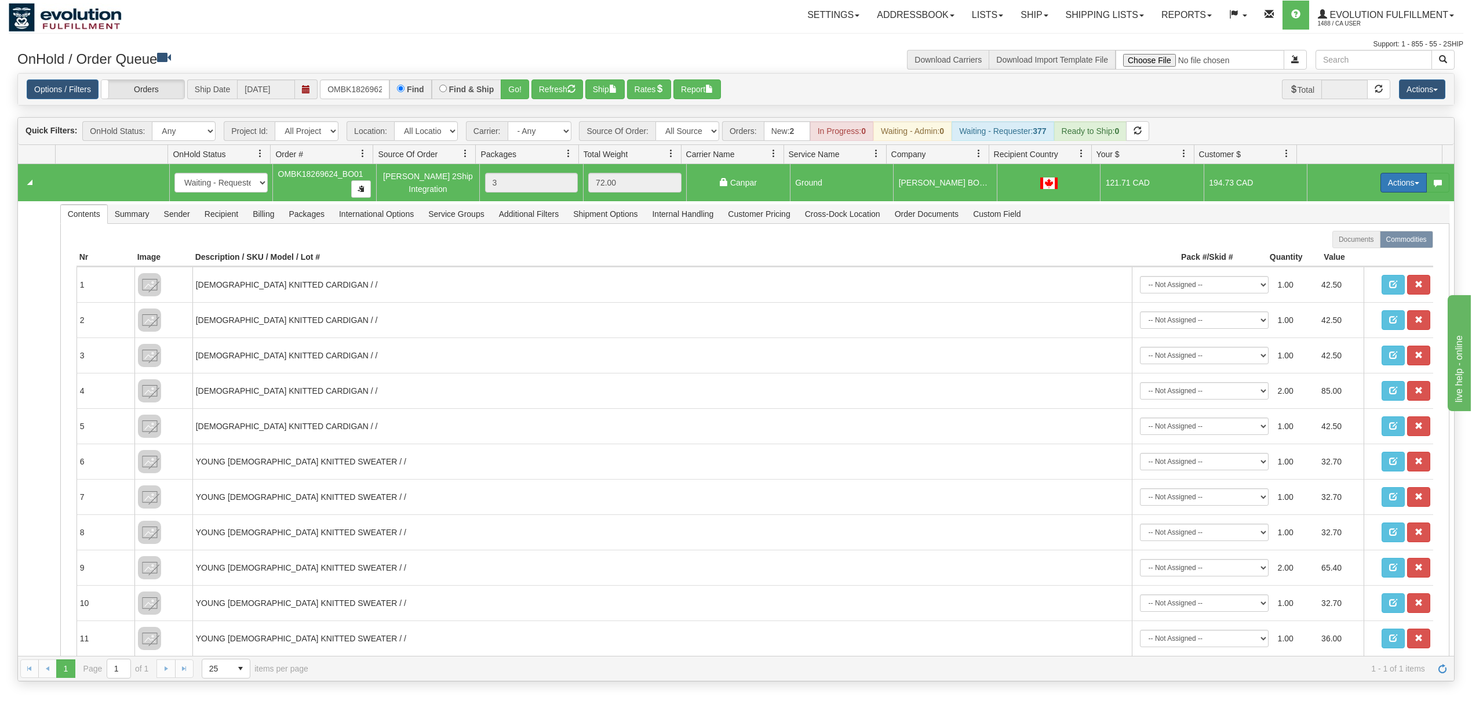
click at [1399, 189] on button "Actions" at bounding box center [1404, 183] width 46 height 20
click at [1345, 249] on span "Ship" at bounding box center [1357, 249] width 24 height 9
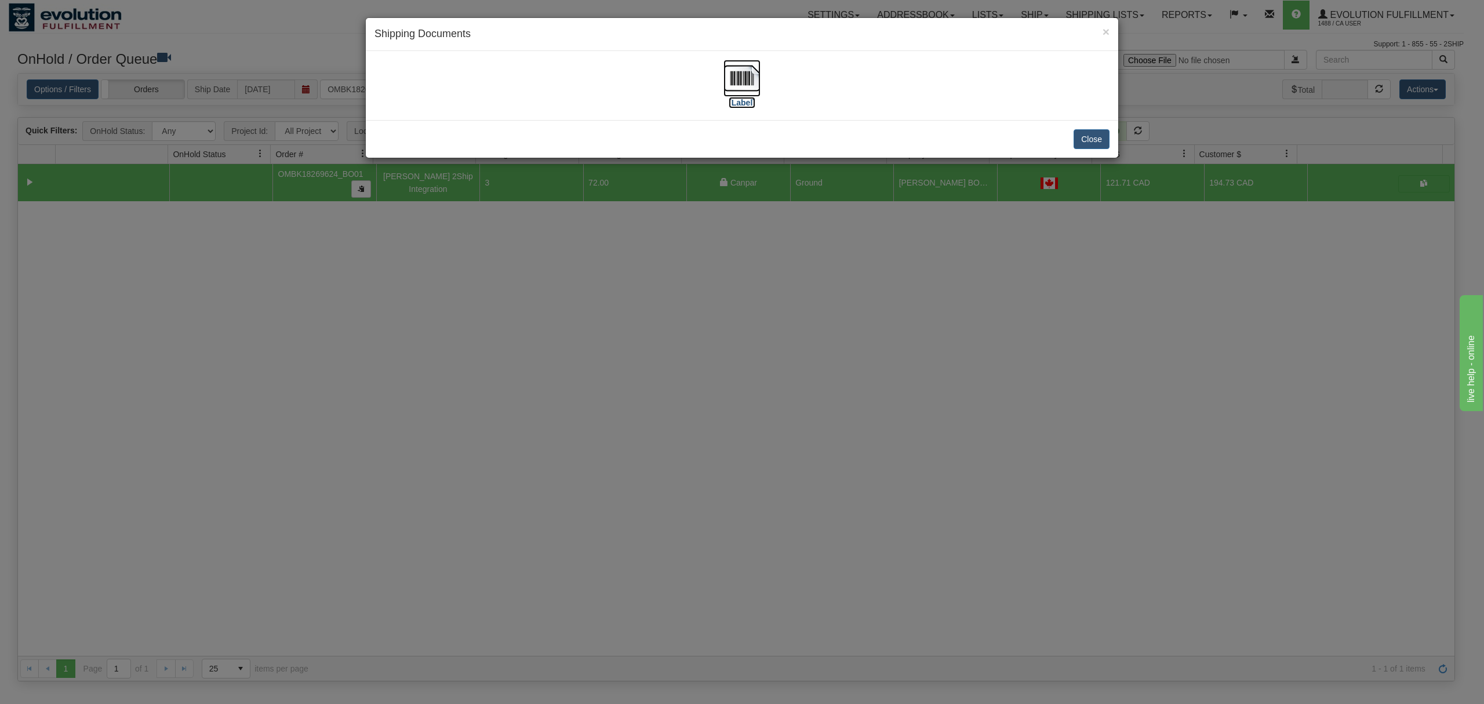
click at [743, 86] on img at bounding box center [741, 78] width 37 height 37
